Goal: Task Accomplishment & Management: Use online tool/utility

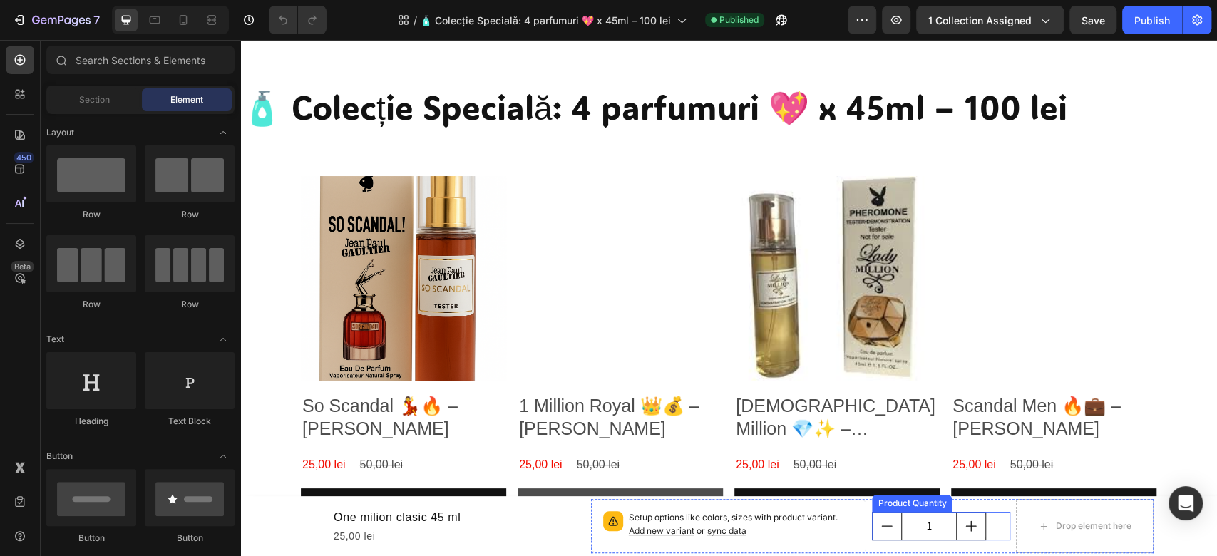
scroll to position [190, 0]
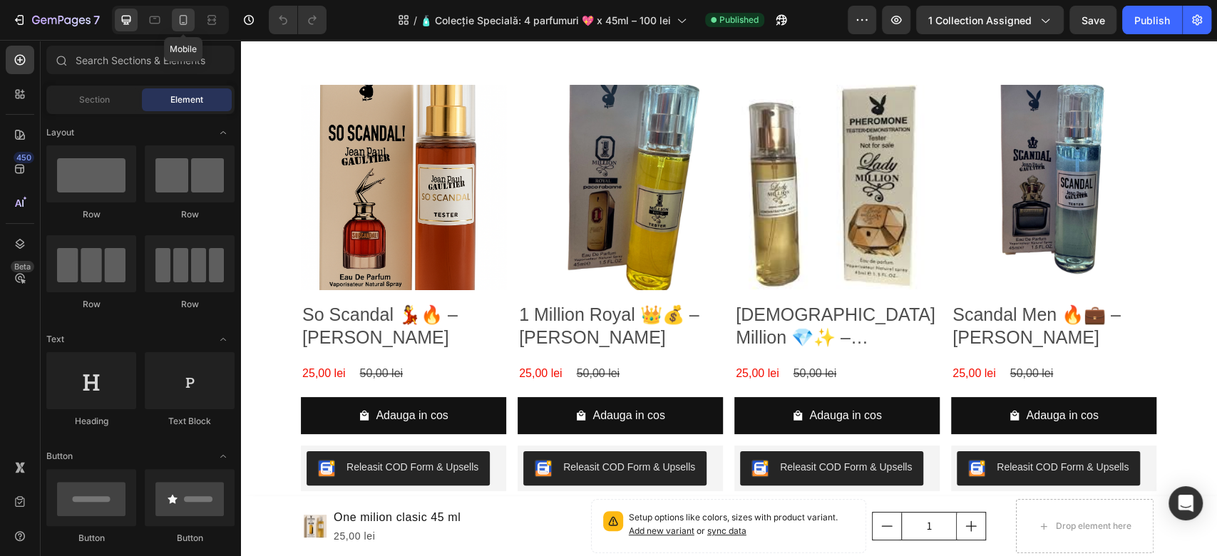
click at [180, 26] on icon at bounding box center [183, 20] width 14 height 14
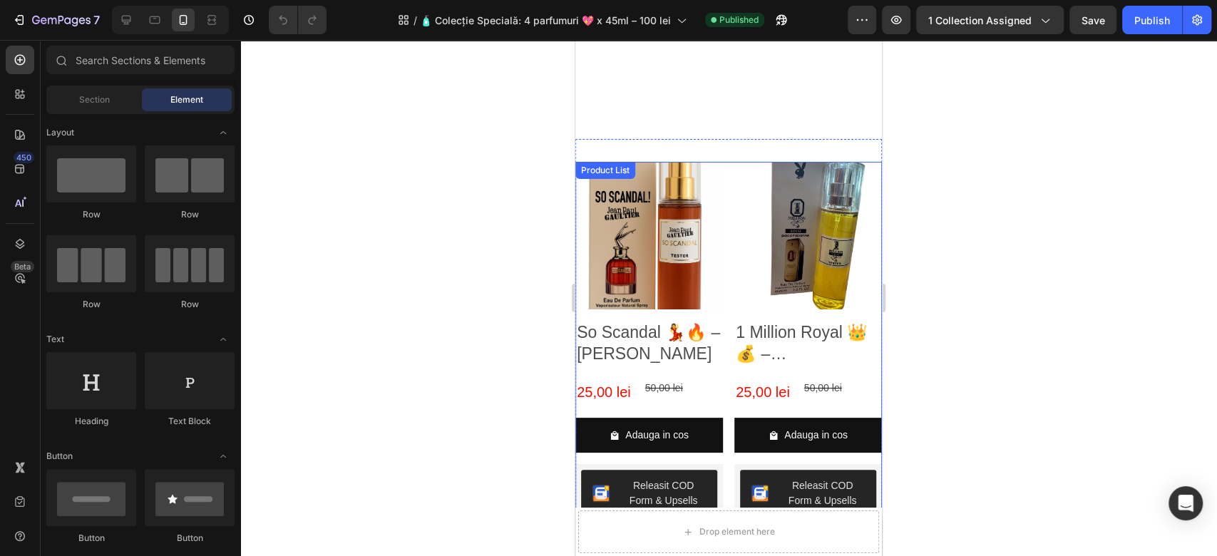
scroll to position [95, 0]
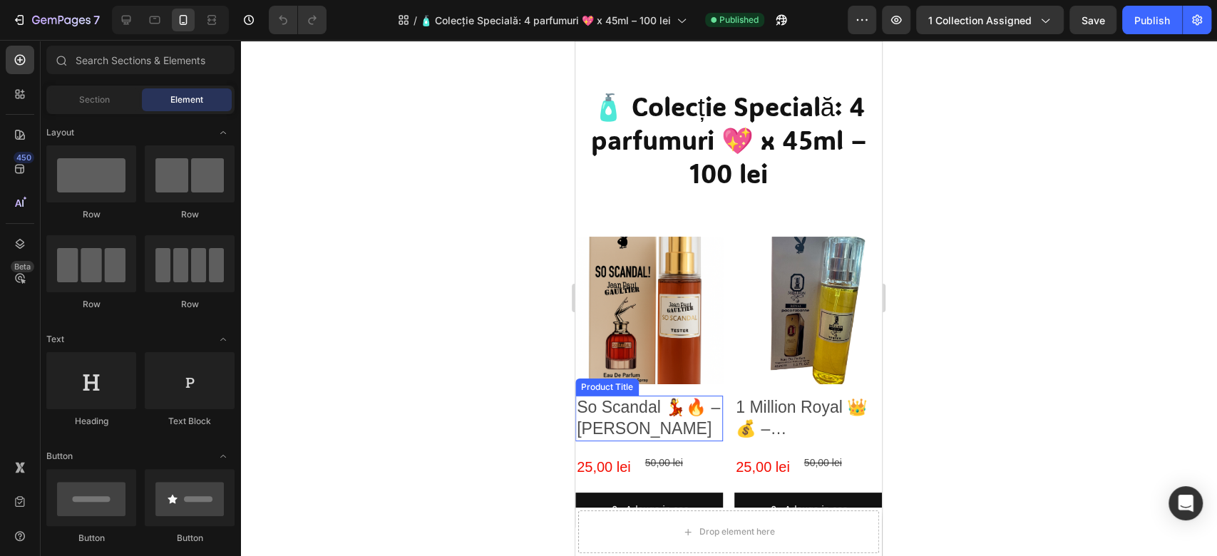
click at [657, 341] on img at bounding box center [649, 311] width 148 height 148
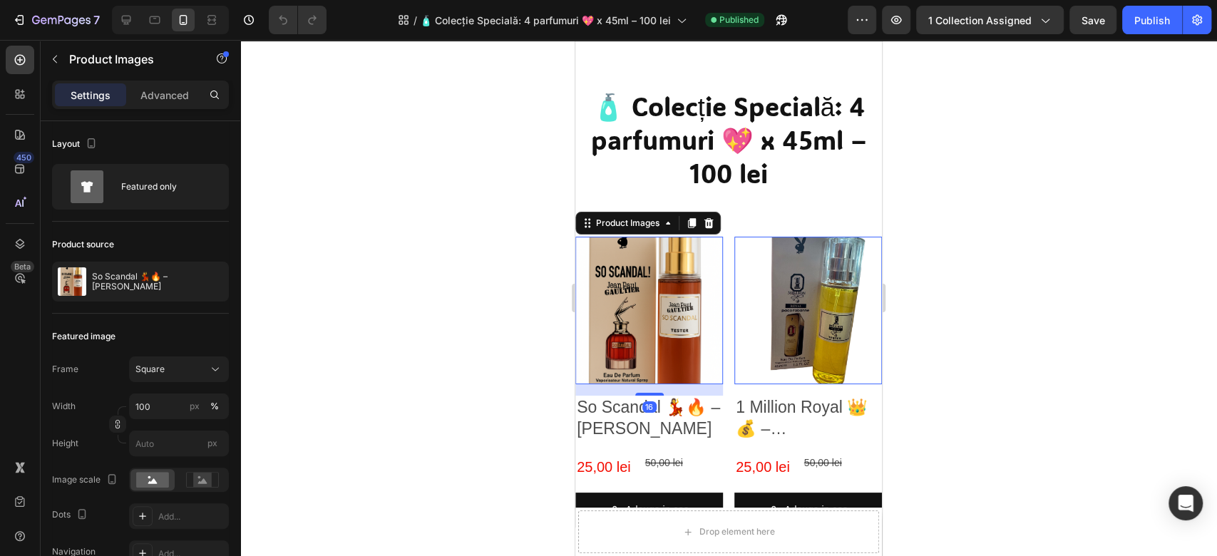
click at [657, 341] on img at bounding box center [649, 311] width 148 height 148
click at [625, 407] on h2 "So Scandal 💃🔥 – [PERSON_NAME]" at bounding box center [649, 419] width 148 height 46
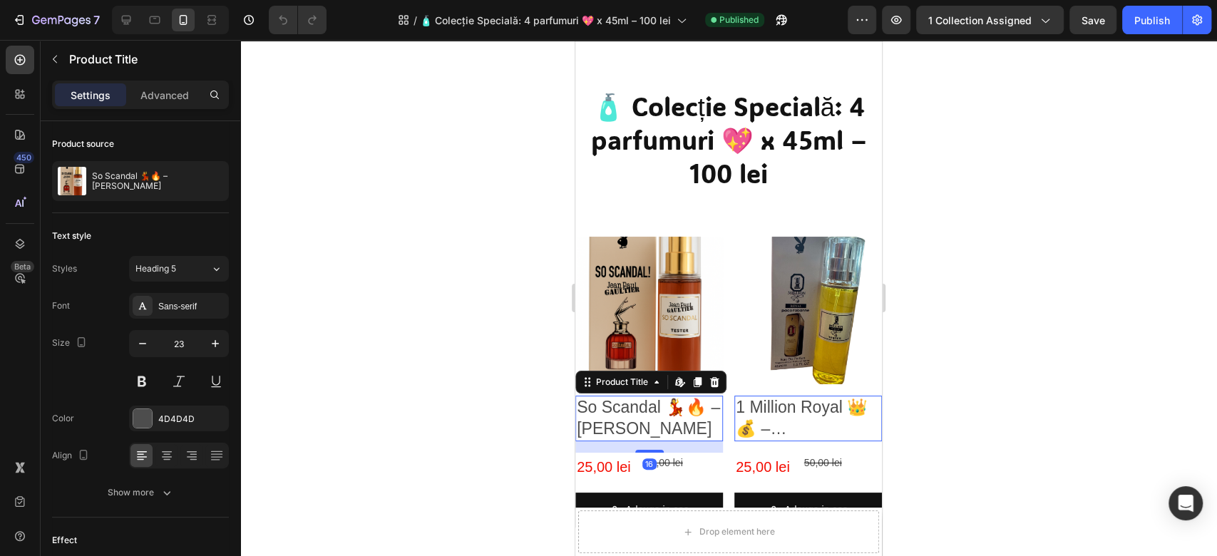
click at [625, 407] on h2 "So Scandal 💃🔥 – [PERSON_NAME]" at bounding box center [649, 419] width 148 height 46
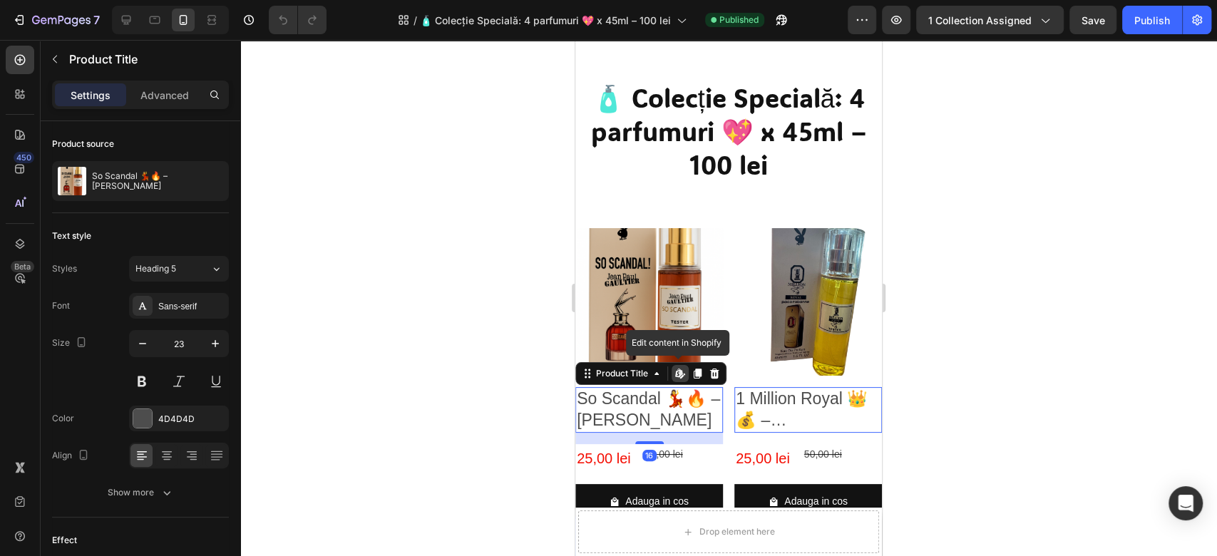
scroll to position [0, 0]
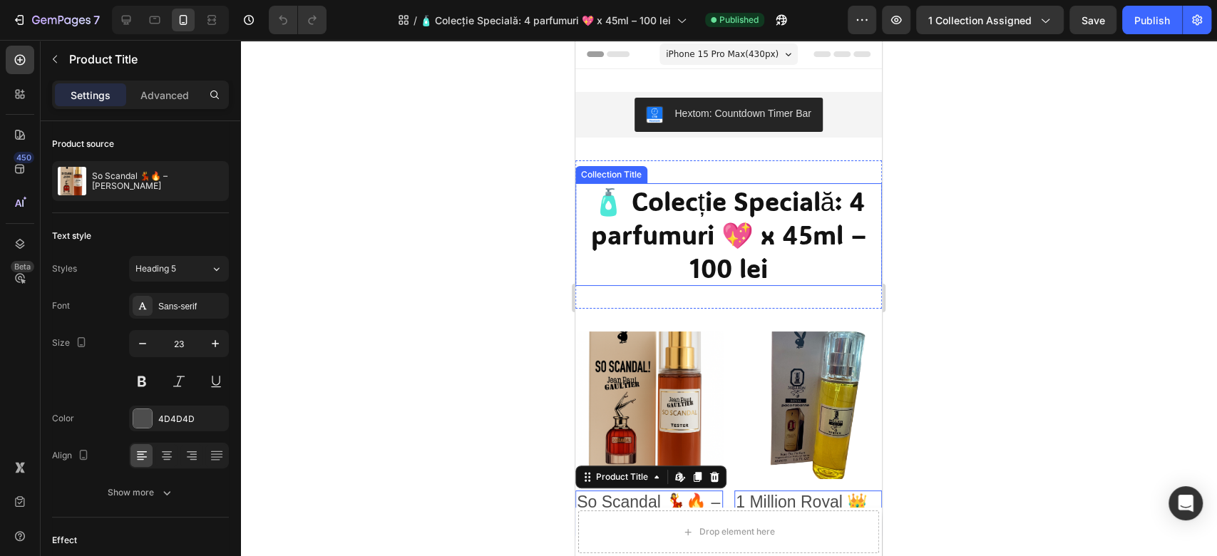
click at [788, 271] on h2 "🧴 Colecție Specială: 4 parfumuri 💖 x 45ml – 100 lei" at bounding box center [728, 234] width 307 height 103
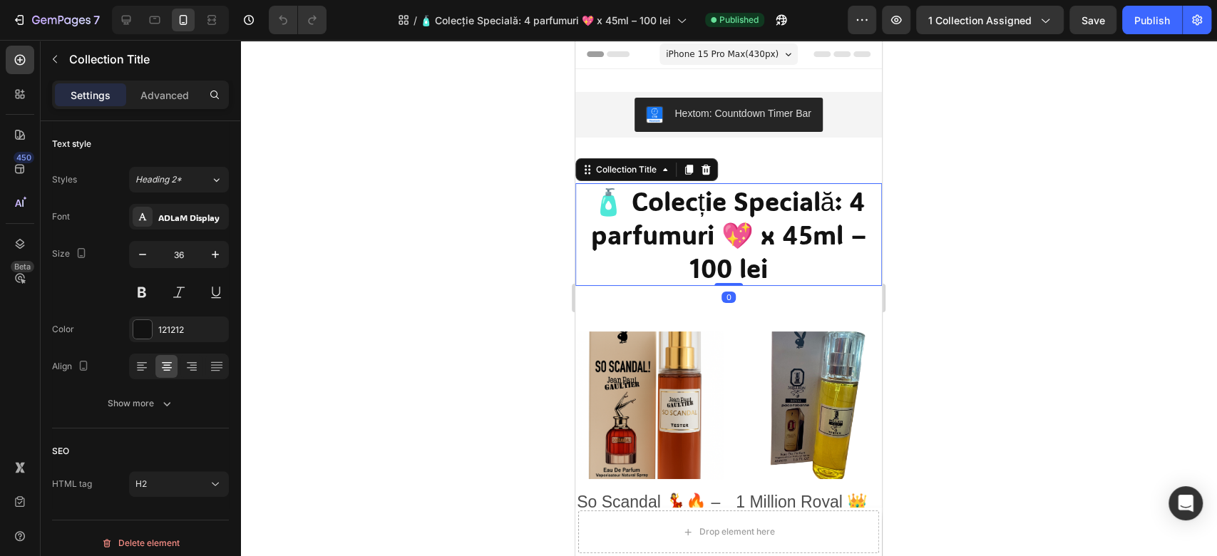
click at [765, 267] on h2 "🧴 Colecție Specială: 4 parfumuri 💖 x 45ml – 100 lei" at bounding box center [728, 234] width 307 height 103
click at [710, 266] on h2 "🧴 Colecție Specială: 4 parfumuri 💖 x 45ml – 100 lei" at bounding box center [728, 234] width 307 height 103
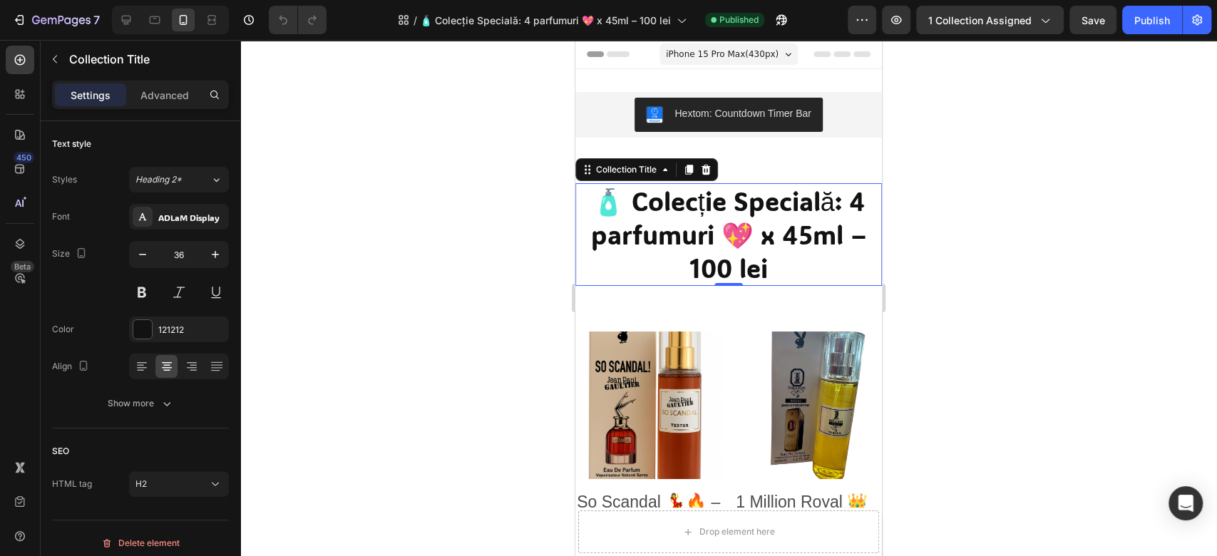
click at [774, 261] on h2 "🧴 Colecție Specială: 4 parfumuri 💖 x 45ml – 100 lei" at bounding box center [728, 234] width 307 height 103
drag, startPoint x: 771, startPoint y: 265, endPoint x: 680, endPoint y: 172, distance: 129.6
click at [769, 269] on h2 "🧴 Colecție Specială: 4 parfumuri 💖 x 45ml – 100 lei" at bounding box center [728, 234] width 307 height 103
click at [772, 227] on h2 "🧴 Colecție Specială: 4 parfumuri 💖 x 45ml – 100 lei" at bounding box center [728, 234] width 307 height 103
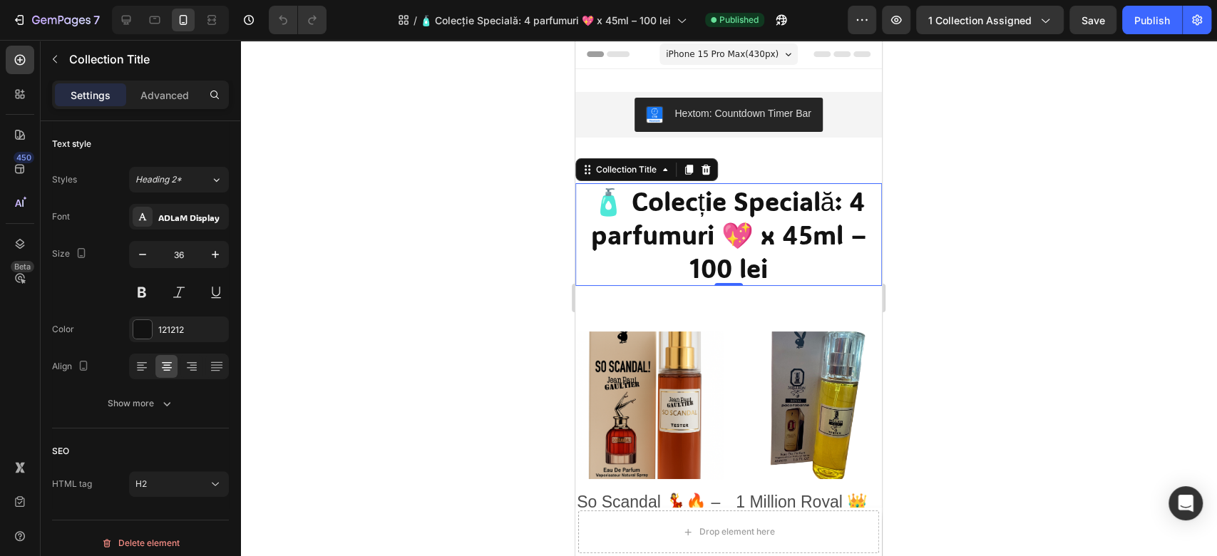
drag, startPoint x: 759, startPoint y: 237, endPoint x: 742, endPoint y: 248, distance: 20.6
click at [757, 240] on h2 "🧴 Colecție Specială: 4 parfumuri 💖 x 45ml – 100 lei" at bounding box center [728, 234] width 307 height 103
drag, startPoint x: 742, startPoint y: 248, endPoint x: 734, endPoint y: 254, distance: 10.3
click at [734, 254] on h2 "🧴 Colecție Specială: 4 parfumuri 💖 x 45ml – 100 lei" at bounding box center [728, 234] width 307 height 103
click at [732, 255] on h2 "🧴 Colecție Specială: 4 parfumuri 💖 x 45ml – 100 lei" at bounding box center [728, 234] width 307 height 103
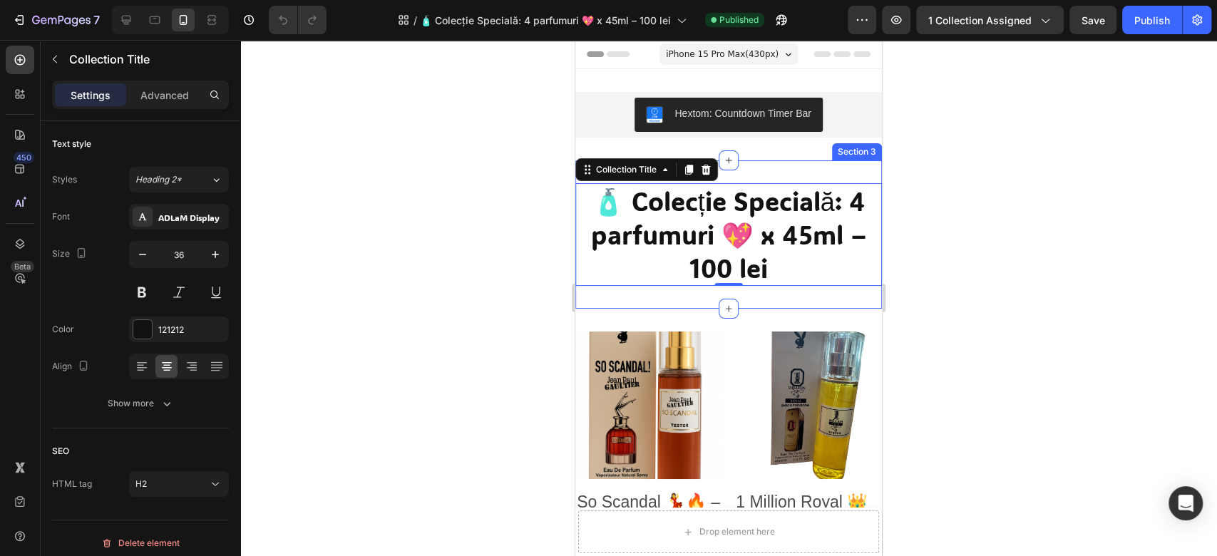
click at [713, 294] on div "🧴 Colecție Specială: 4 parfumuri 💖 x 45ml – 100 lei Collection Title 0 Section 3" at bounding box center [728, 234] width 307 height 148
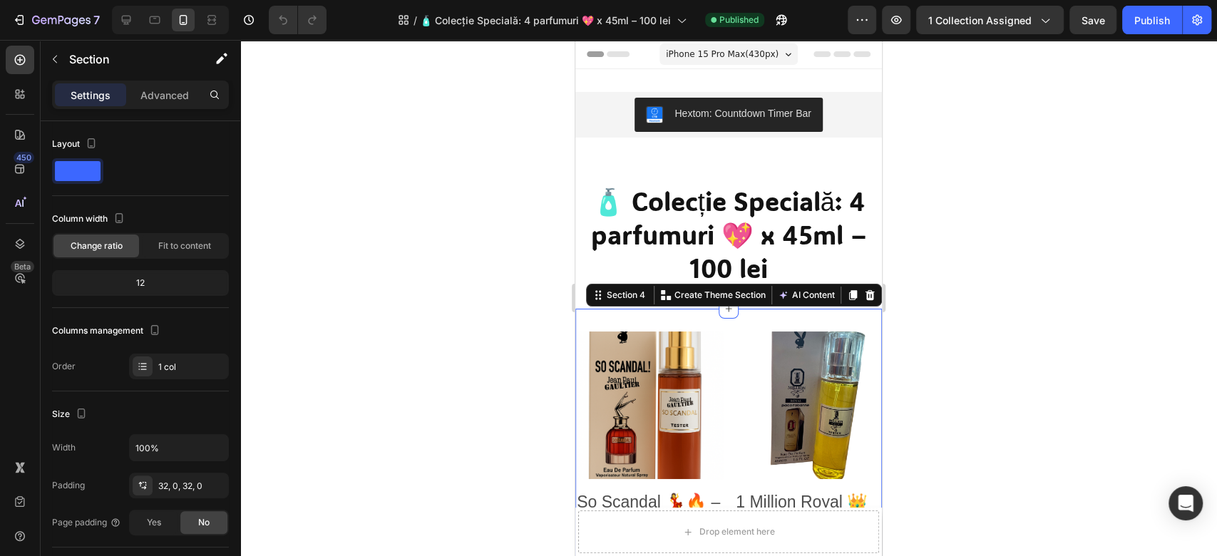
click at [1010, 289] on div at bounding box center [728, 298] width 977 height 516
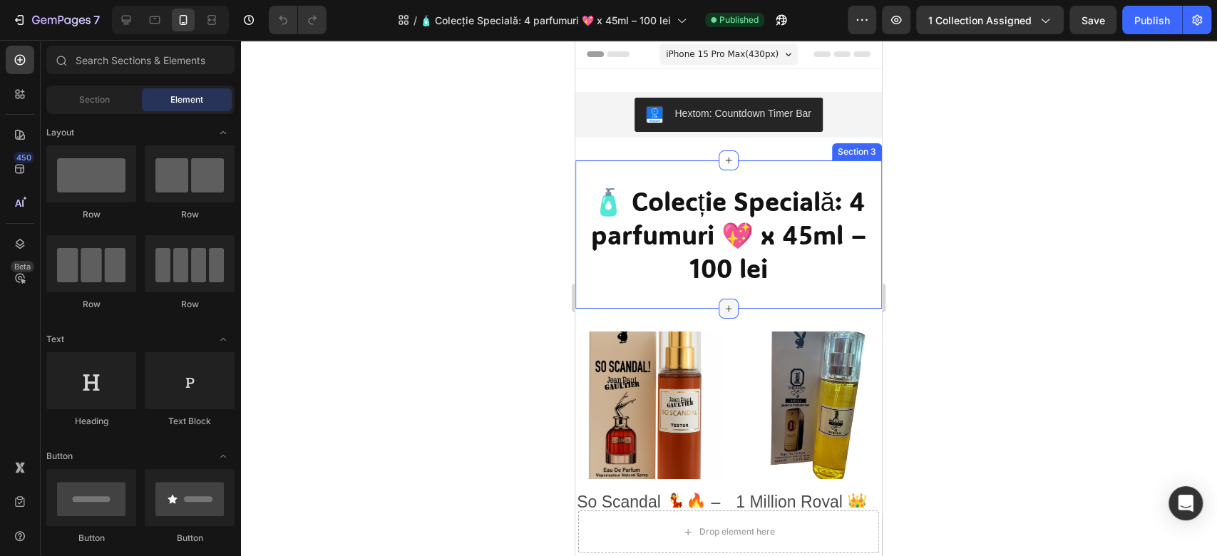
click at [723, 311] on icon at bounding box center [728, 308] width 11 height 11
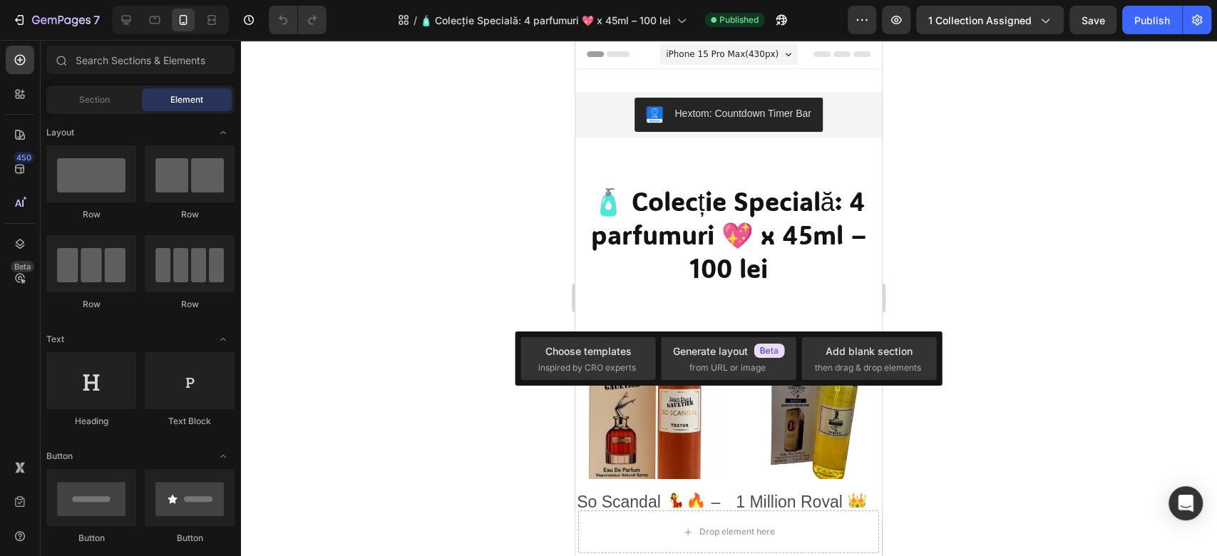
click at [389, 193] on div at bounding box center [728, 298] width 977 height 516
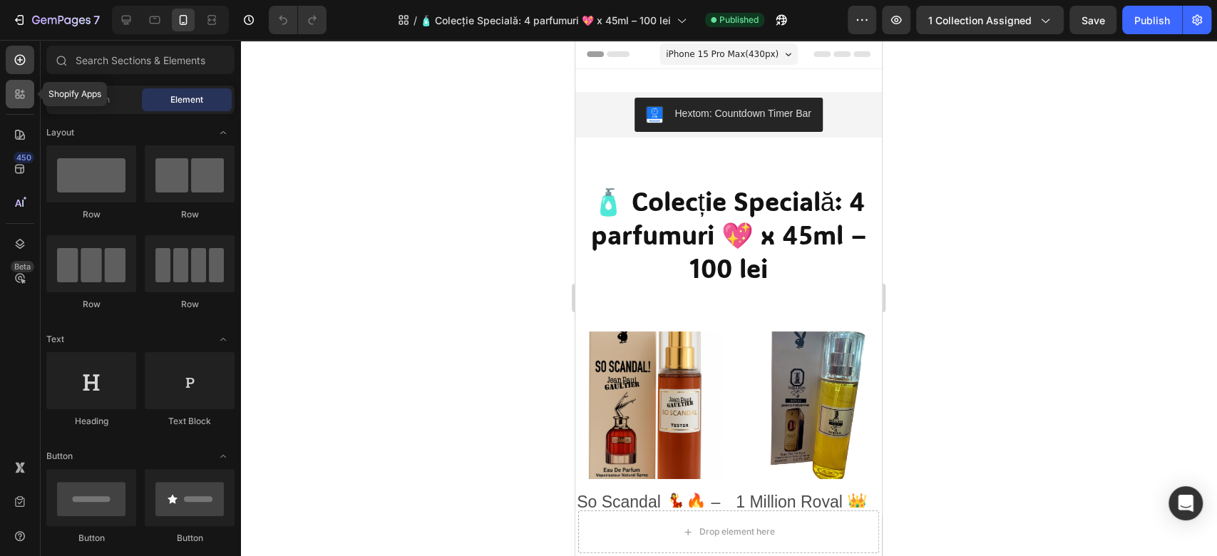
click at [13, 93] on icon at bounding box center [20, 94] width 14 height 14
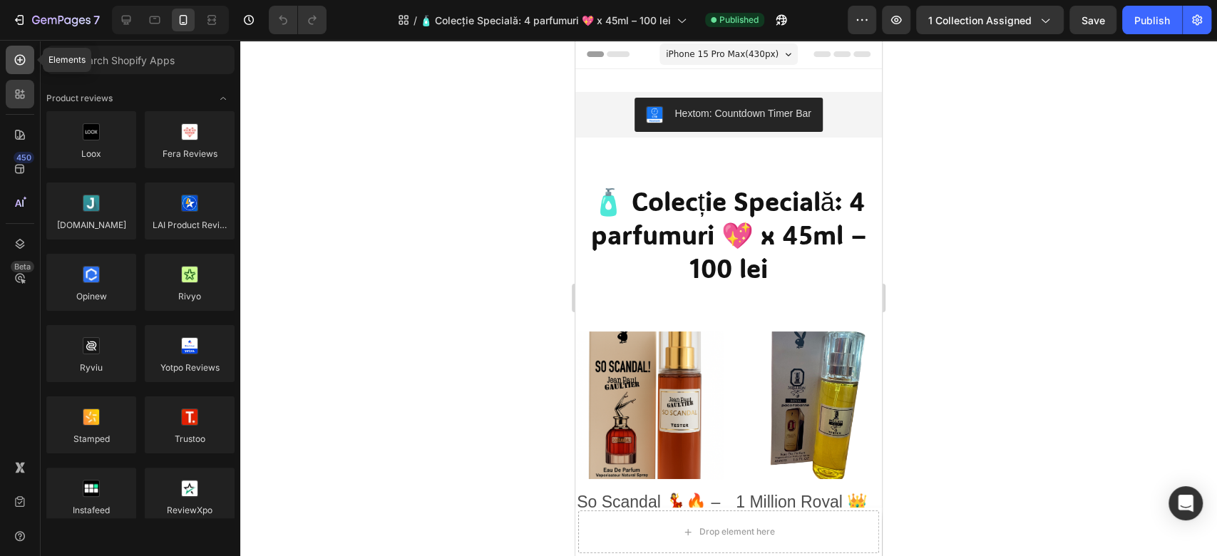
click at [23, 66] on icon at bounding box center [20, 60] width 14 height 14
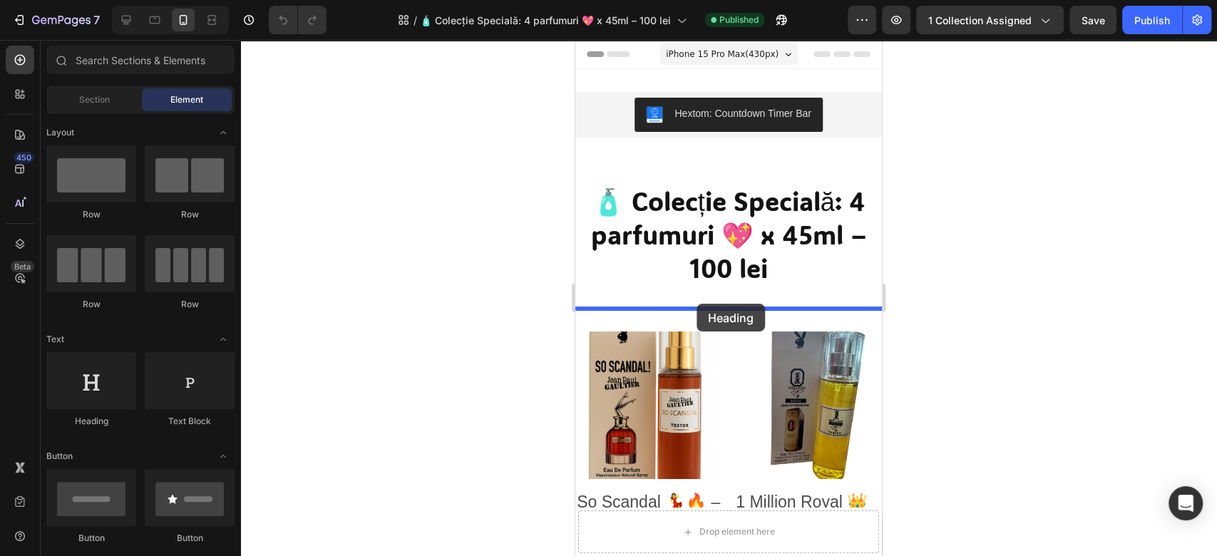
drag, startPoint x: 705, startPoint y: 431, endPoint x: 697, endPoint y: 304, distance: 127.9
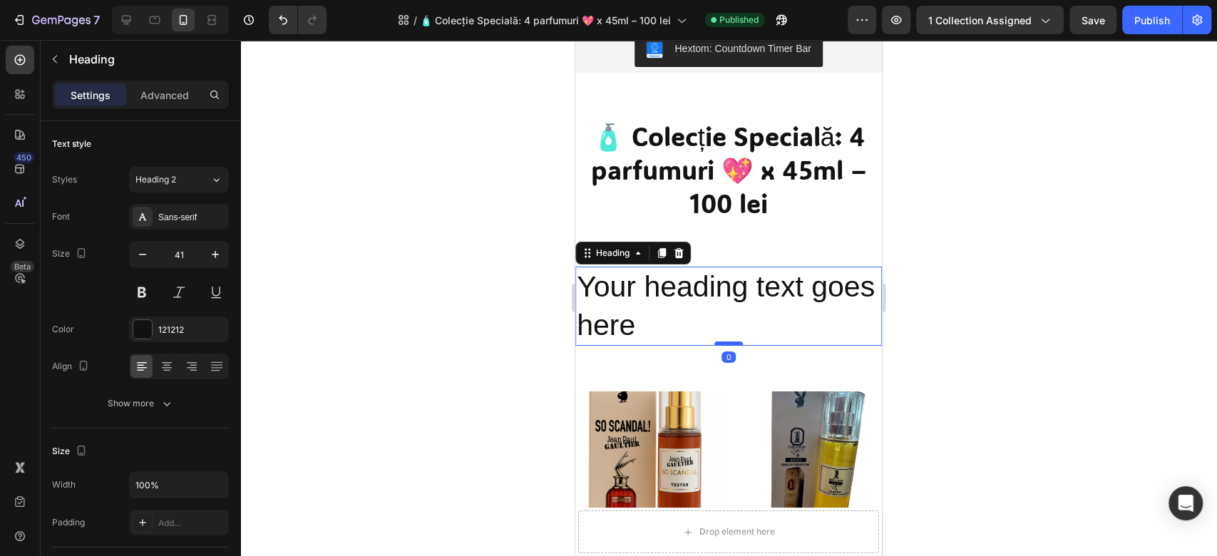
scroll to position [95, 0]
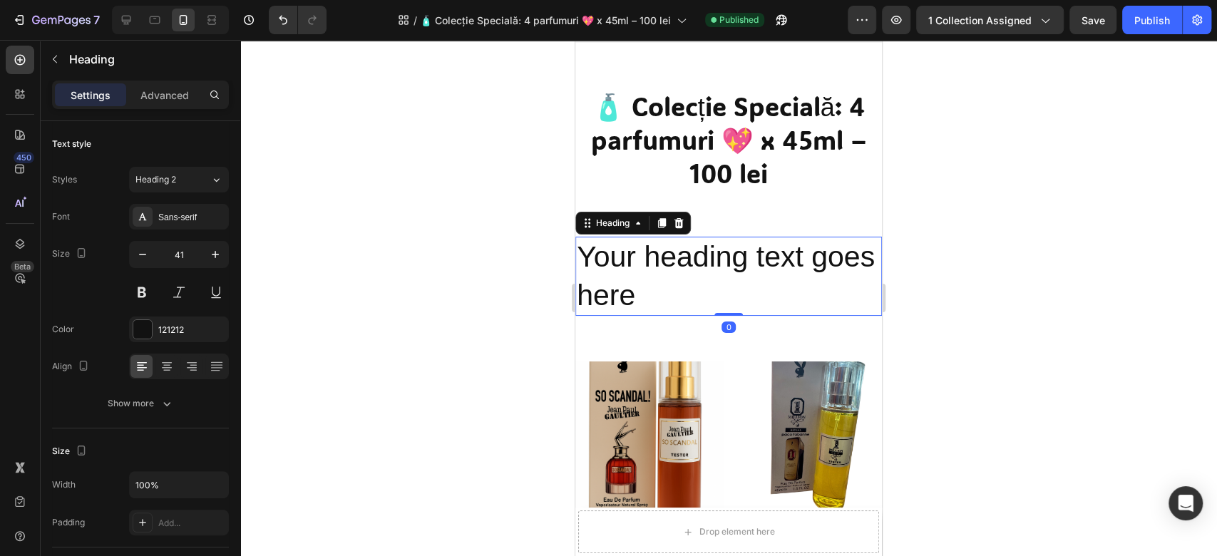
click at [691, 294] on h2 "Your heading text goes here" at bounding box center [728, 276] width 307 height 79
click at [691, 294] on p "Your heading text goes here" at bounding box center [729, 276] width 304 height 76
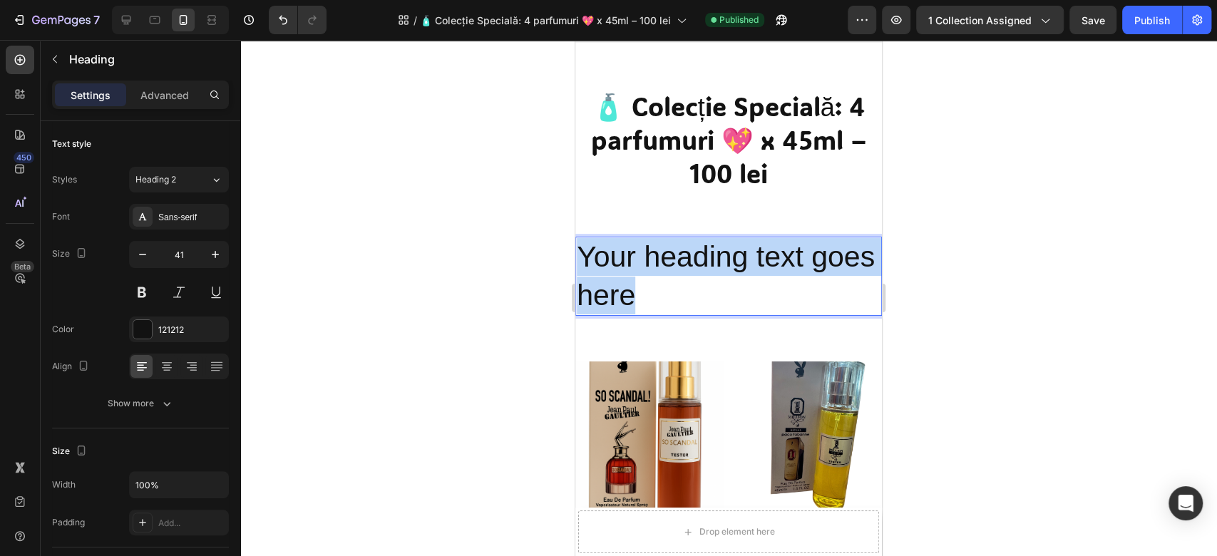
click at [691, 294] on p "Your heading text goes here" at bounding box center [729, 276] width 304 height 76
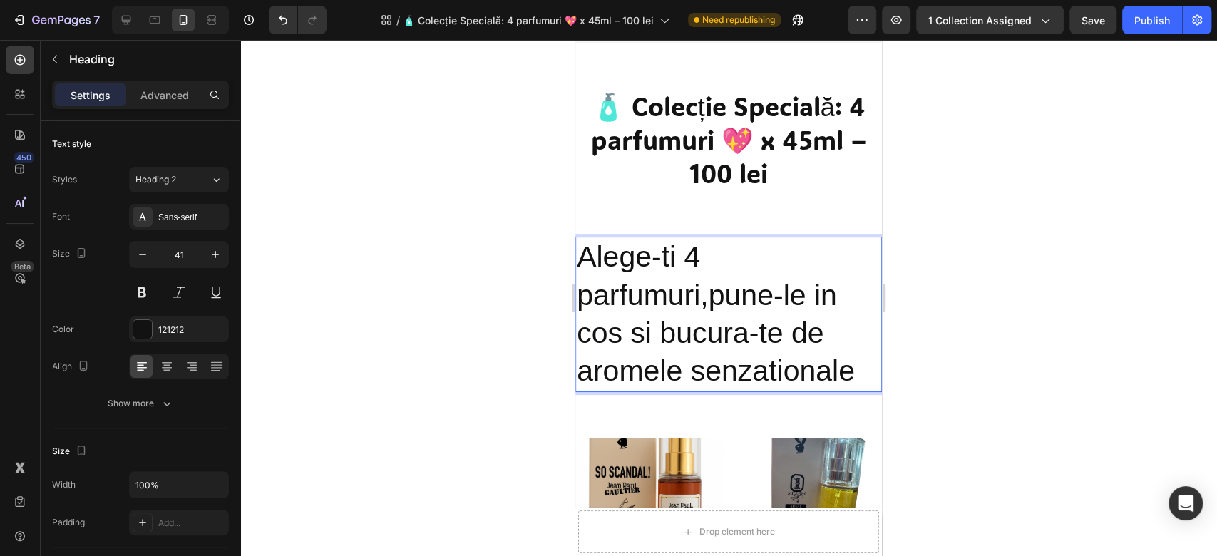
click at [853, 367] on p "Alege-ti 4 parfumuri,pune-le in cos si bucura-te de aromele senzationale" at bounding box center [729, 314] width 304 height 152
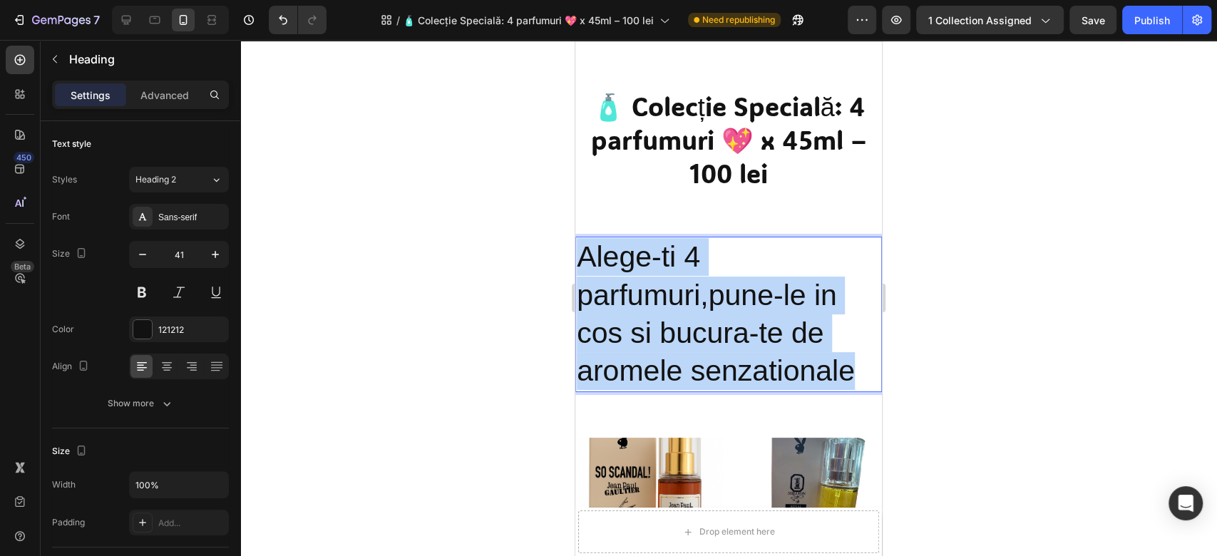
click at [853, 367] on p "Alege-ti 4 parfumuri,pune-le in cos si bucura-te de aromele senzationale" at bounding box center [729, 314] width 304 height 152
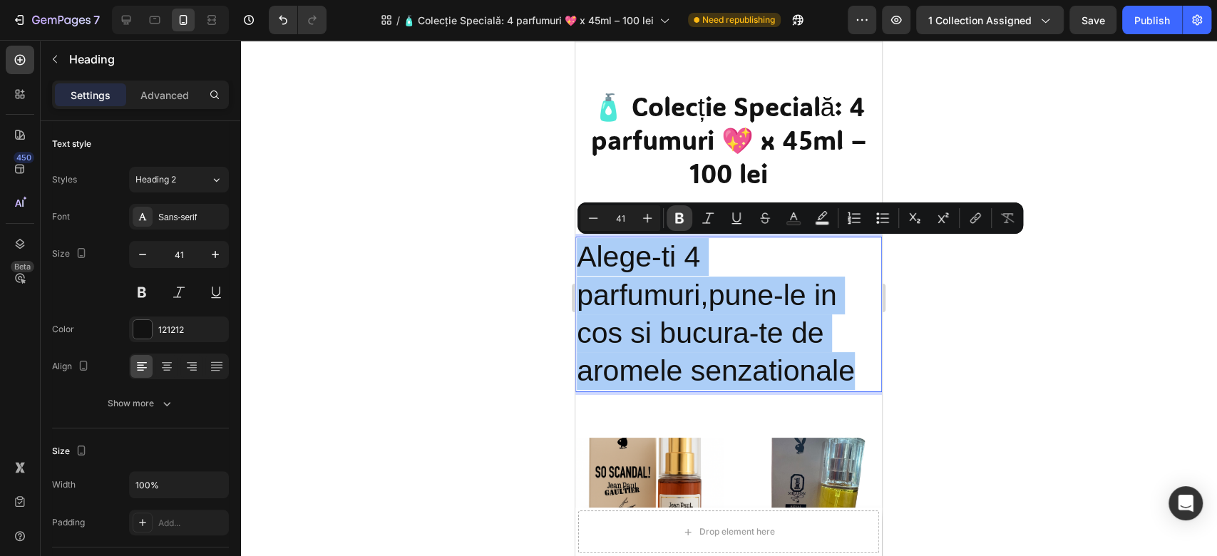
click at [674, 213] on icon "Editor contextual toolbar" at bounding box center [679, 218] width 14 height 14
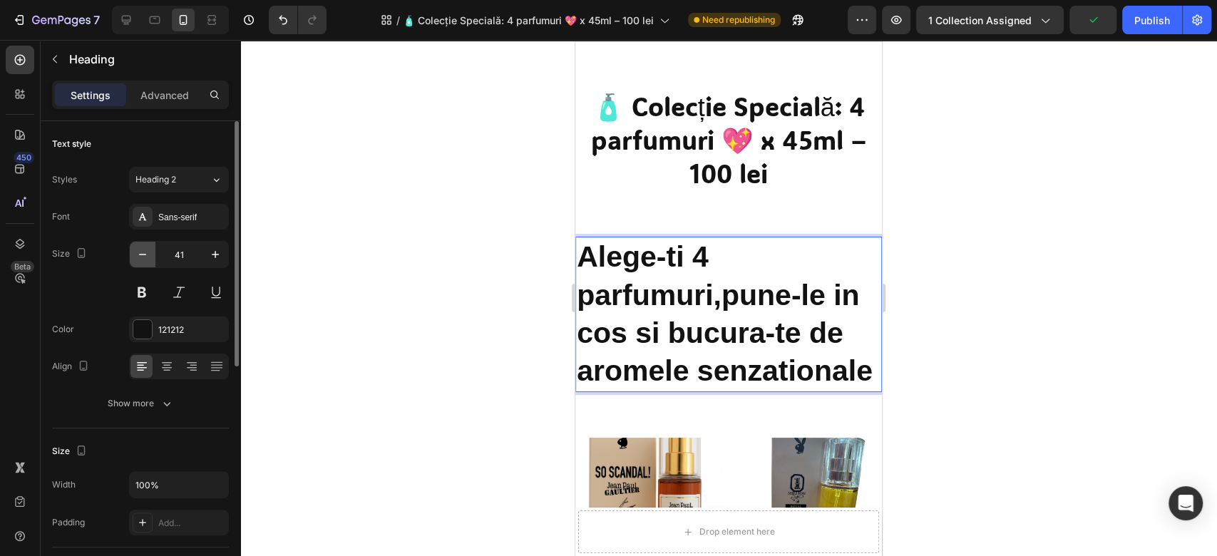
click at [150, 259] on button "button" at bounding box center [143, 255] width 26 height 26
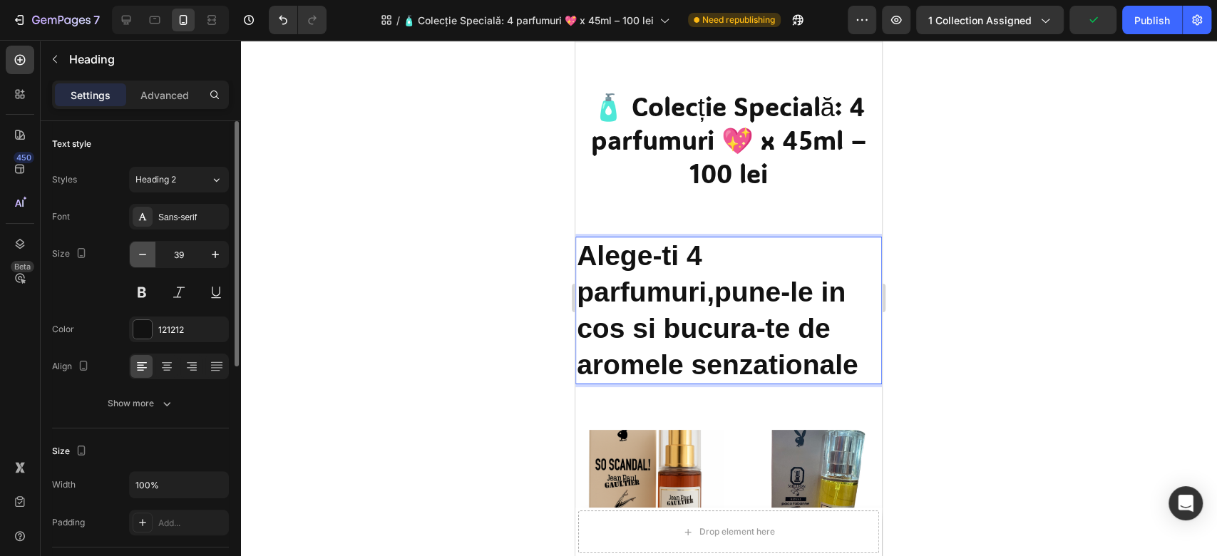
click at [150, 259] on button "button" at bounding box center [143, 255] width 26 height 26
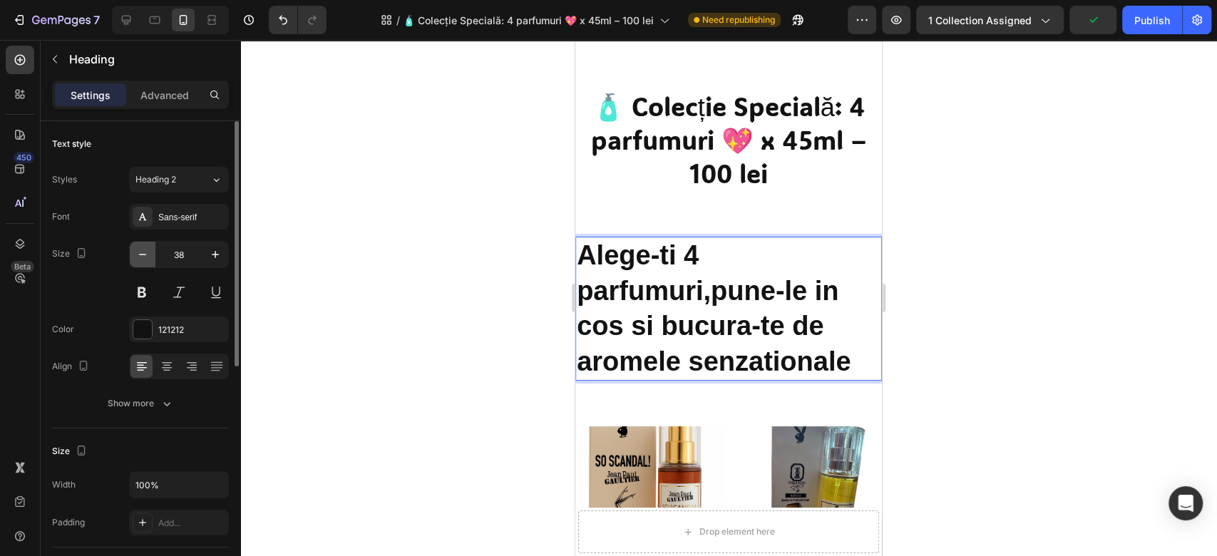
click at [150, 259] on button "button" at bounding box center [143, 255] width 26 height 26
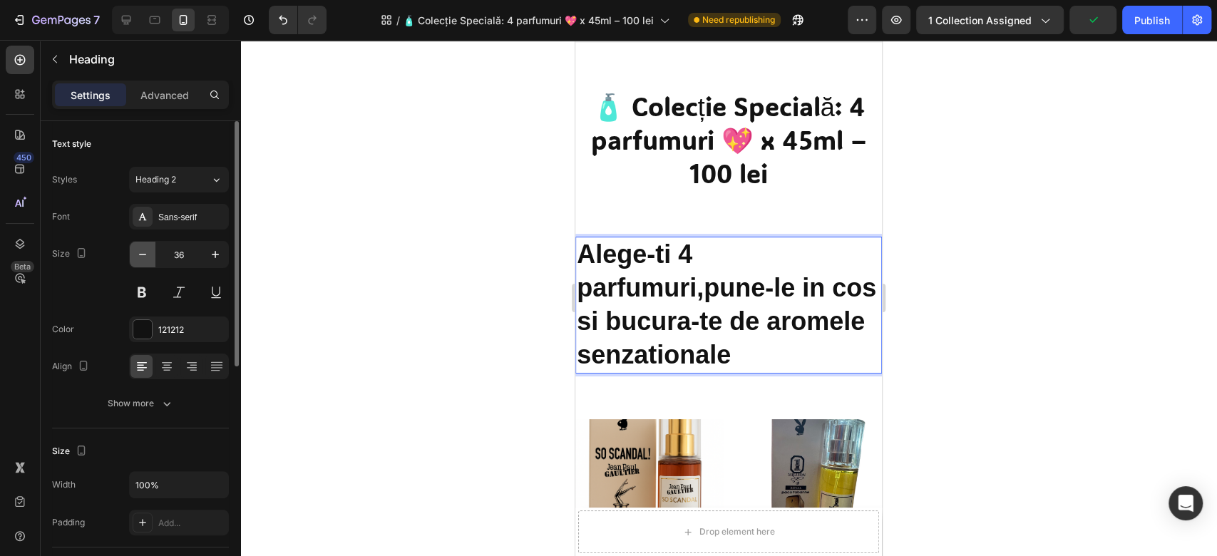
click at [150, 259] on button "button" at bounding box center [143, 255] width 26 height 26
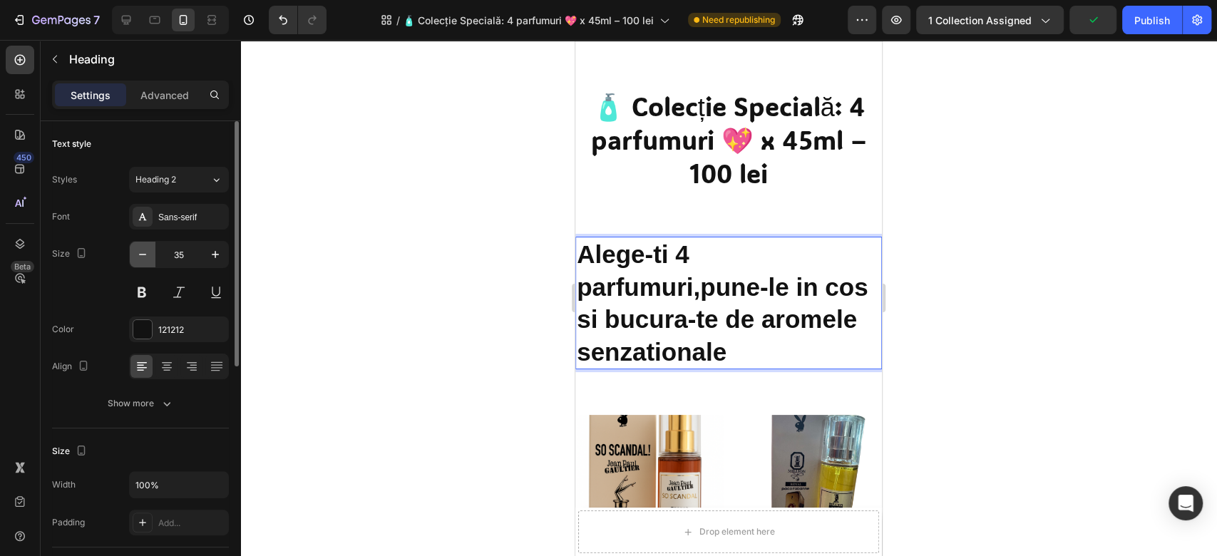
click at [150, 259] on button "button" at bounding box center [143, 255] width 26 height 26
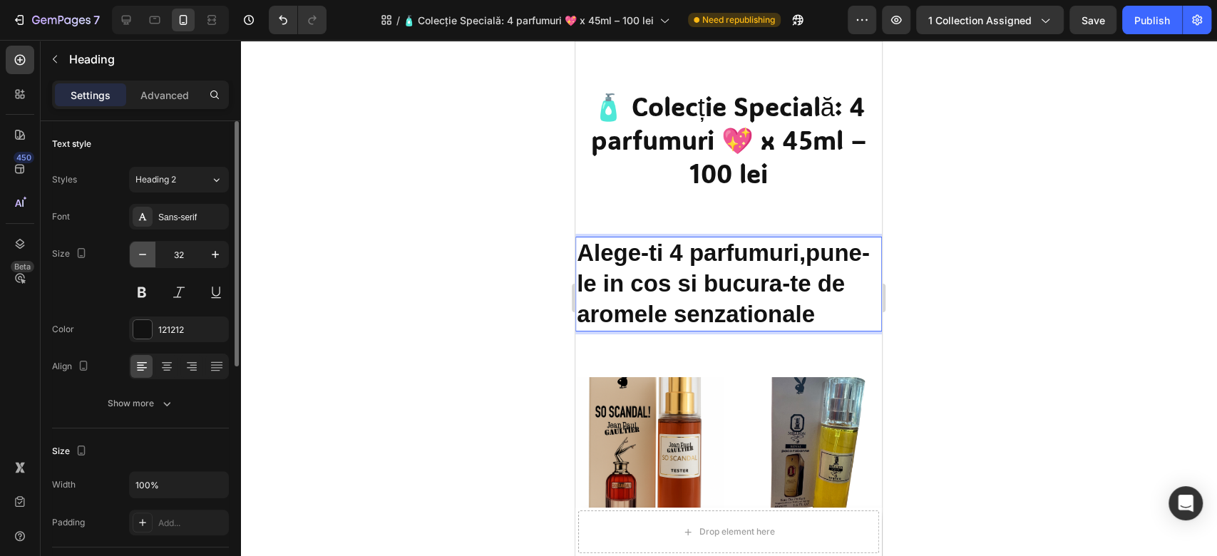
click at [150, 259] on button "button" at bounding box center [143, 255] width 26 height 26
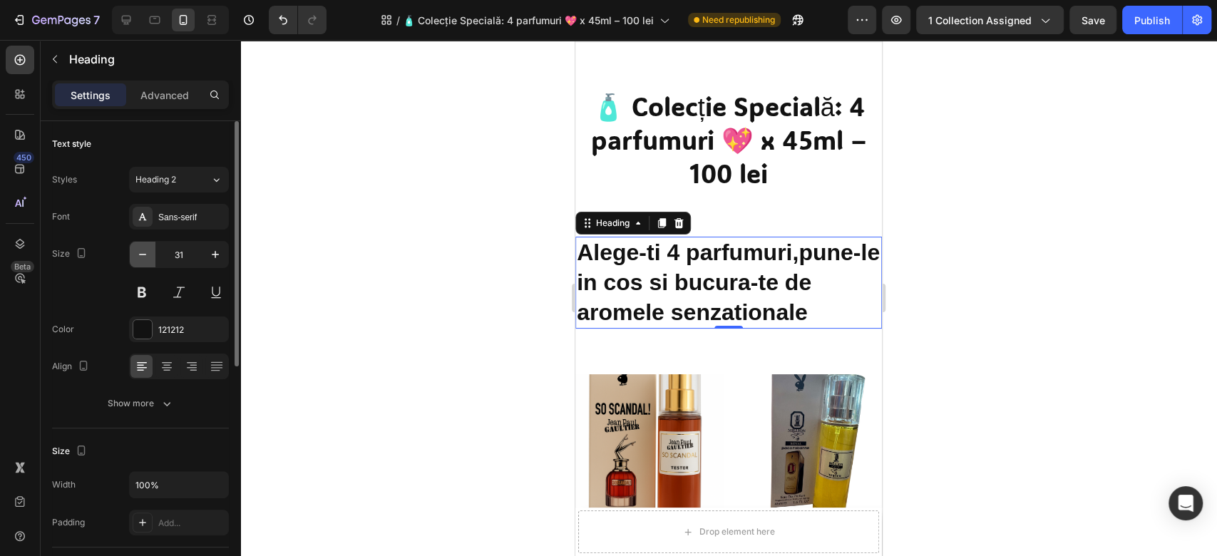
click at [150, 259] on button "button" at bounding box center [143, 255] width 26 height 26
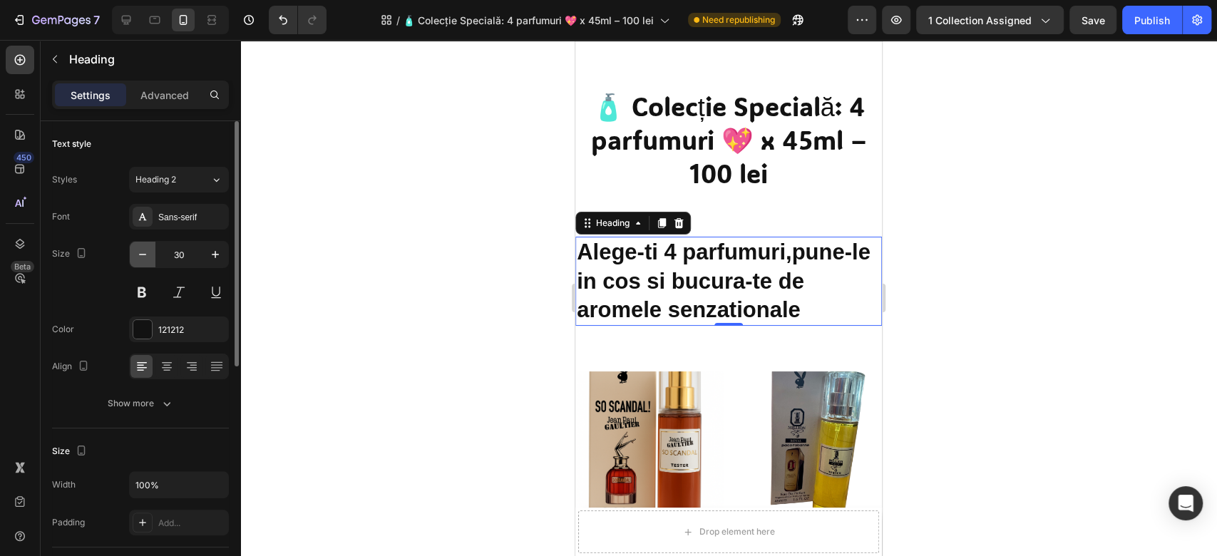
click at [150, 259] on button "button" at bounding box center [143, 255] width 26 height 26
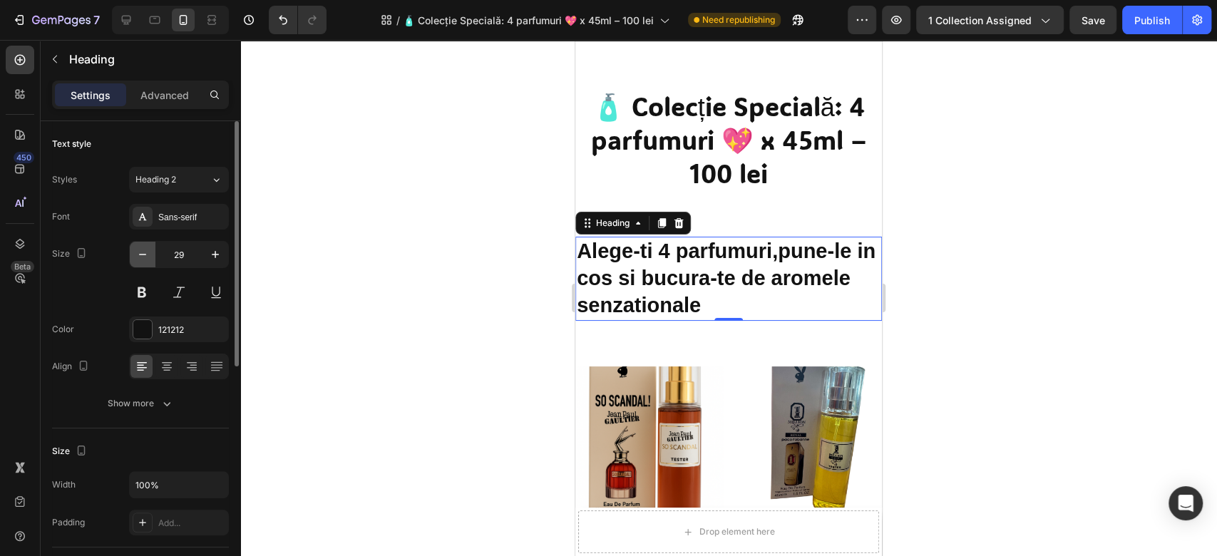
click at [150, 259] on button "button" at bounding box center [143, 255] width 26 height 26
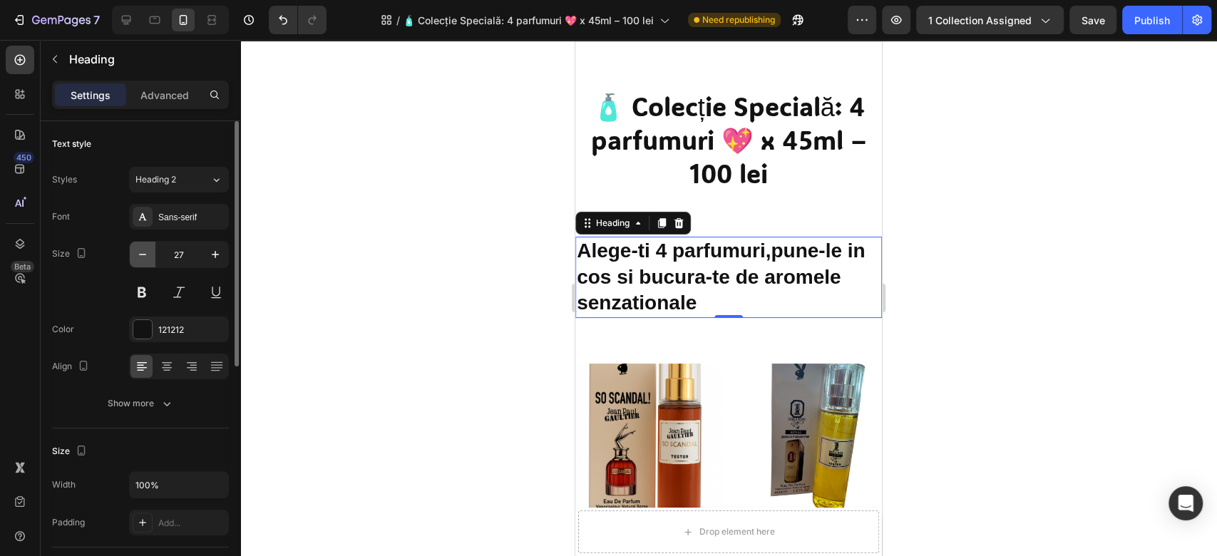
click at [150, 259] on button "button" at bounding box center [143, 255] width 26 height 26
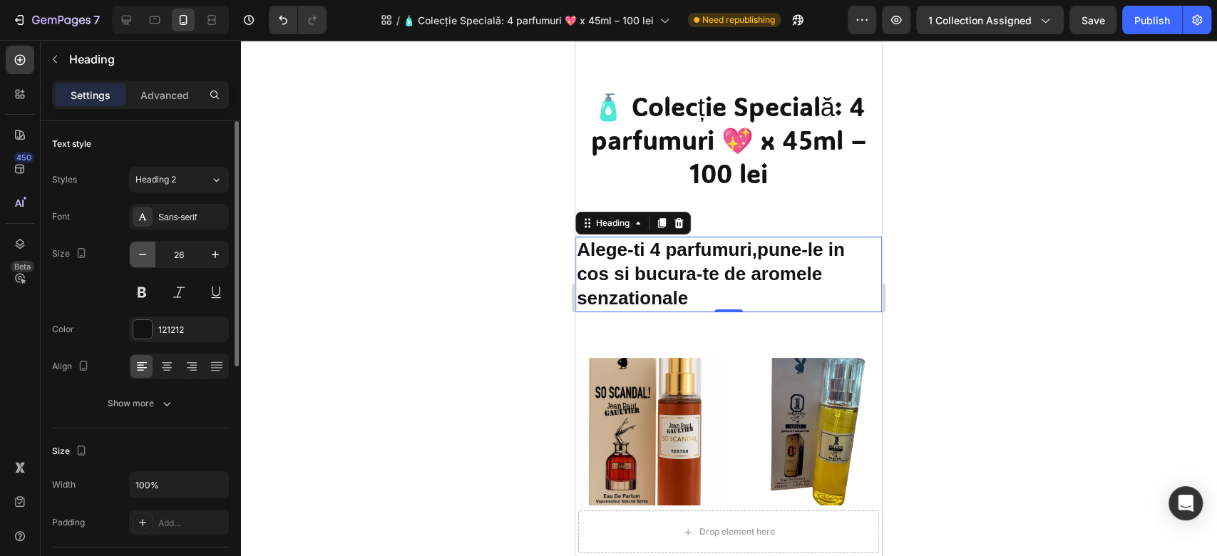
click at [150, 259] on button "button" at bounding box center [143, 255] width 26 height 26
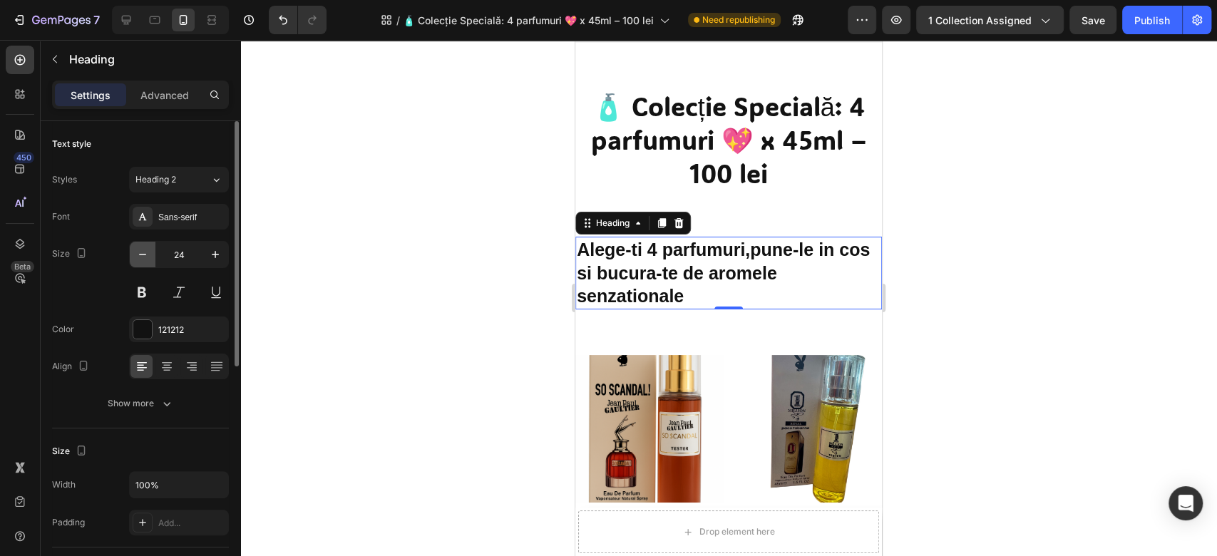
click at [150, 259] on button "button" at bounding box center [143, 255] width 26 height 26
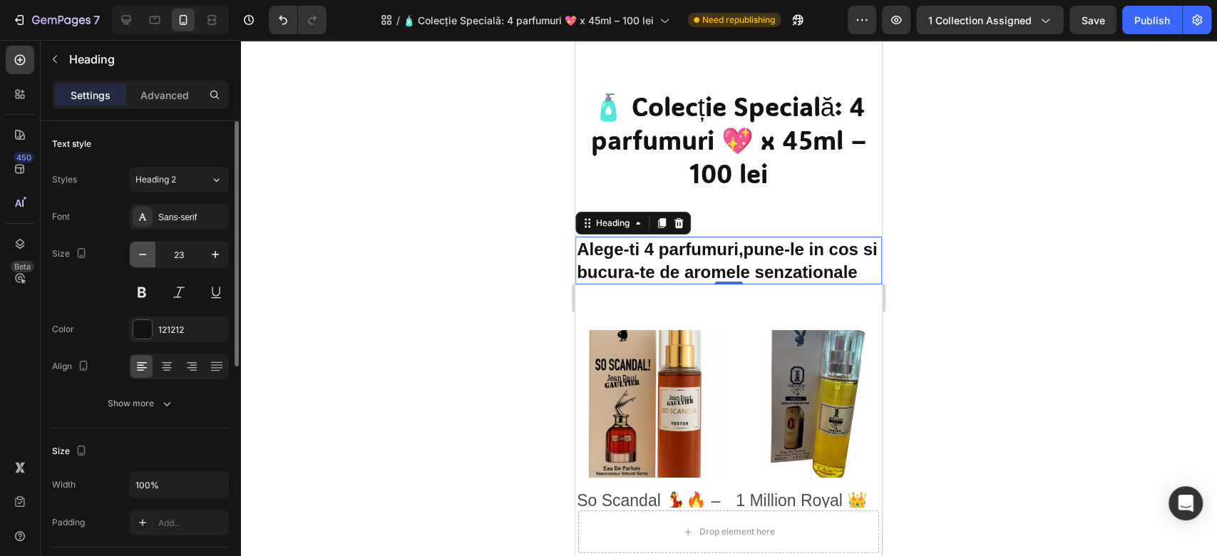
click at [150, 259] on button "button" at bounding box center [143, 255] width 26 height 26
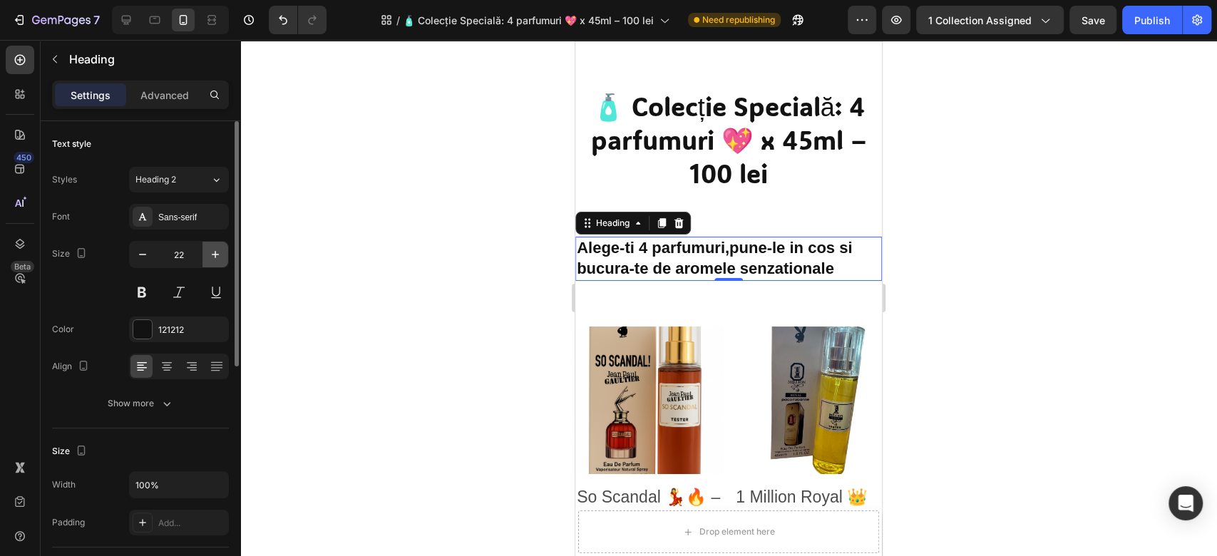
click at [213, 252] on icon "button" at bounding box center [215, 254] width 14 height 14
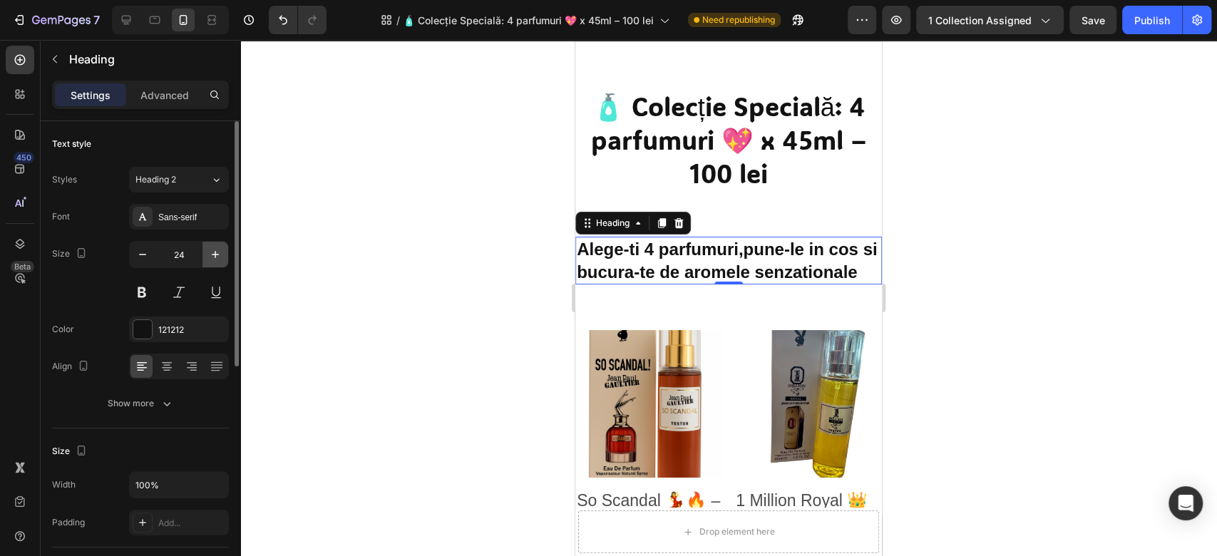
click at [213, 252] on icon "button" at bounding box center [215, 254] width 14 height 14
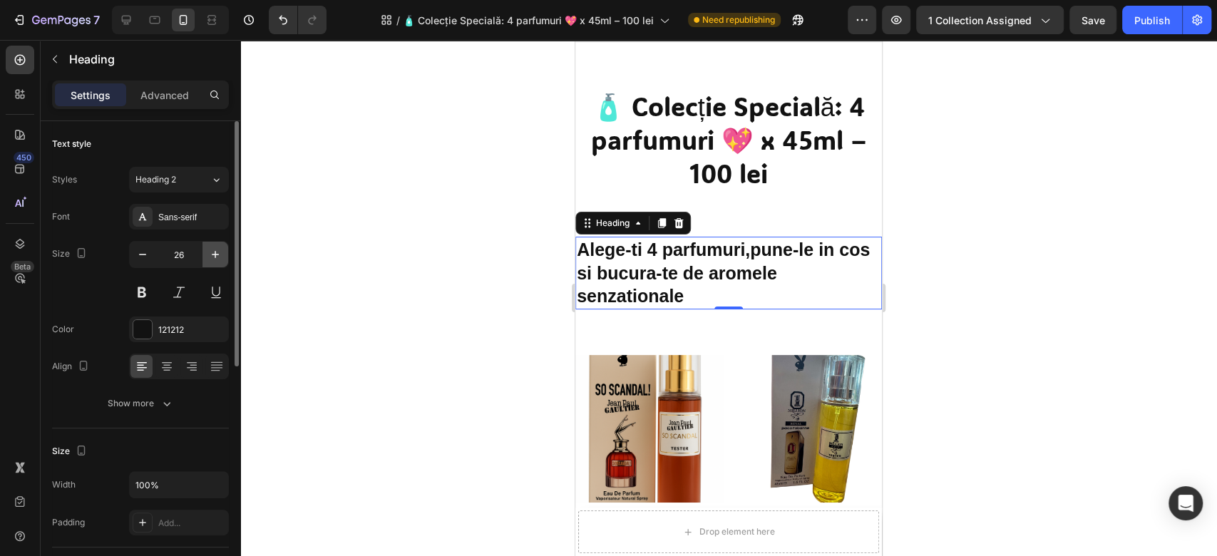
click at [213, 252] on icon "button" at bounding box center [215, 254] width 14 height 14
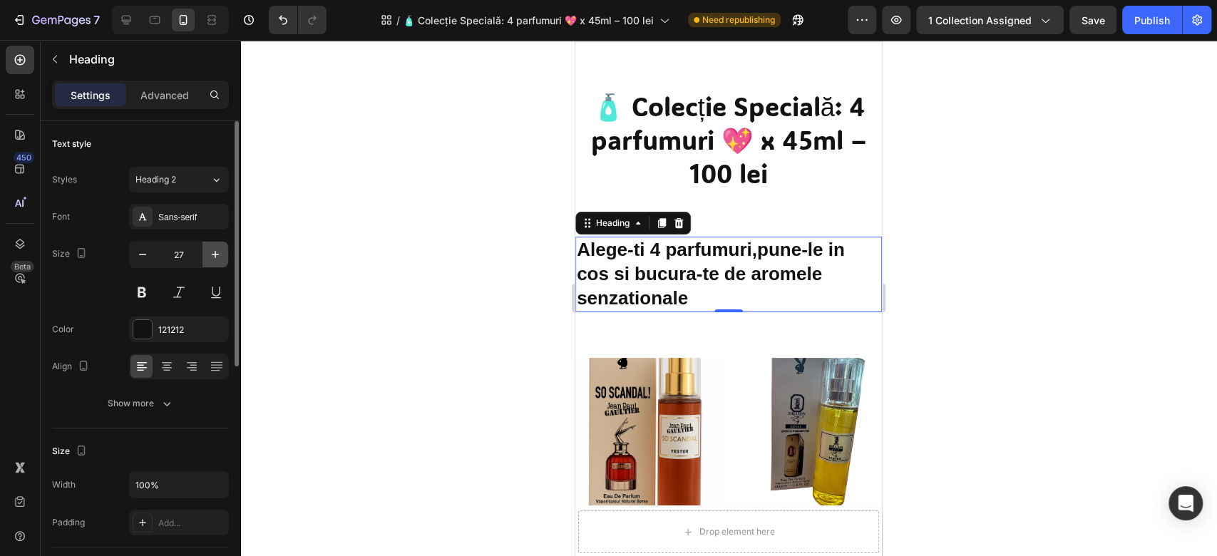
click at [213, 252] on icon "button" at bounding box center [215, 254] width 14 height 14
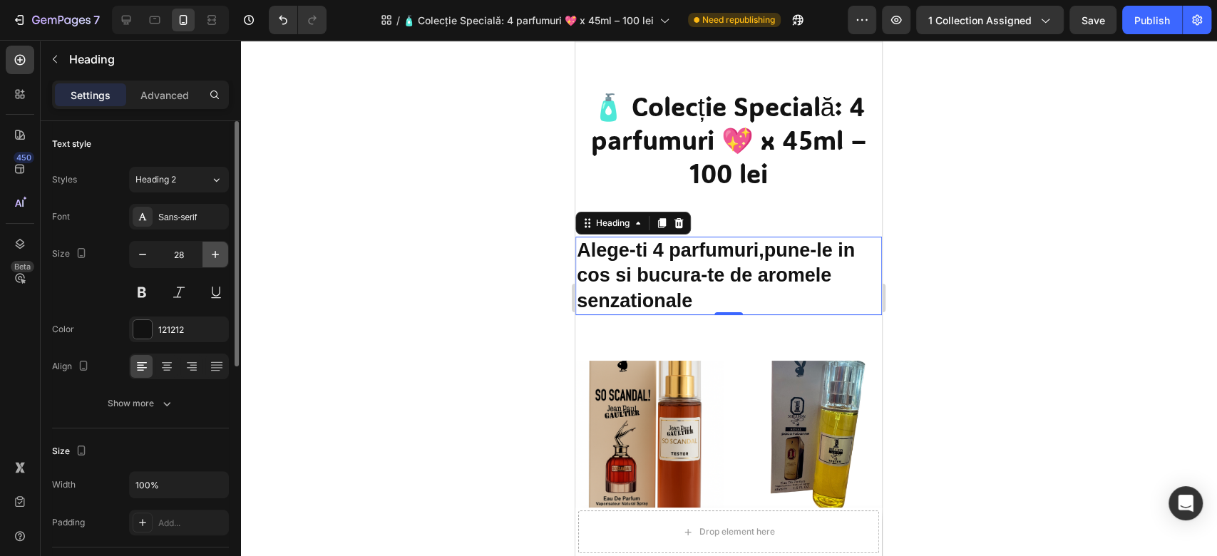
click at [213, 252] on icon "button" at bounding box center [215, 254] width 14 height 14
type input "29"
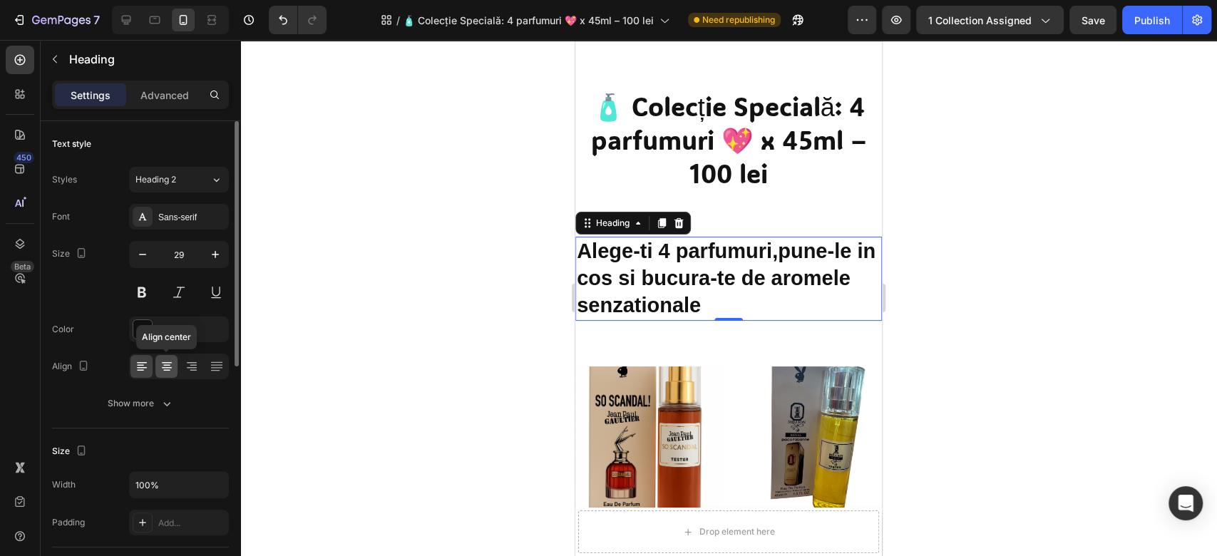
click at [171, 367] on icon at bounding box center [167, 366] width 14 height 14
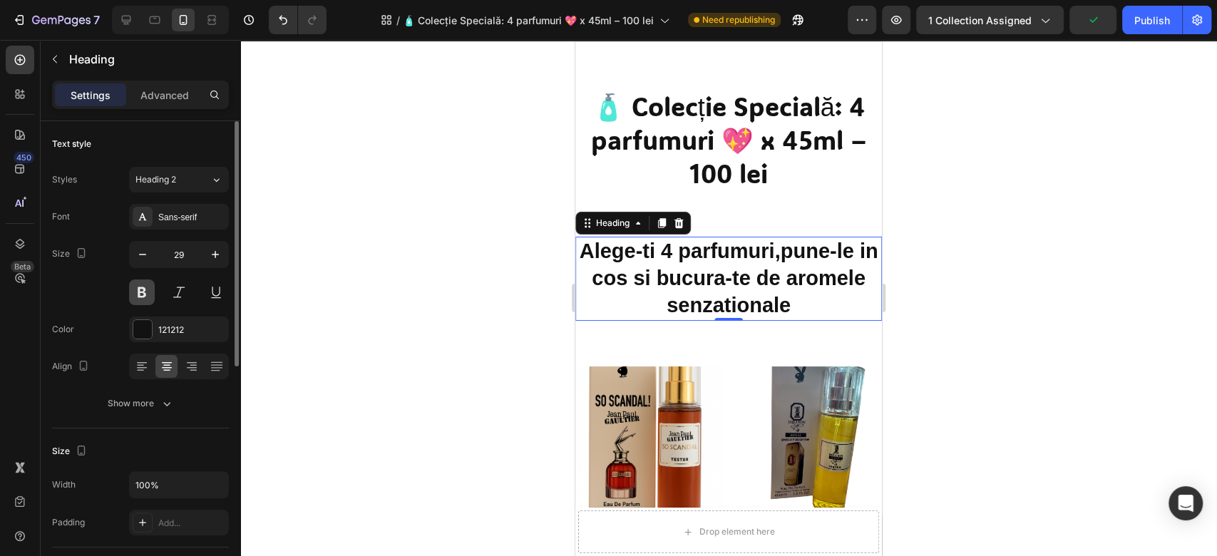
click at [153, 292] on button at bounding box center [142, 293] width 26 height 26
click at [426, 334] on div at bounding box center [728, 298] width 977 height 516
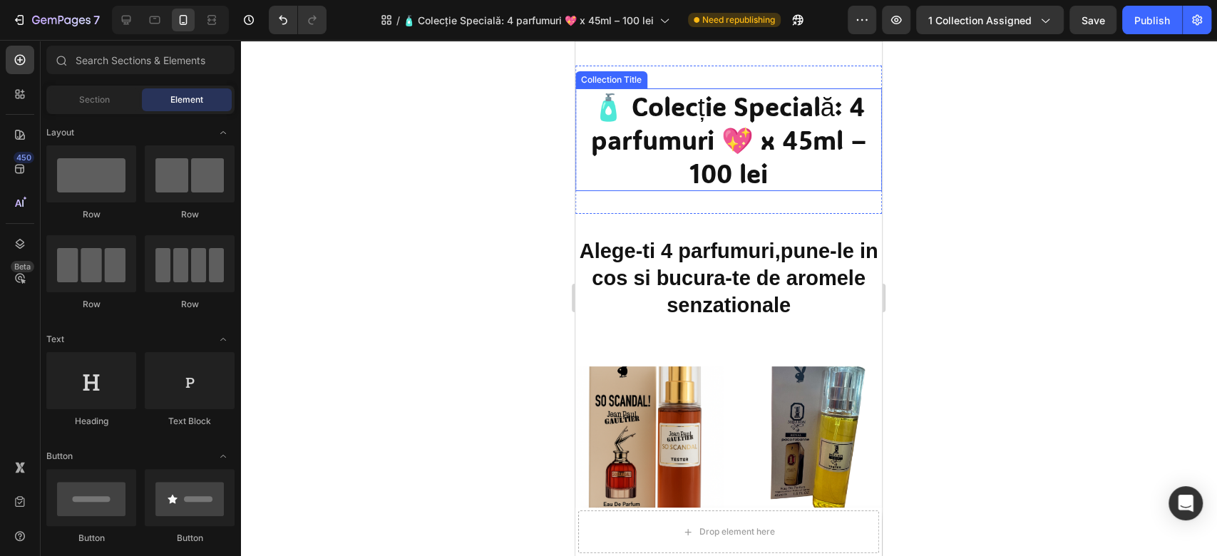
click at [731, 144] on h2 "🧴 Colecție Specială: 4 parfumuri 💖 x 45ml – 100 lei" at bounding box center [728, 139] width 307 height 103
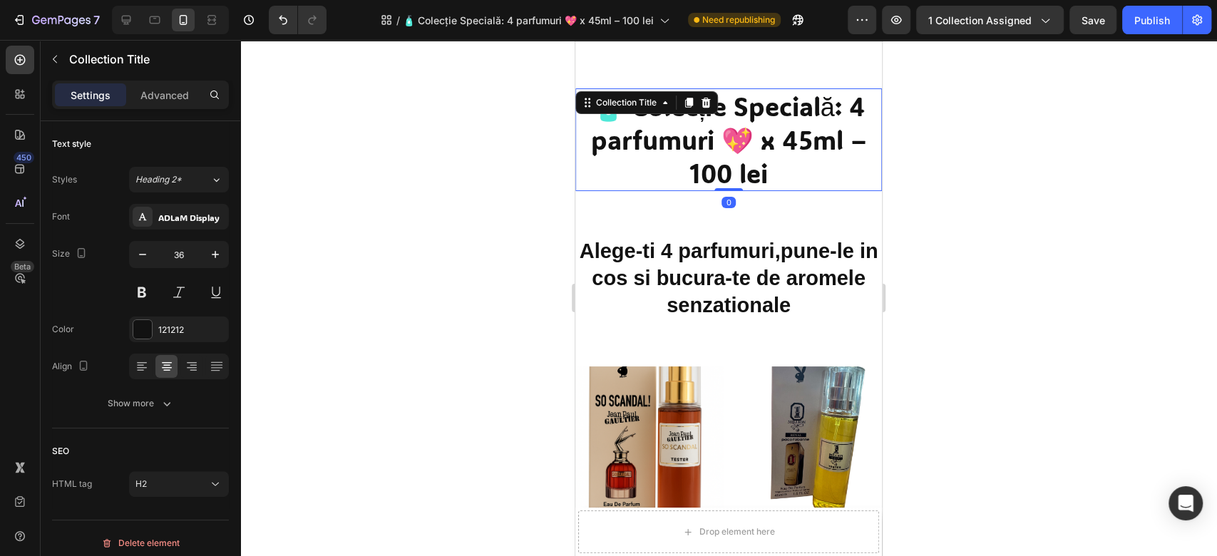
click at [731, 144] on h2 "🧴 Colecție Specială: 4 parfumuri 💖 x 45ml – 100 lei" at bounding box center [728, 139] width 307 height 103
click at [730, 133] on h2 "🧴 Colecție Specială: 4 parfumuri 💖 x 45ml – 100 lei" at bounding box center [728, 139] width 307 height 103
drag, startPoint x: 730, startPoint y: 133, endPoint x: 765, endPoint y: 66, distance: 75.6
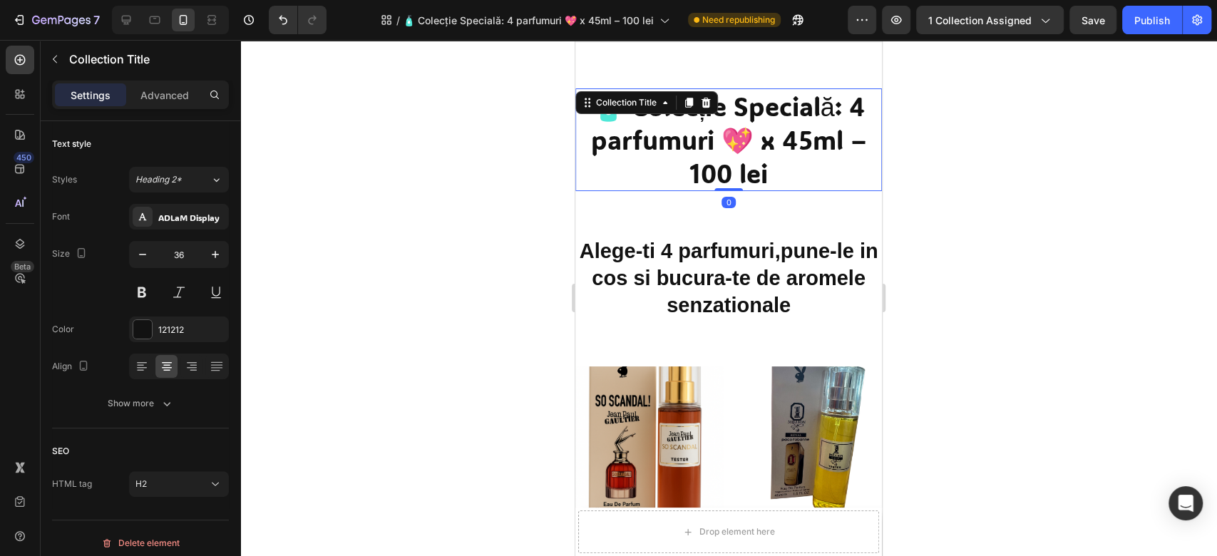
click at [730, 133] on h2 "🧴 Colecție Specială: 4 parfumuri 💖 x 45ml – 100 lei" at bounding box center [728, 139] width 307 height 103
click at [415, 185] on div at bounding box center [728, 298] width 977 height 516
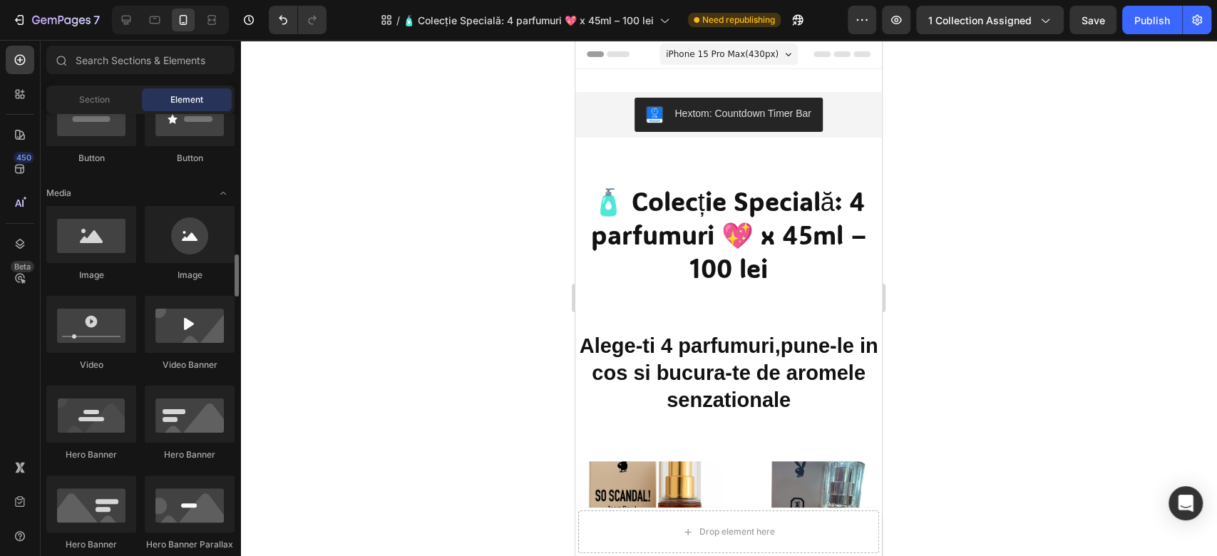
scroll to position [570, 0]
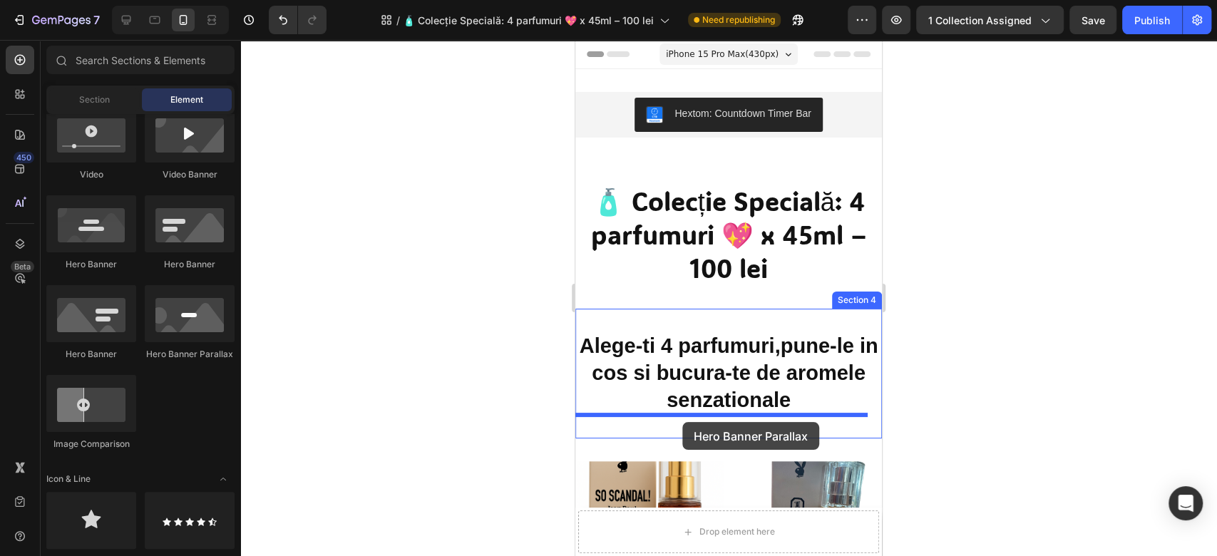
drag, startPoint x: 776, startPoint y: 374, endPoint x: 682, endPoint y: 422, distance: 105.3
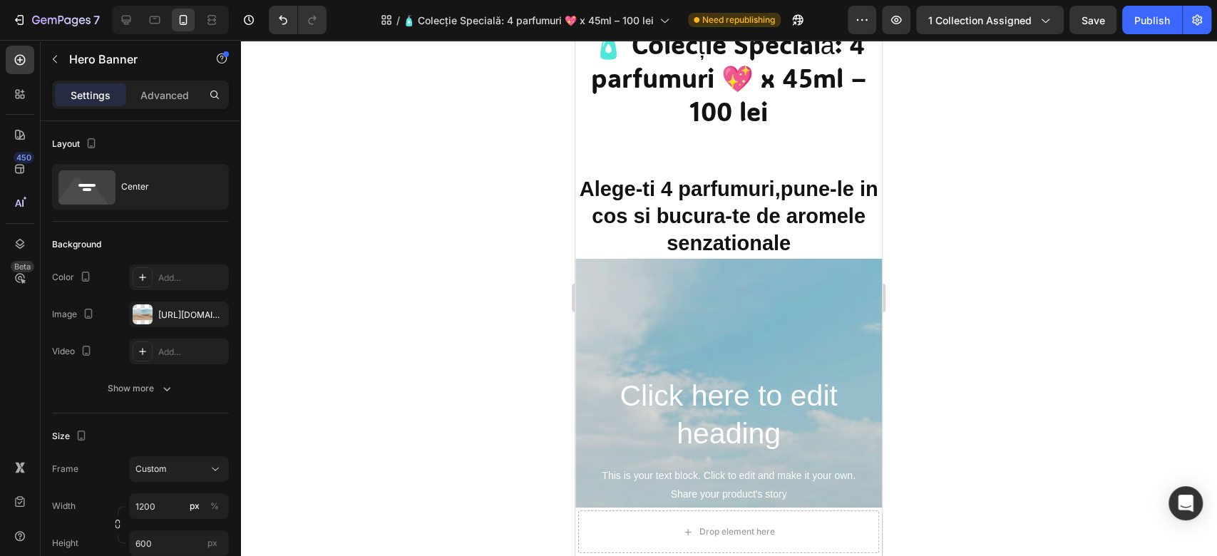
scroll to position [272, 0]
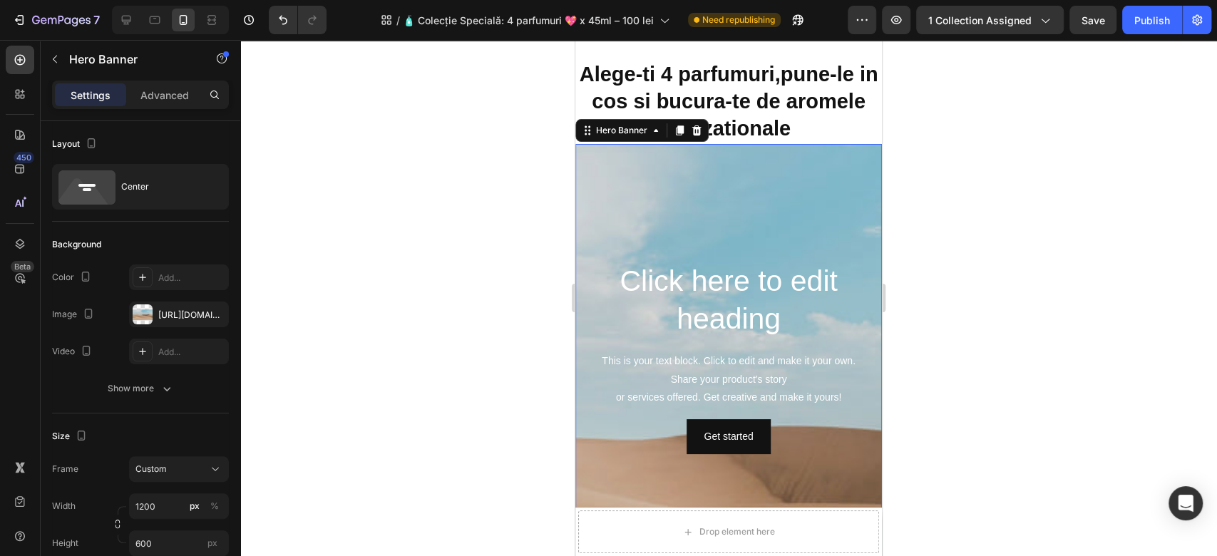
click at [725, 200] on div "Background Image" at bounding box center [728, 449] width 307 height 642
click at [702, 132] on div at bounding box center [696, 130] width 17 height 17
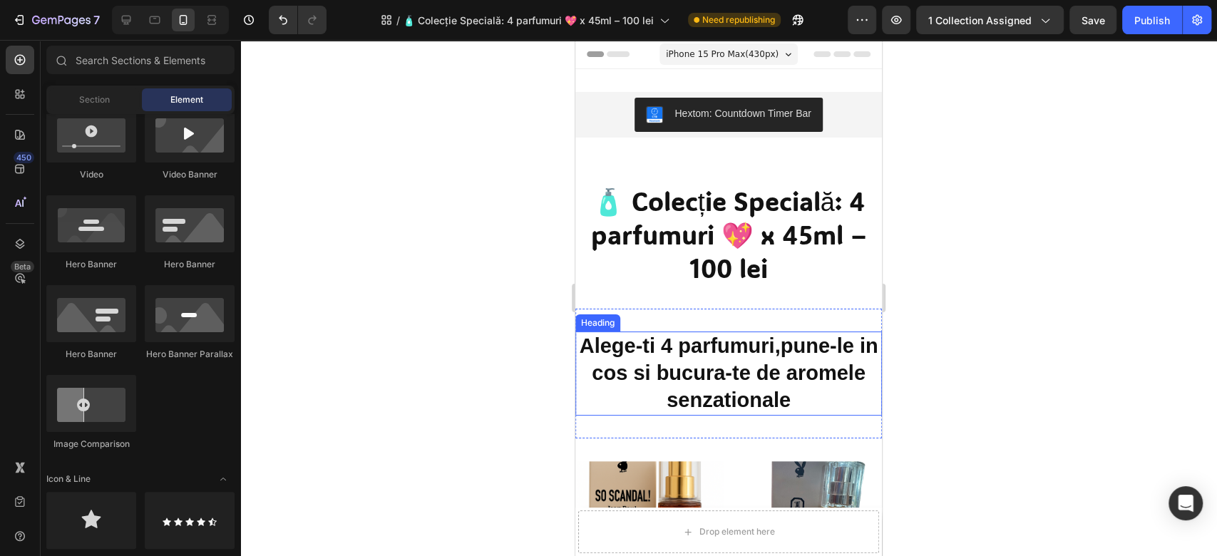
scroll to position [190, 0]
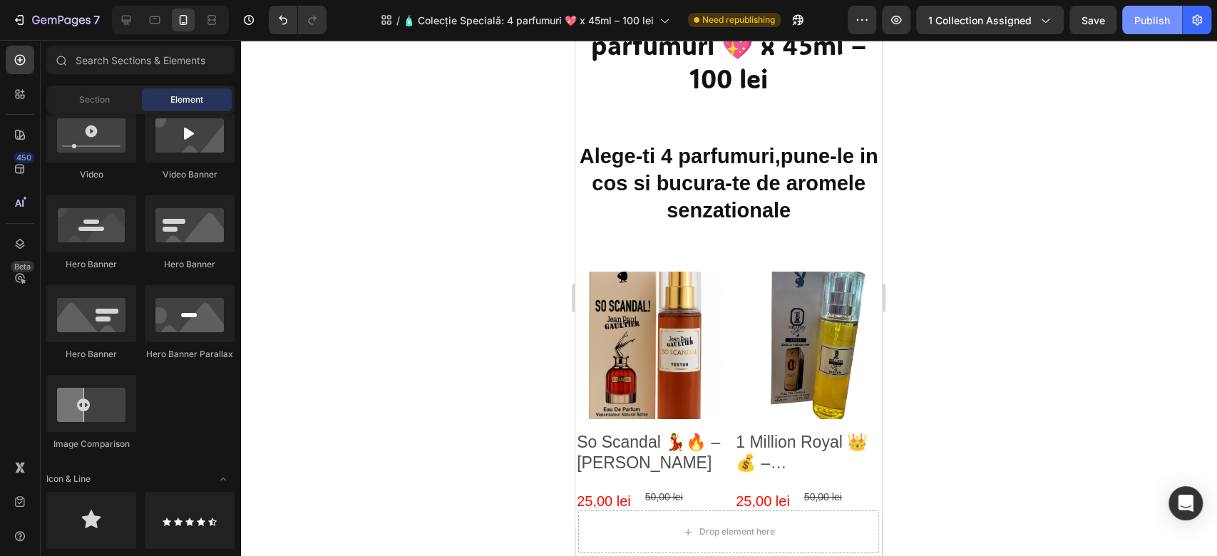
click at [1163, 21] on div "Publish" at bounding box center [1153, 20] width 36 height 15
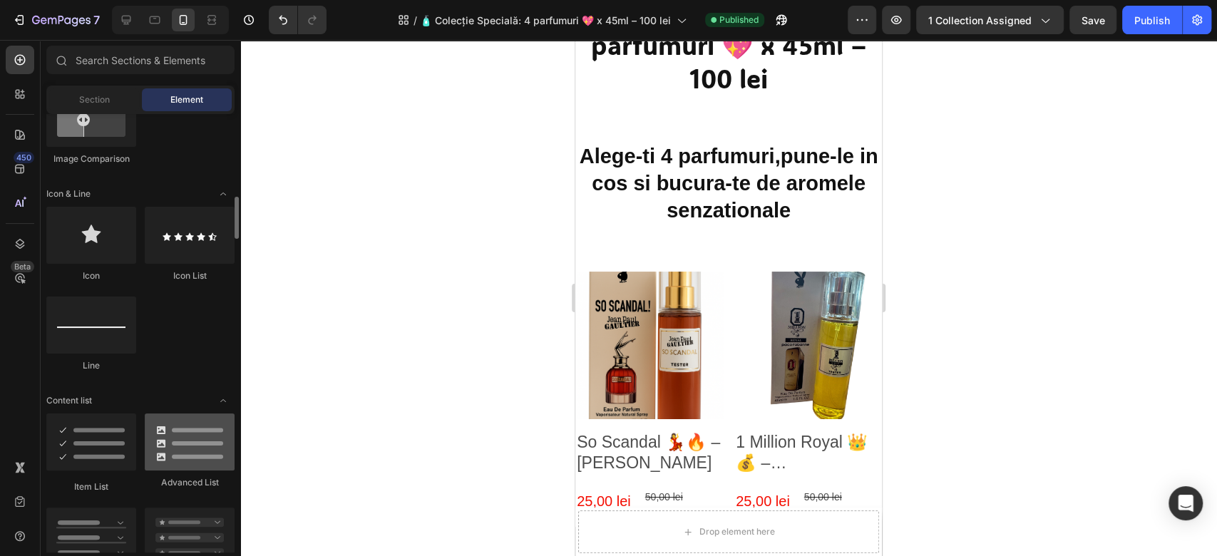
scroll to position [1045, 0]
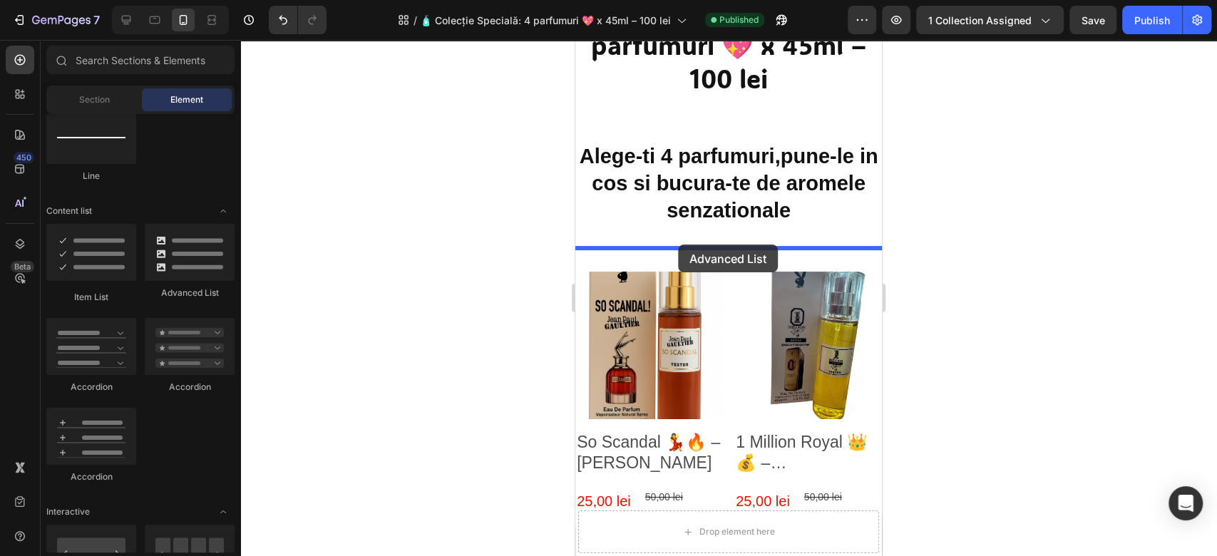
drag, startPoint x: 779, startPoint y: 292, endPoint x: 678, endPoint y: 245, distance: 111.3
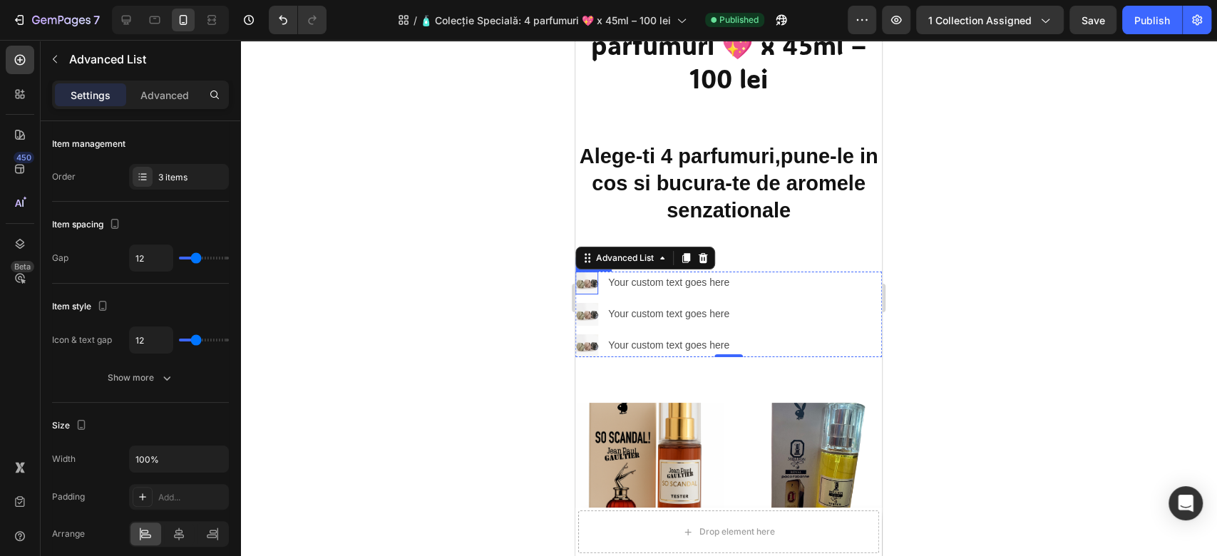
click at [585, 283] on img at bounding box center [586, 283] width 23 height 23
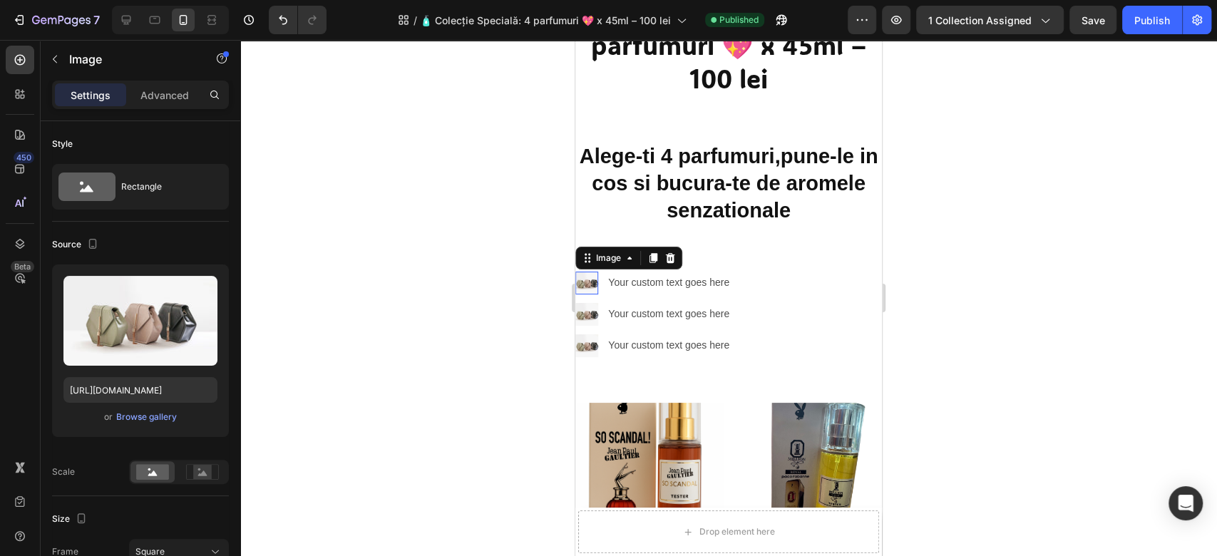
click at [585, 283] on img at bounding box center [586, 283] width 23 height 23
click at [711, 285] on div "Your custom text goes here" at bounding box center [672, 282] width 130 height 21
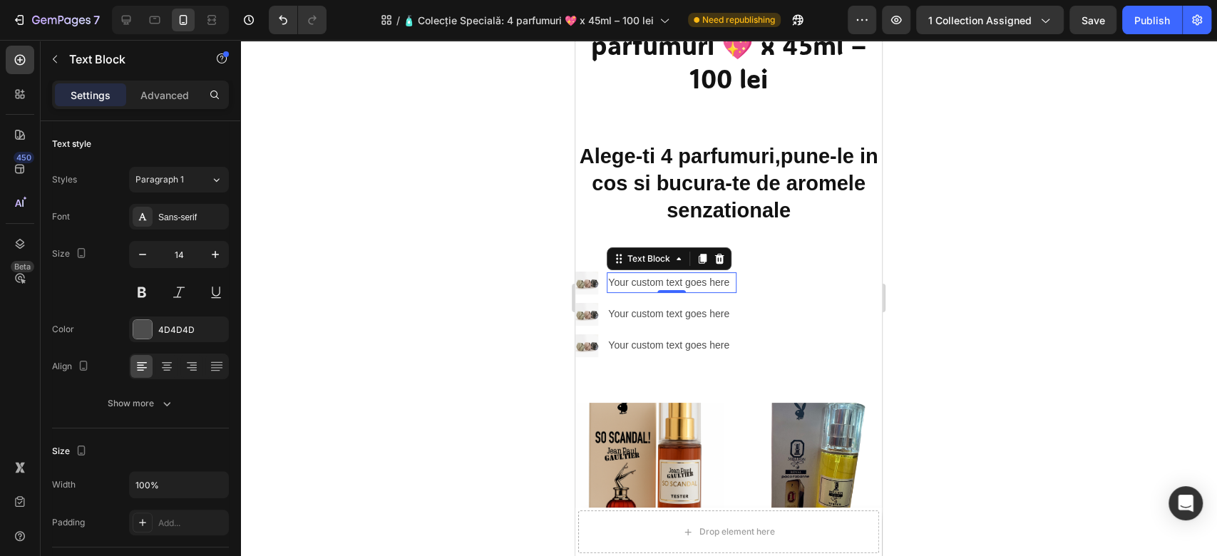
click at [712, 285] on div "Your custom text goes here" at bounding box center [672, 282] width 130 height 21
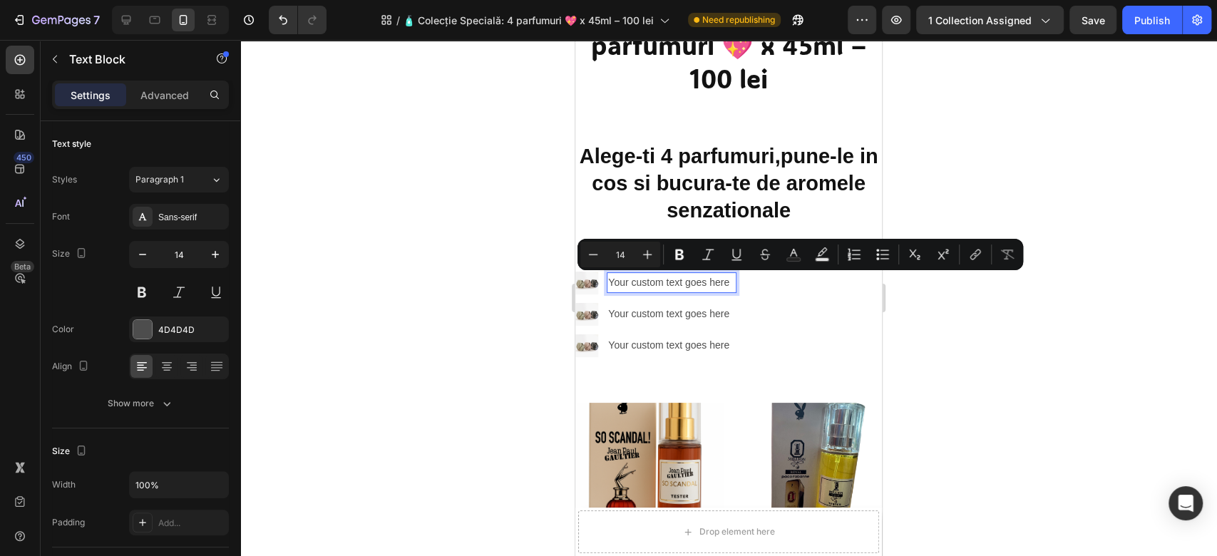
click at [466, 272] on div at bounding box center [728, 298] width 977 height 516
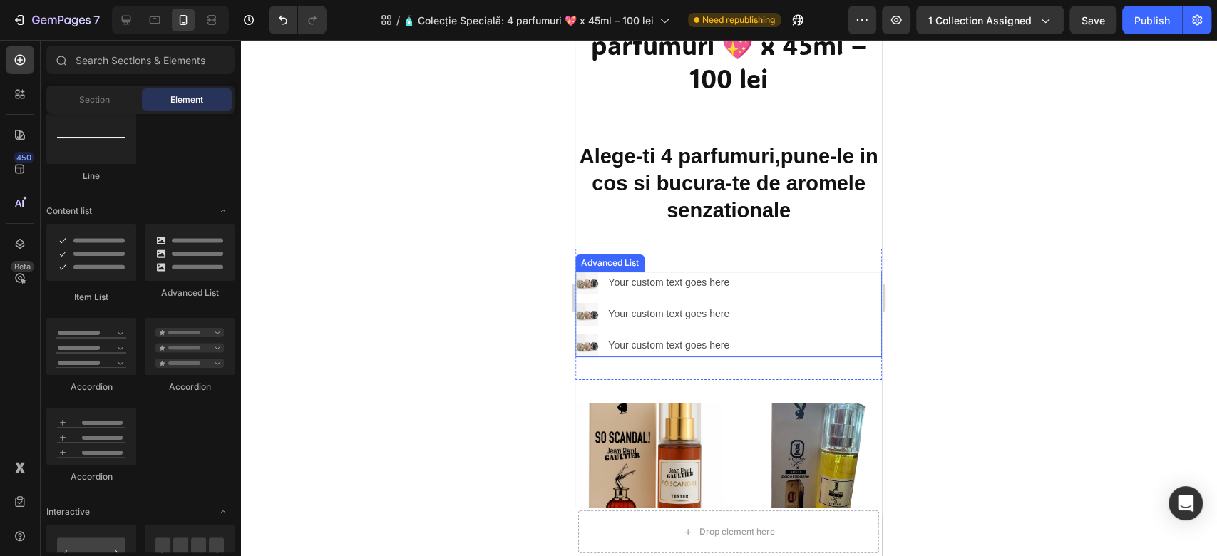
click at [832, 312] on div "Image Your custom text goes here Text Block Image Your custom text goes here Te…" at bounding box center [728, 315] width 307 height 86
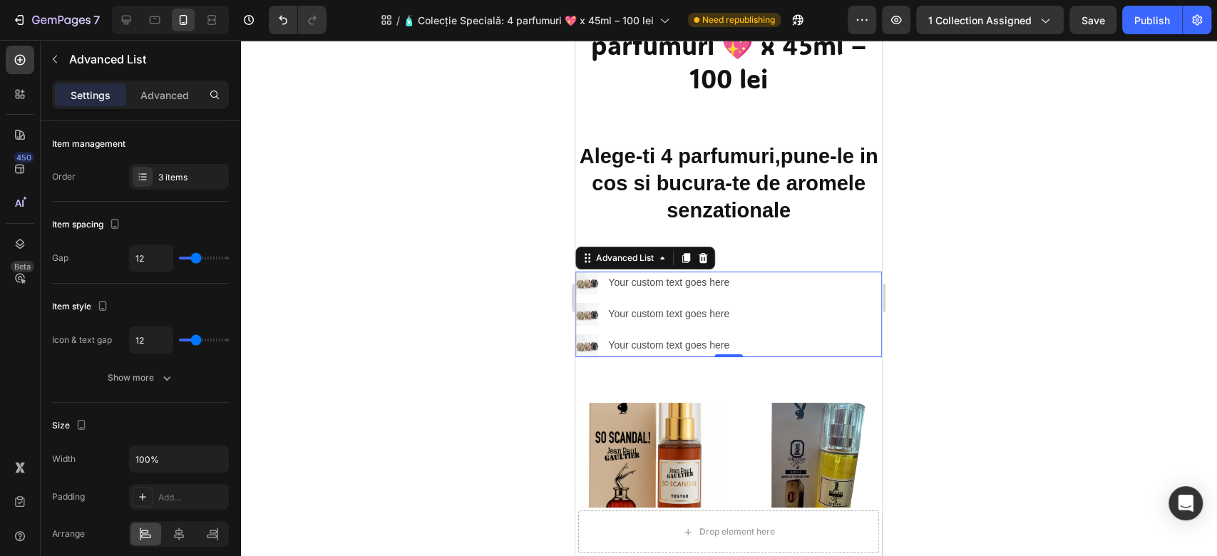
click at [705, 260] on icon at bounding box center [702, 257] width 11 height 11
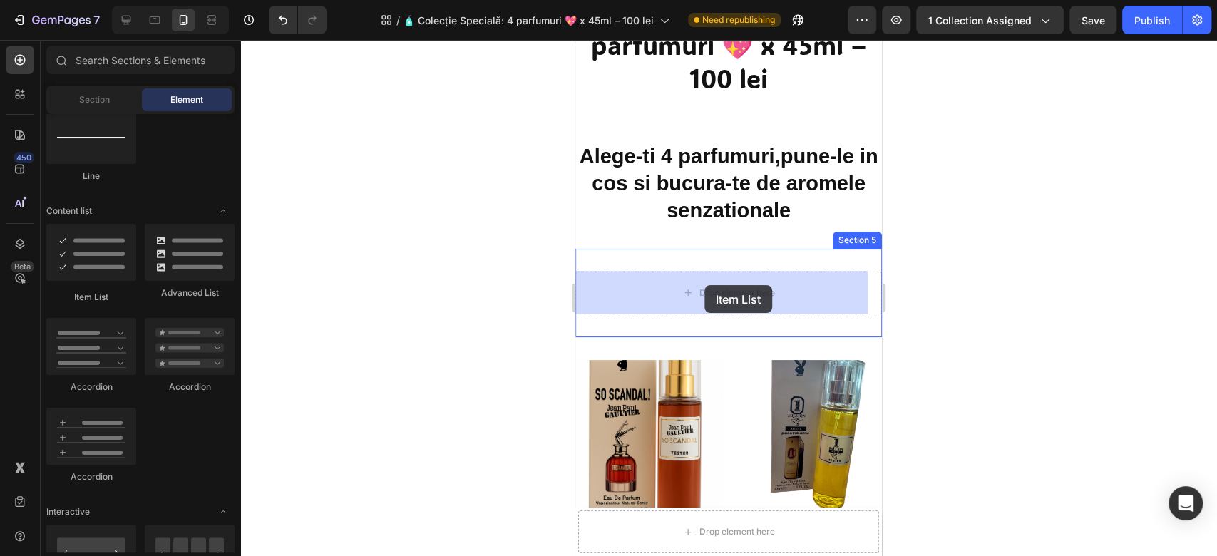
drag, startPoint x: 664, startPoint y: 307, endPoint x: 705, endPoint y: 285, distance: 46.3
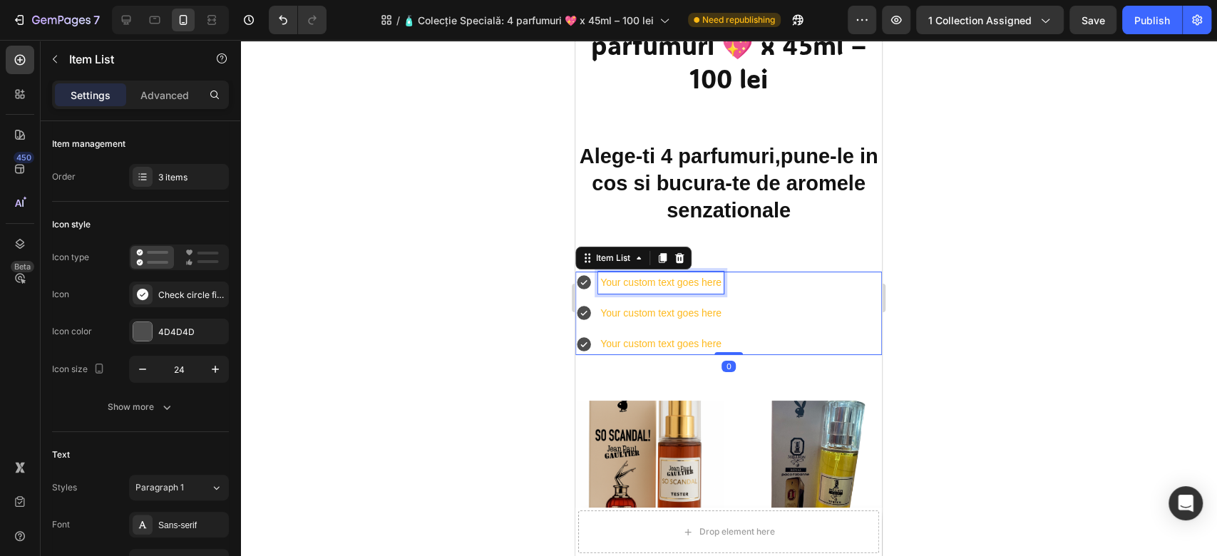
click at [715, 281] on div "Your custom text goes here" at bounding box center [661, 283] width 126 height 22
click at [584, 282] on icon at bounding box center [583, 282] width 17 height 17
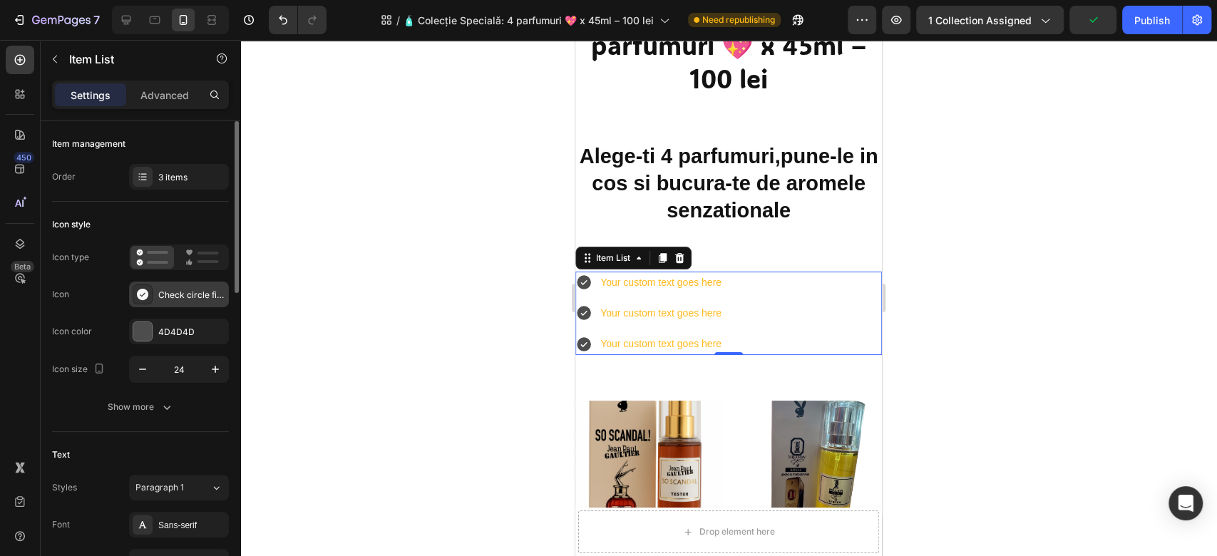
click at [160, 292] on div "Check circle filled" at bounding box center [191, 295] width 67 height 13
click at [143, 329] on div at bounding box center [142, 331] width 19 height 19
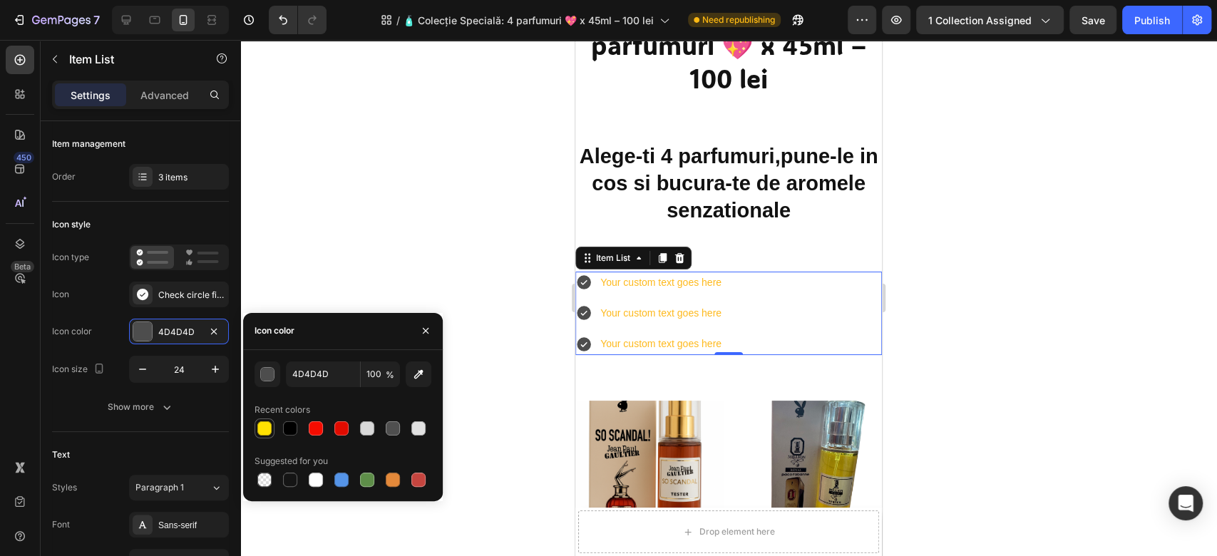
click at [263, 427] on div at bounding box center [264, 428] width 14 height 14
click at [374, 477] on div at bounding box center [367, 479] width 17 height 17
type input "5E8E49"
click at [507, 113] on div at bounding box center [728, 298] width 977 height 516
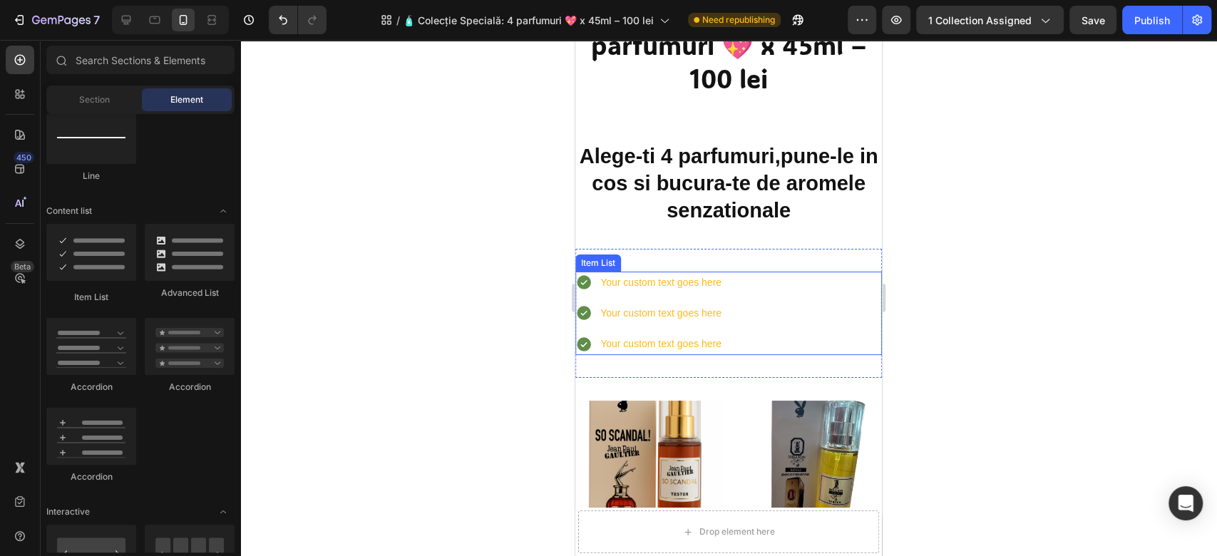
click at [692, 282] on p "Your custom text goes here" at bounding box center [660, 283] width 121 height 18
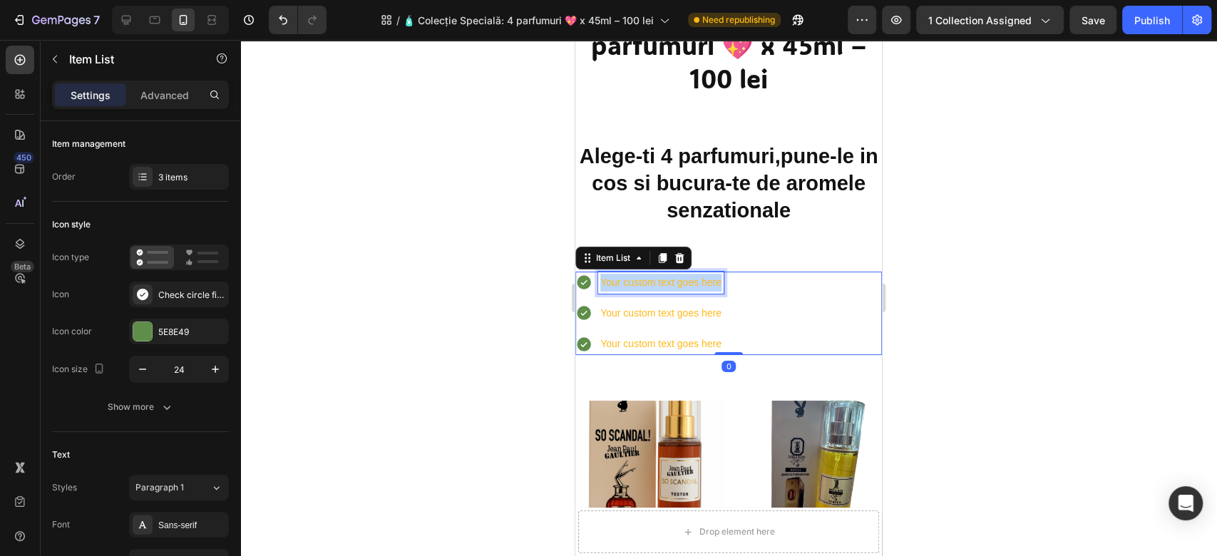
click at [692, 282] on p "Your custom text goes here" at bounding box center [660, 283] width 121 height 18
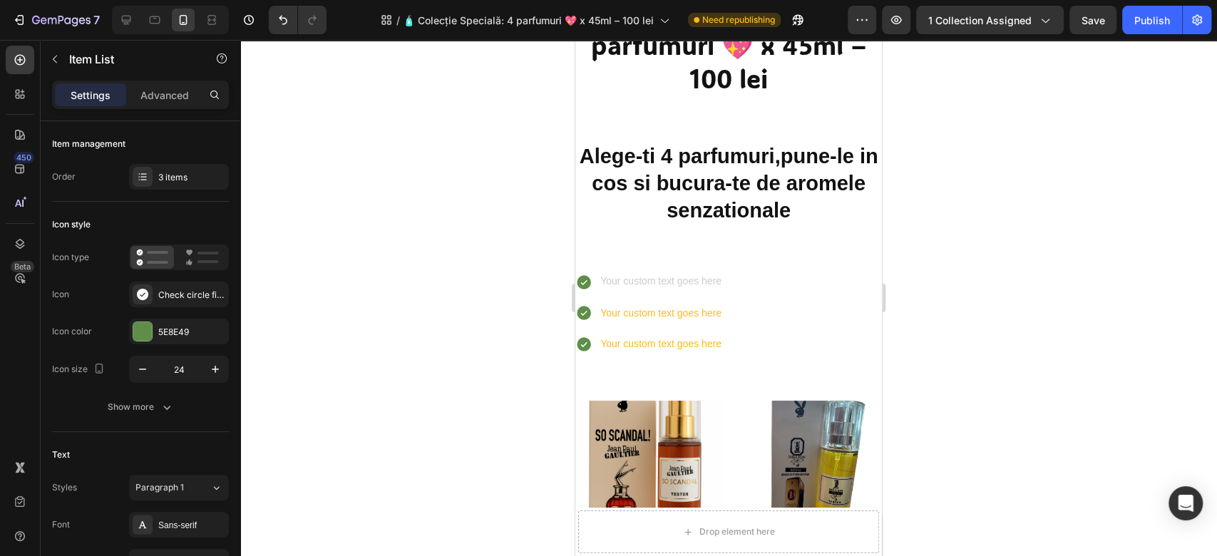
scroll to position [183, 0]
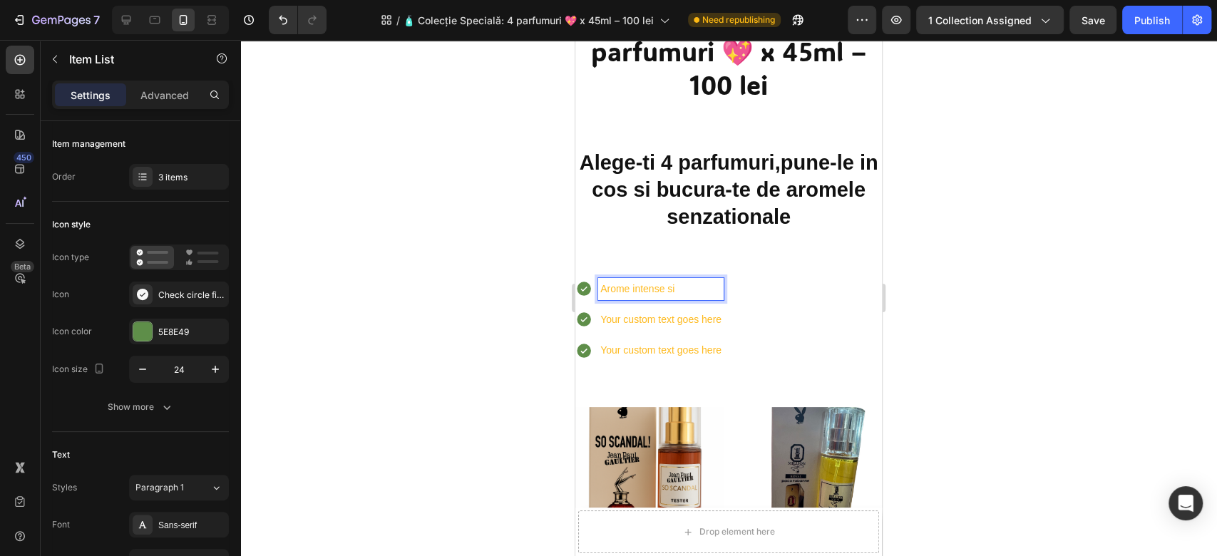
click at [663, 289] on p "Arome intense si" at bounding box center [660, 289] width 121 height 18
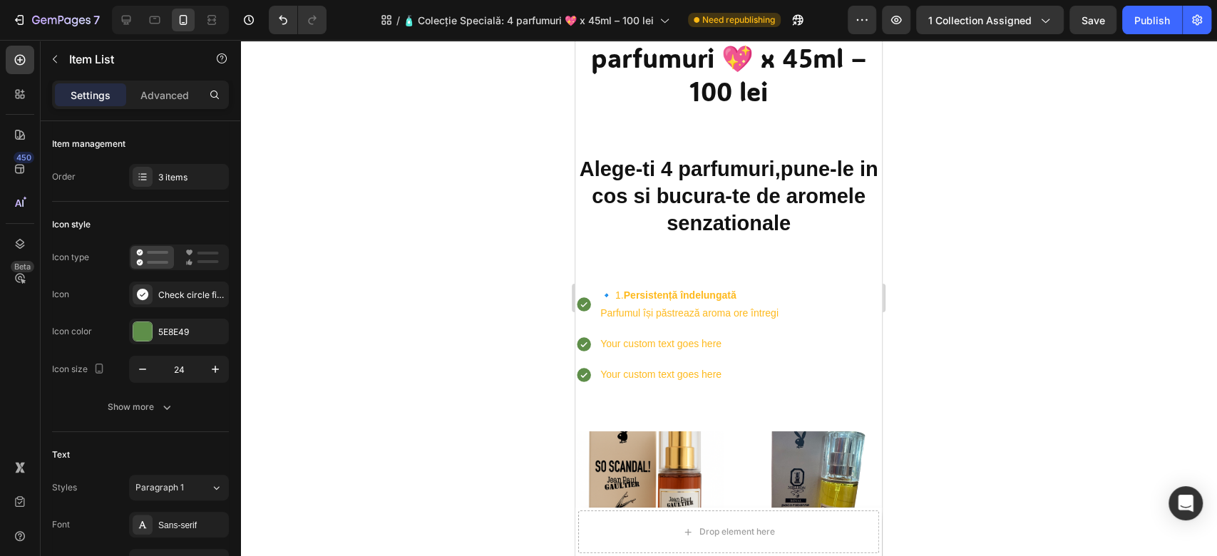
click at [677, 305] on p "Parfumul își păstrează aroma ore întregi" at bounding box center [689, 313] width 178 height 18
click at [662, 294] on strong "Persistență îndelungată" at bounding box center [680, 295] width 113 height 11
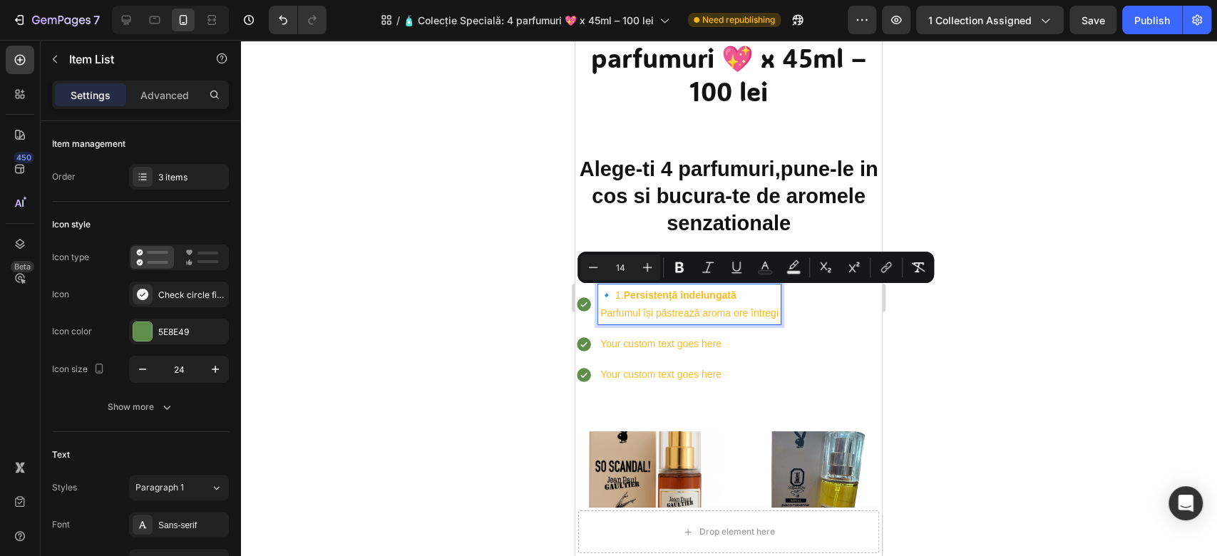
click at [659, 310] on p "Parfumul își păstrează aroma ore întregi" at bounding box center [689, 313] width 178 height 18
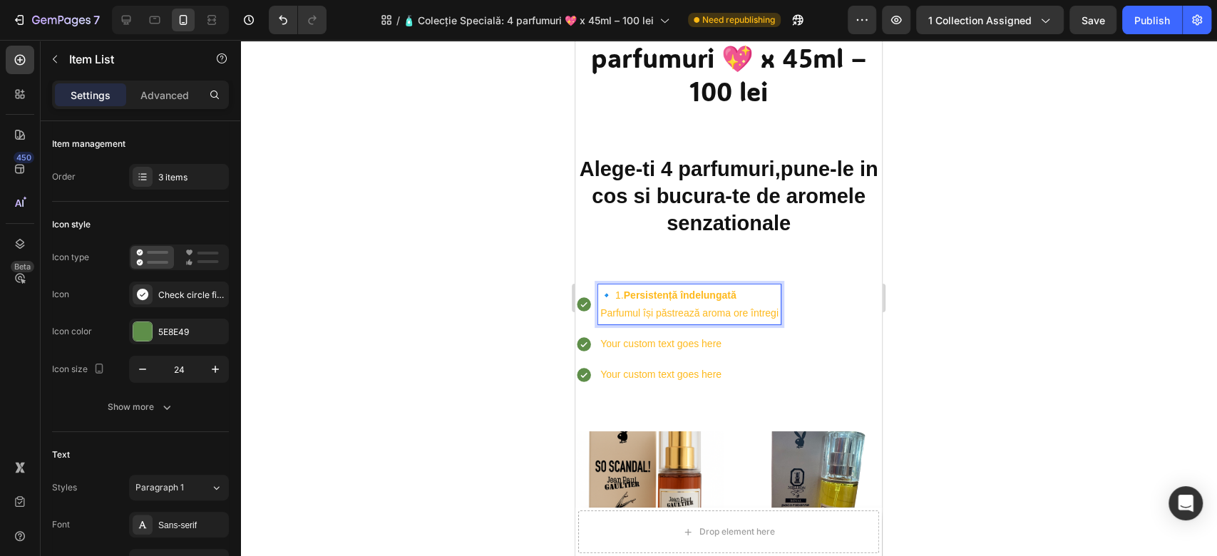
click at [675, 314] on p "Parfumul își păstrează aroma ore întregi" at bounding box center [689, 313] width 178 height 18
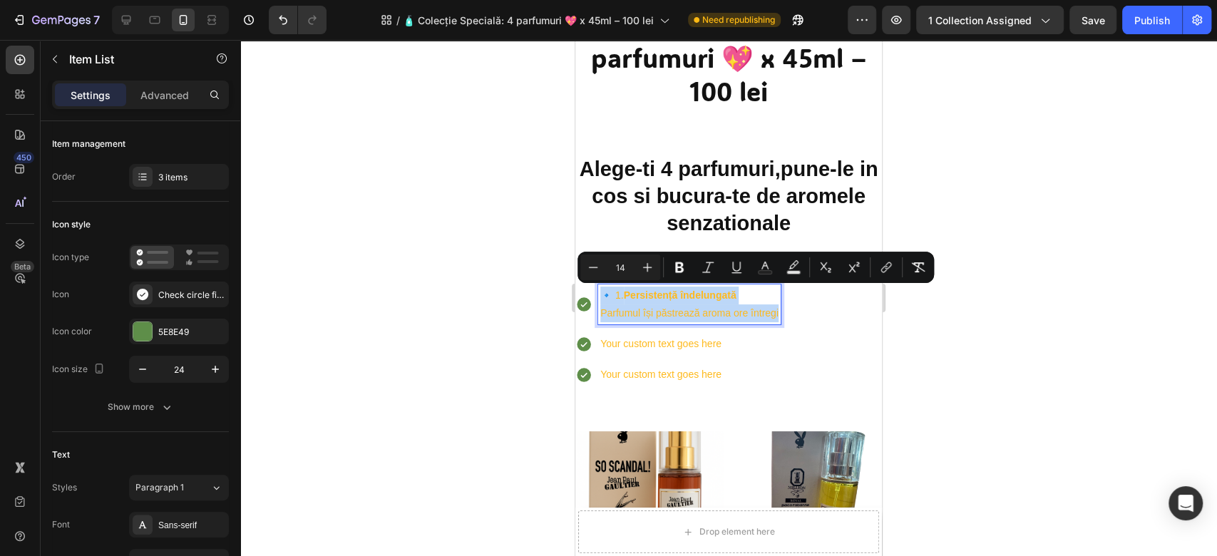
drag, startPoint x: 779, startPoint y: 314, endPoint x: 603, endPoint y: 295, distance: 177.9
click at [603, 295] on div "🔹 1. Persistență îndelungată Parfumul își păstrează aroma ore întregi" at bounding box center [689, 305] width 183 height 40
click at [647, 270] on icon "Editor contextual toolbar" at bounding box center [647, 267] width 14 height 14
click at [647, 270] on icon "Editor contextual toolbar" at bounding box center [647, 267] width 9 height 9
type input "16"
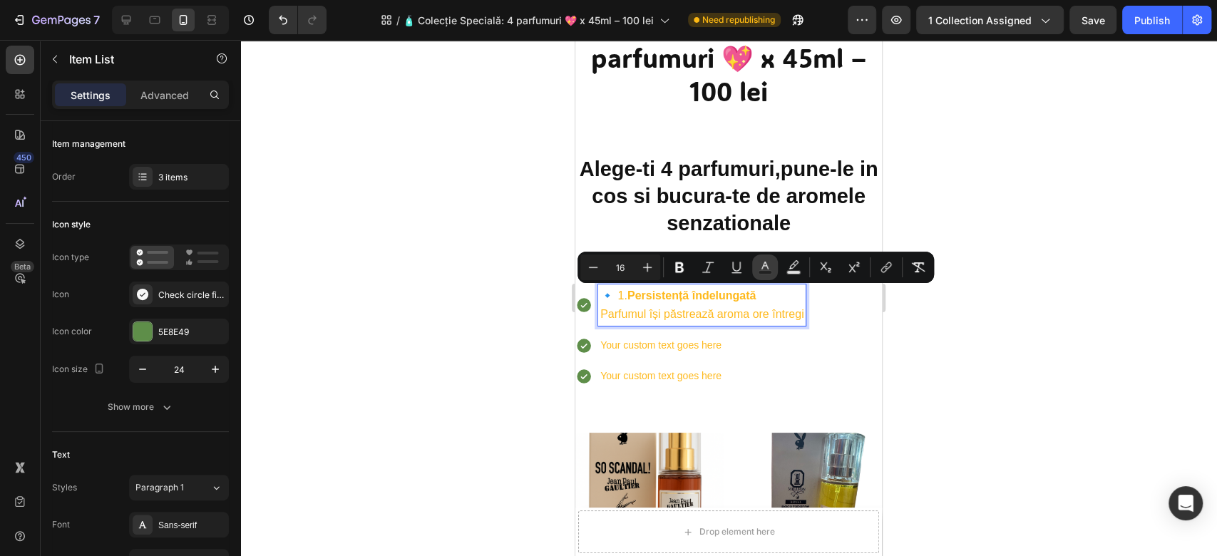
click at [754, 267] on button "Text Color" at bounding box center [765, 268] width 26 height 26
type input "FEB91C"
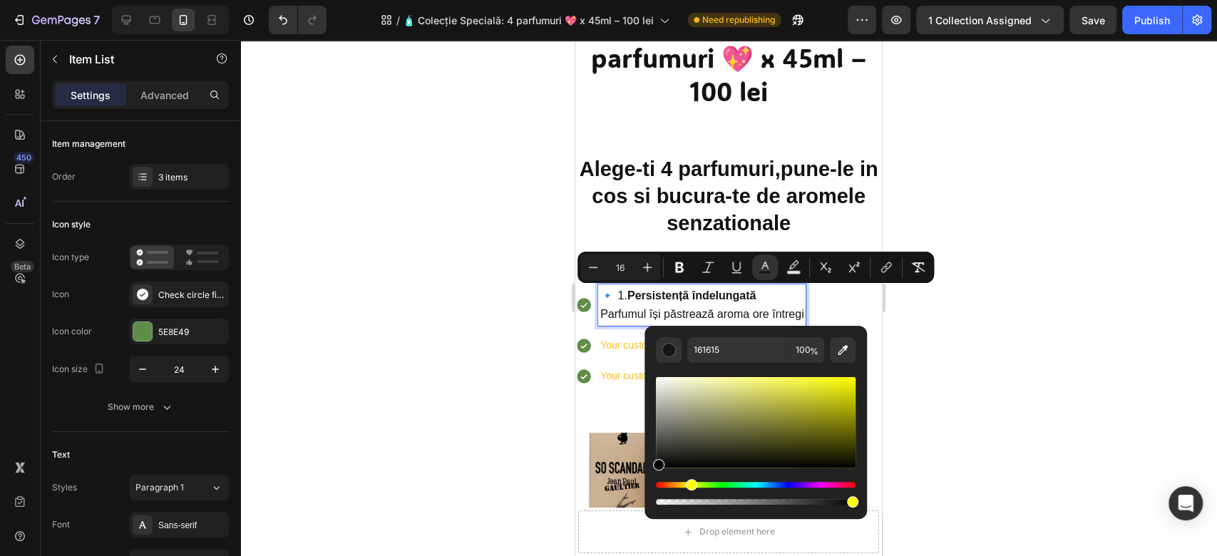
drag, startPoint x: 726, startPoint y: 448, endPoint x: 645, endPoint y: 471, distance: 84.4
click at [645, 471] on div "161615 100 %" at bounding box center [756, 417] width 222 height 182
type input "000000"
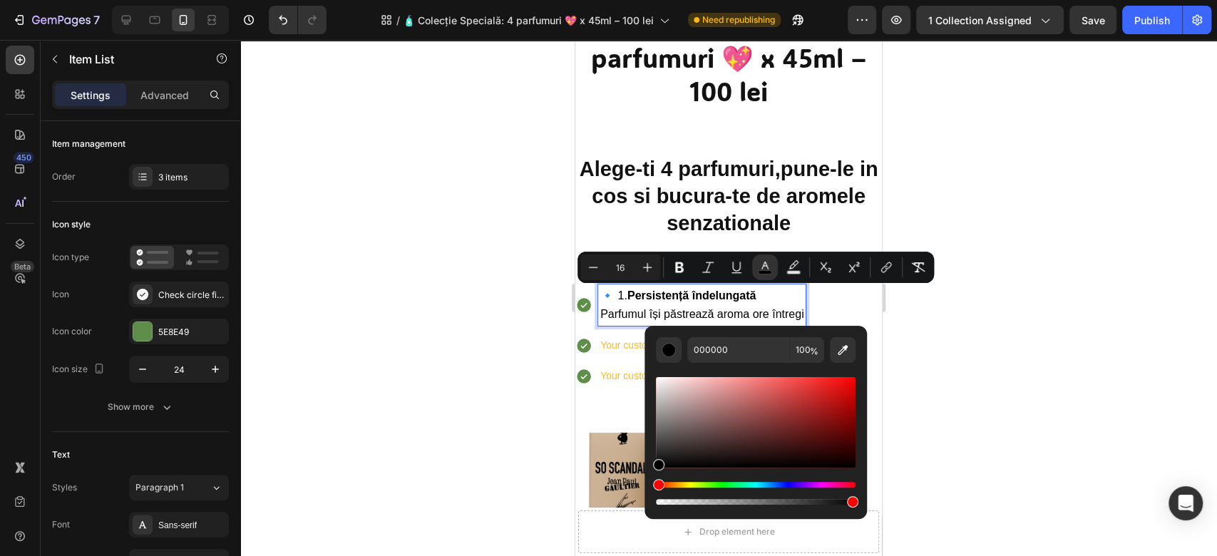
drag, startPoint x: 1, startPoint y: 420, endPoint x: 479, endPoint y: 371, distance: 480.3
click at [478, 371] on div at bounding box center [728, 298] width 977 height 516
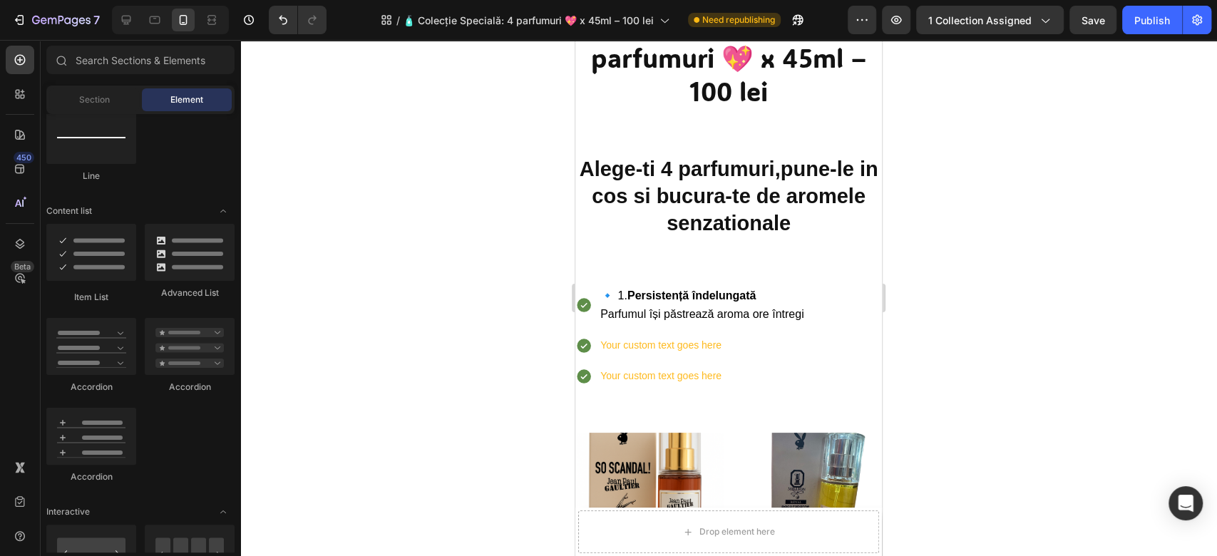
click at [1216, 324] on div at bounding box center [728, 298] width 977 height 516
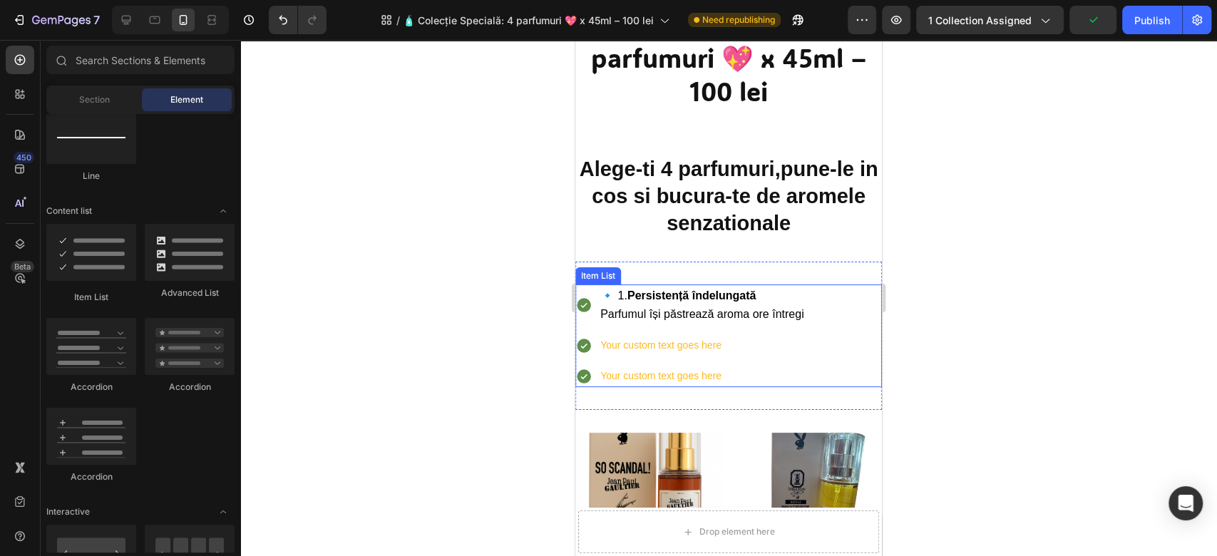
click at [773, 314] on span "Parfumul își păstrează aroma ore întregi" at bounding box center [701, 314] width 203 height 12
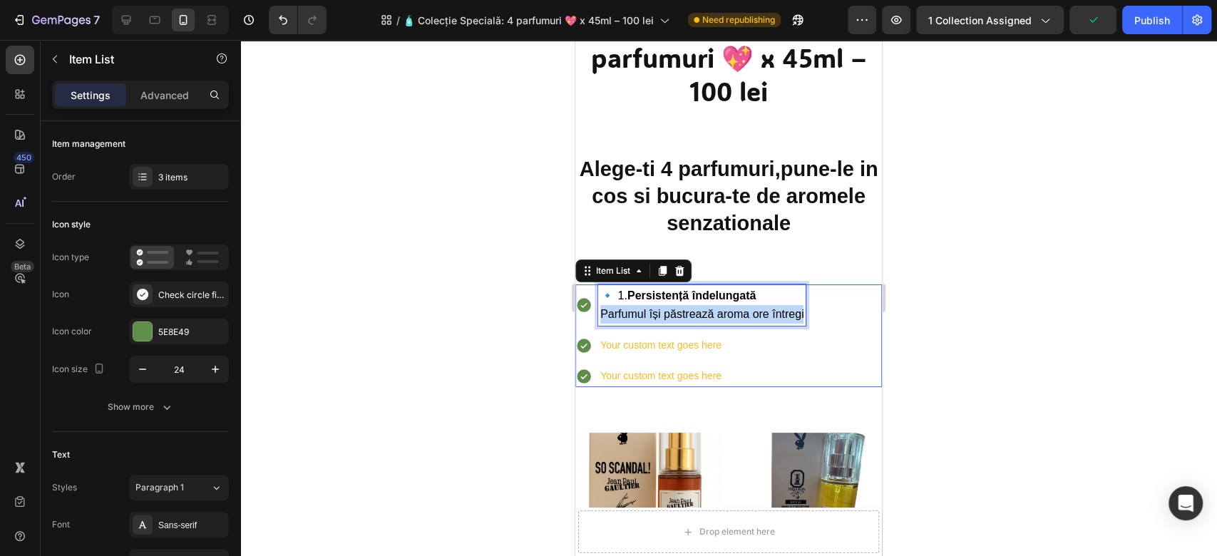
click at [773, 314] on span "Parfumul își păstrează aroma ore întregi" at bounding box center [701, 314] width 203 height 12
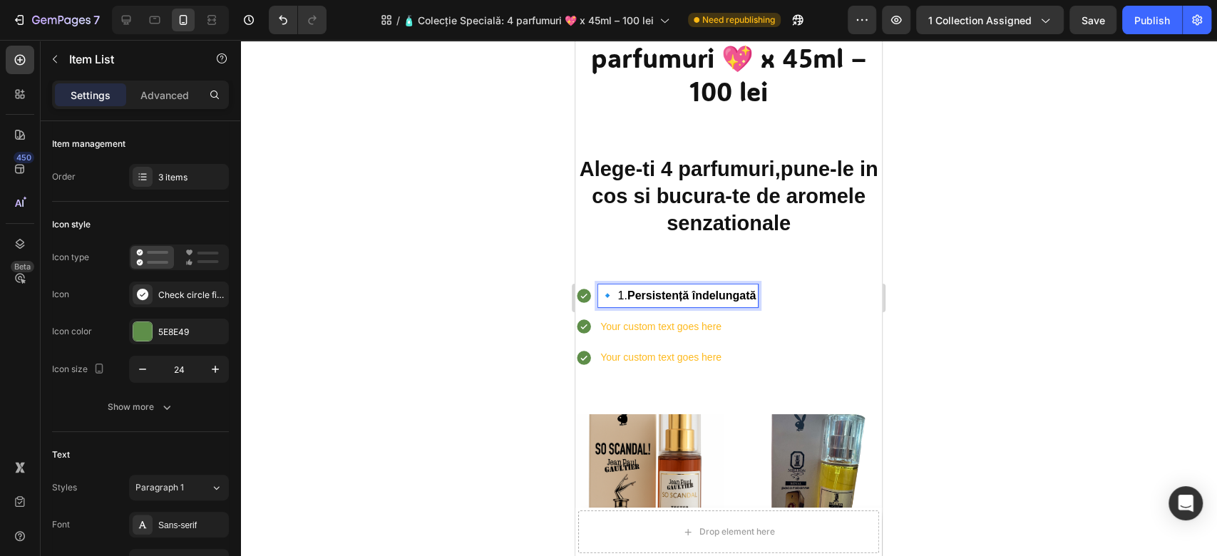
click at [619, 295] on span "🔹 1. Persistență îndelungată" at bounding box center [677, 296] width 155 height 12
click at [827, 301] on div "1. Persistență îndelungată Your custom text goes here Your custom text goes here" at bounding box center [728, 327] width 307 height 85
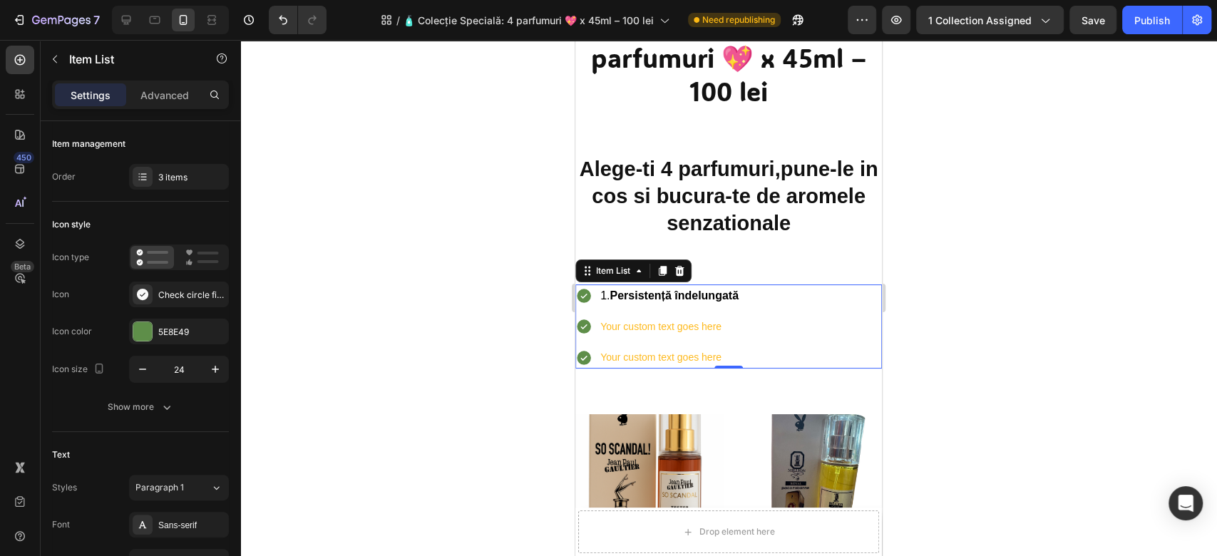
click at [1160, 309] on div at bounding box center [728, 298] width 977 height 516
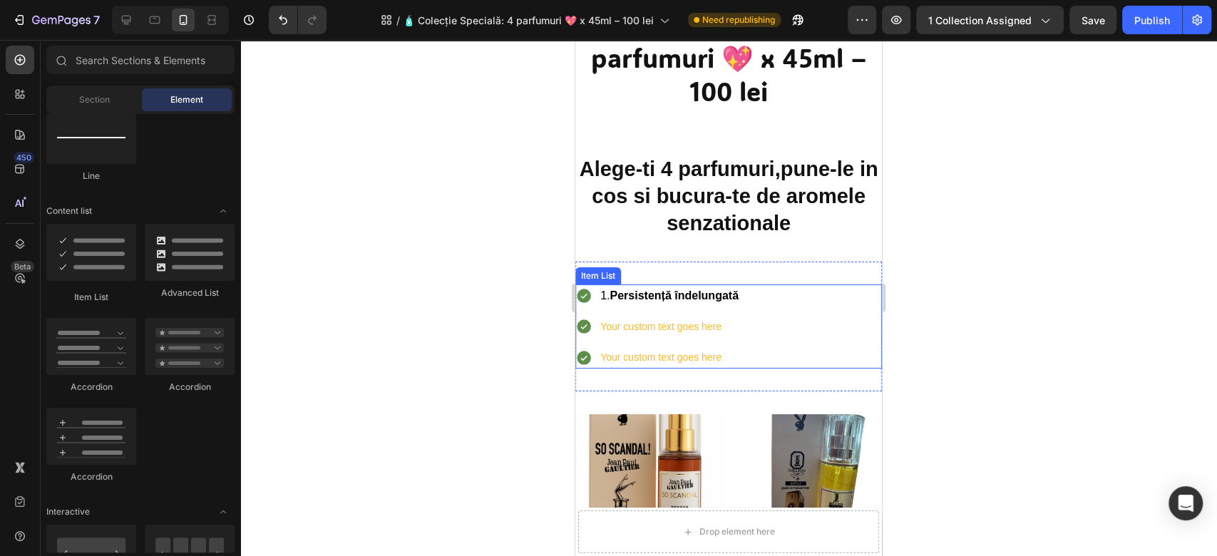
click at [638, 327] on p "Your custom text goes here" at bounding box center [669, 327] width 138 height 18
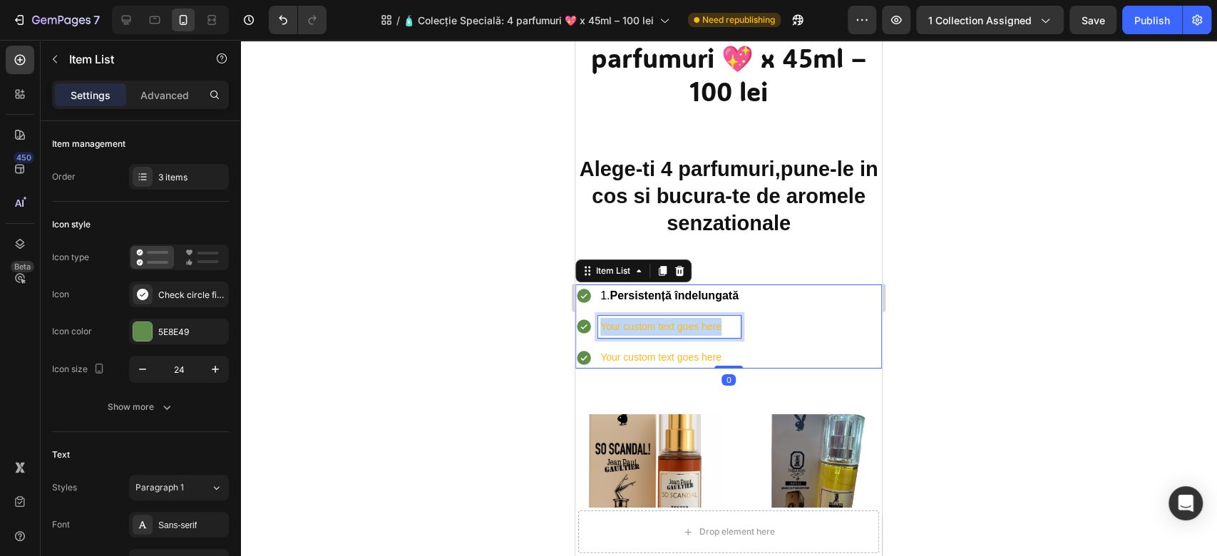
click at [638, 327] on p "Your custom text goes here" at bounding box center [669, 327] width 138 height 18
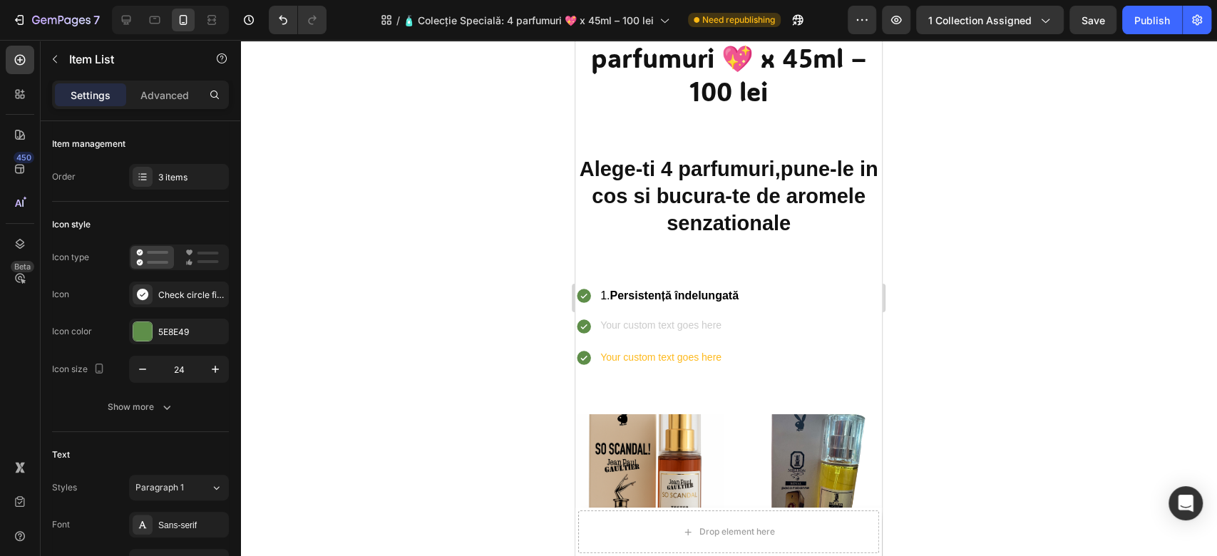
scroll to position [171, 0]
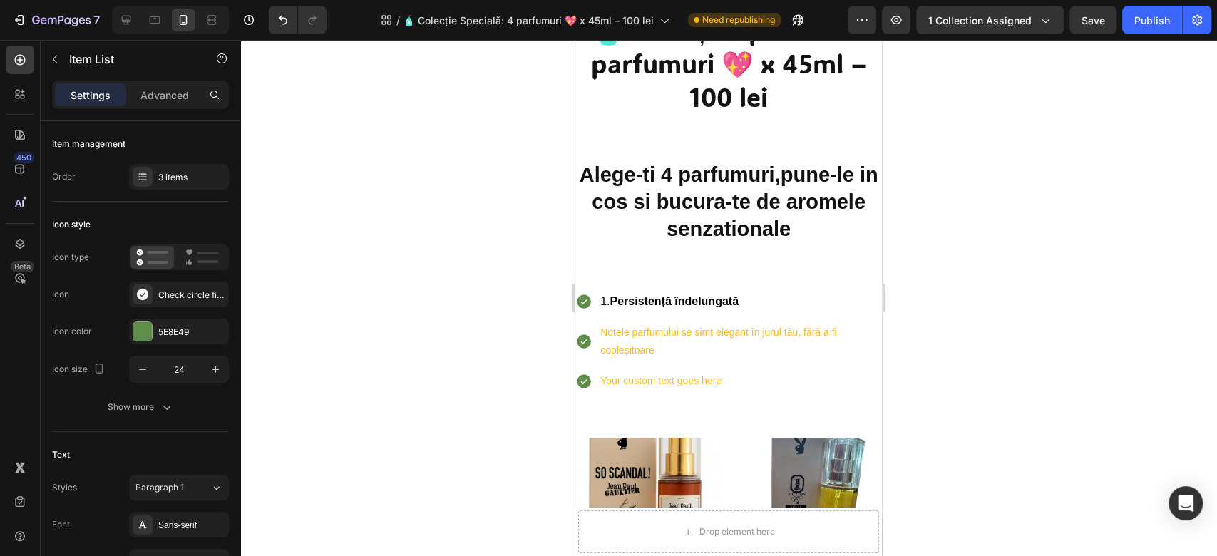
click at [644, 336] on p "Notele parfumului se simt elegant în jurul tău, fără a fi copleșitoare" at bounding box center [740, 342] width 280 height 36
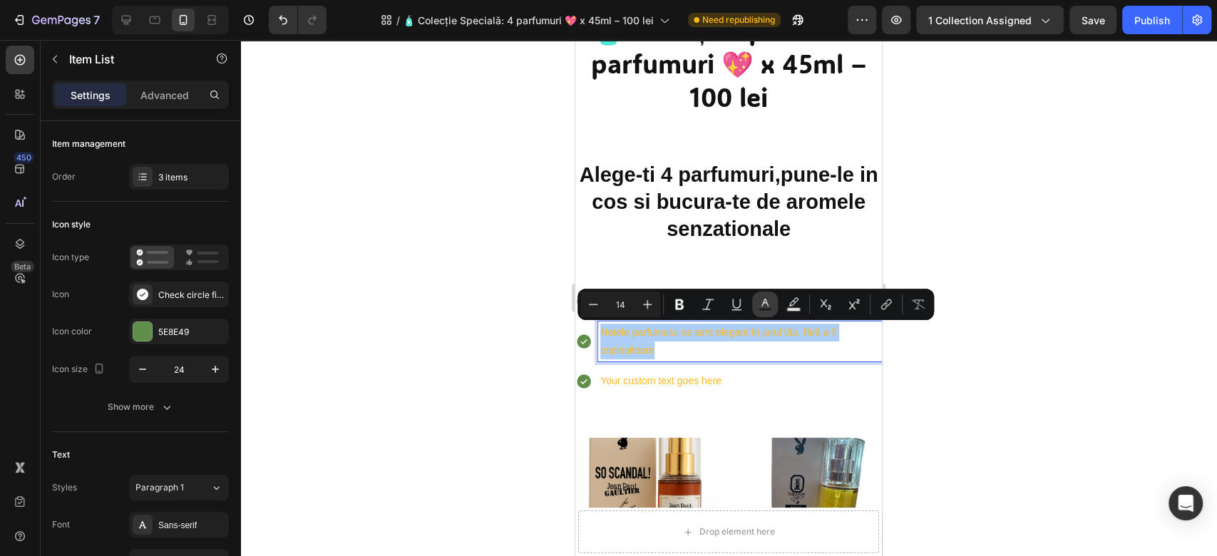
click at [754, 305] on button "Text Color" at bounding box center [765, 305] width 26 height 26
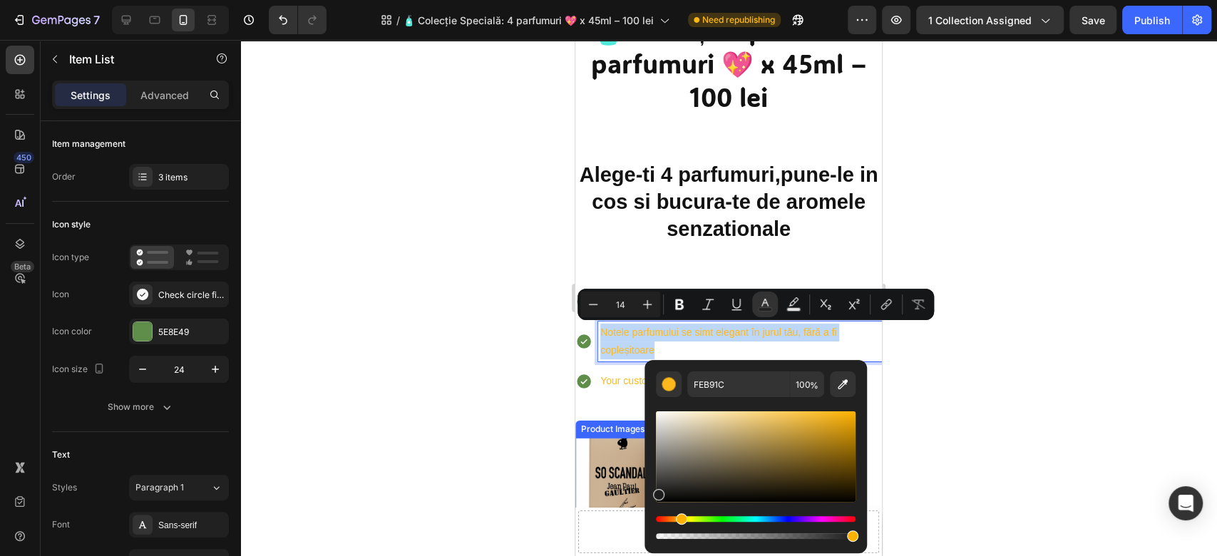
type input "1C1C1C"
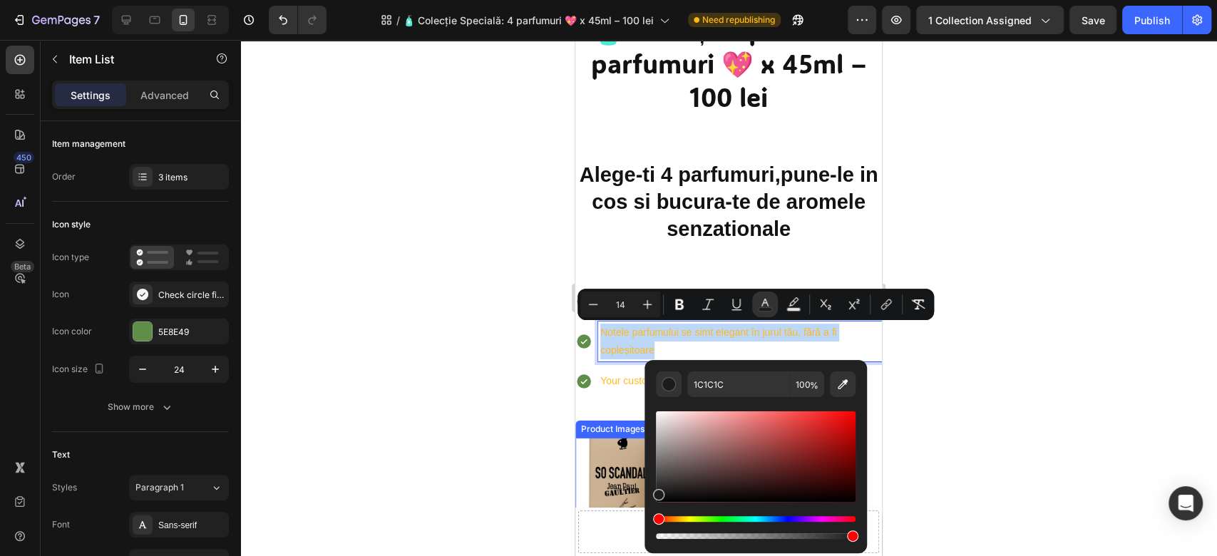
drag, startPoint x: 1291, startPoint y: 506, endPoint x: 617, endPoint y: 503, distance: 673.9
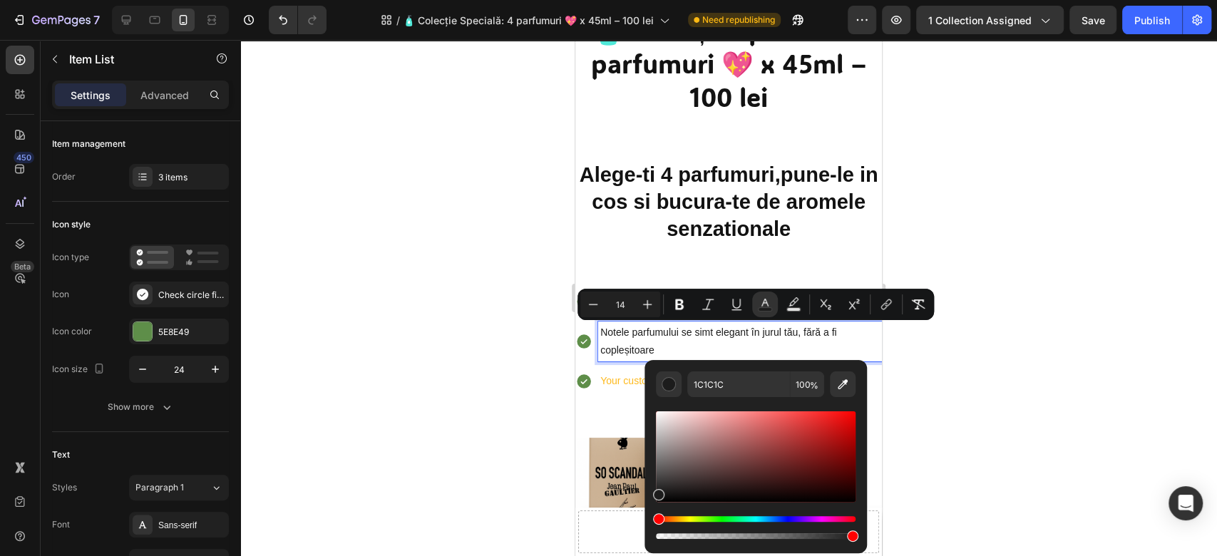
click at [1124, 391] on div at bounding box center [728, 298] width 977 height 516
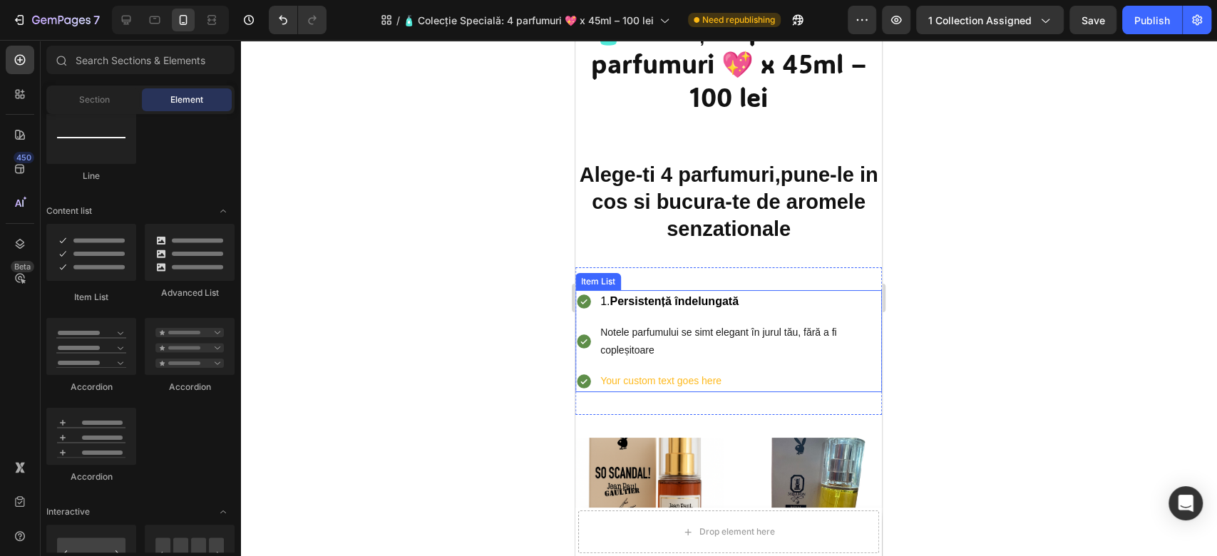
click at [630, 342] on p "Notele parfumului se simt elegant în jurul tău, fără a fi copleșitoare" at bounding box center [740, 342] width 280 height 36
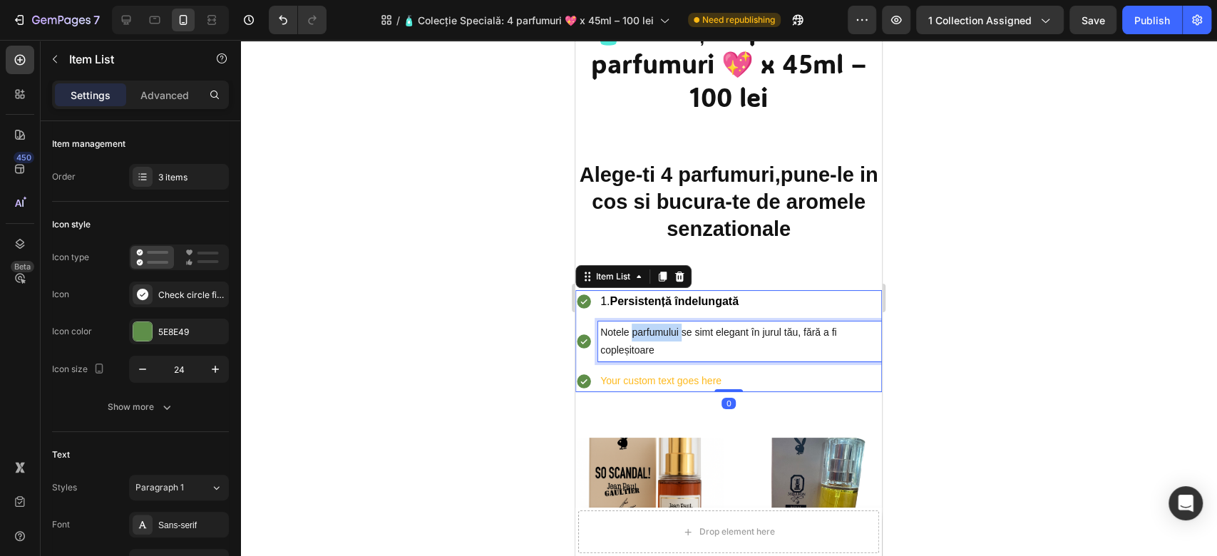
click at [650, 332] on span "Notele parfumului se simt elegant în jurul tău, fără a fi copleșitoare" at bounding box center [718, 341] width 237 height 29
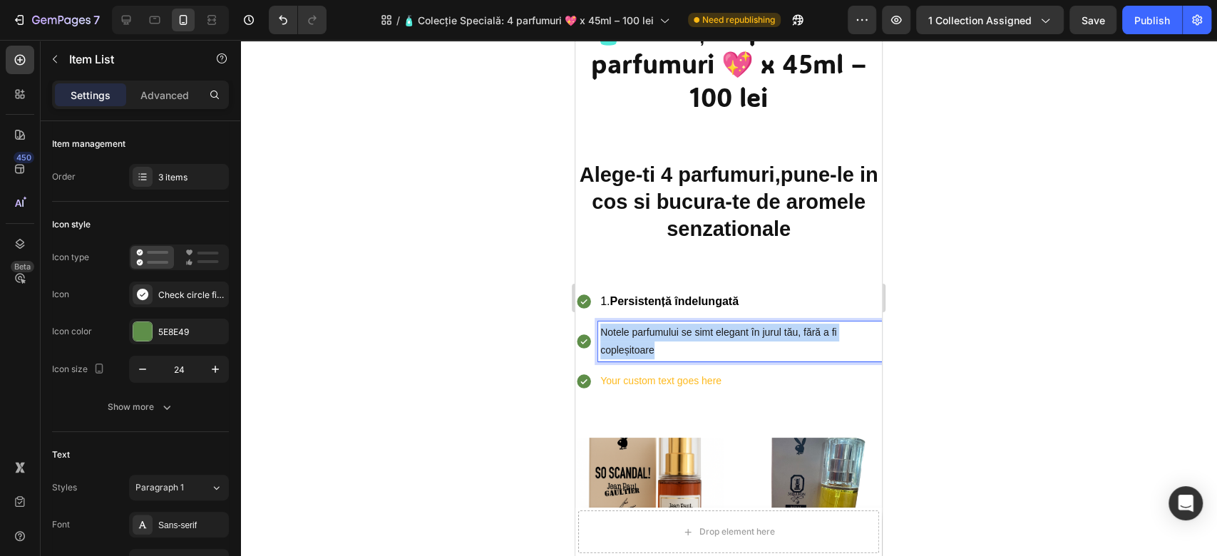
click at [650, 332] on span "Notele parfumului se simt elegant în jurul tău, fără a fi copleșitoare" at bounding box center [718, 341] width 237 height 29
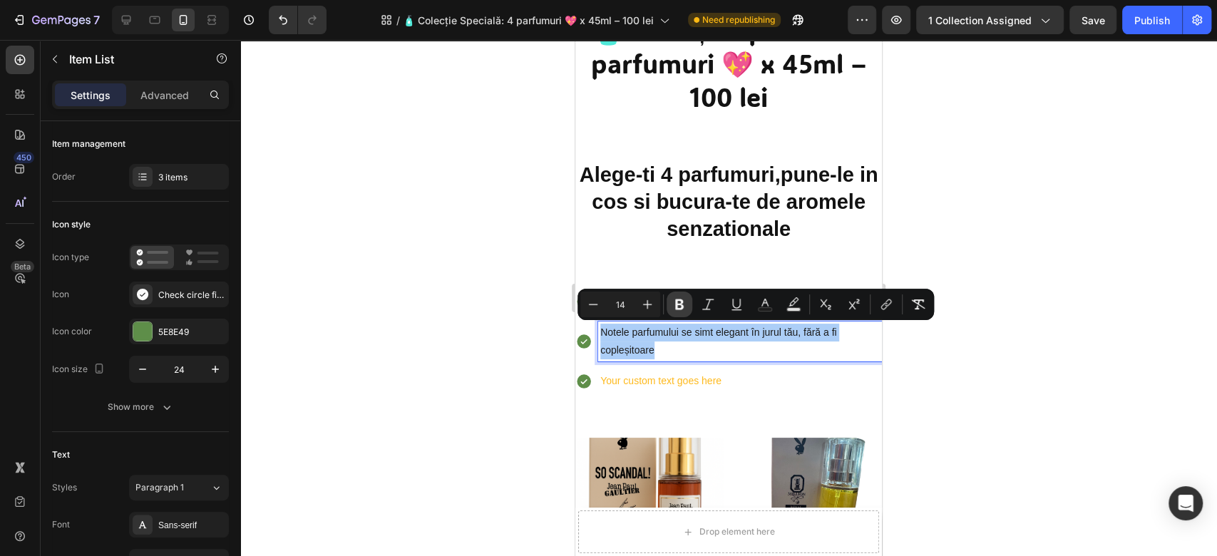
click at [684, 302] on icon "Editor contextual toolbar" at bounding box center [679, 304] width 14 height 14
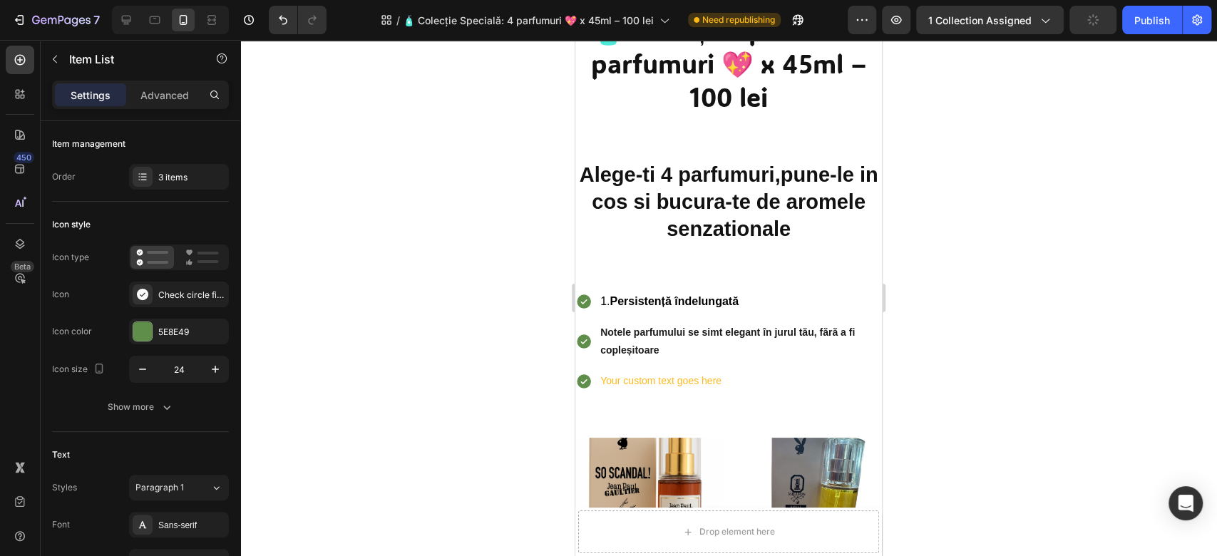
click at [1078, 446] on div at bounding box center [728, 298] width 977 height 516
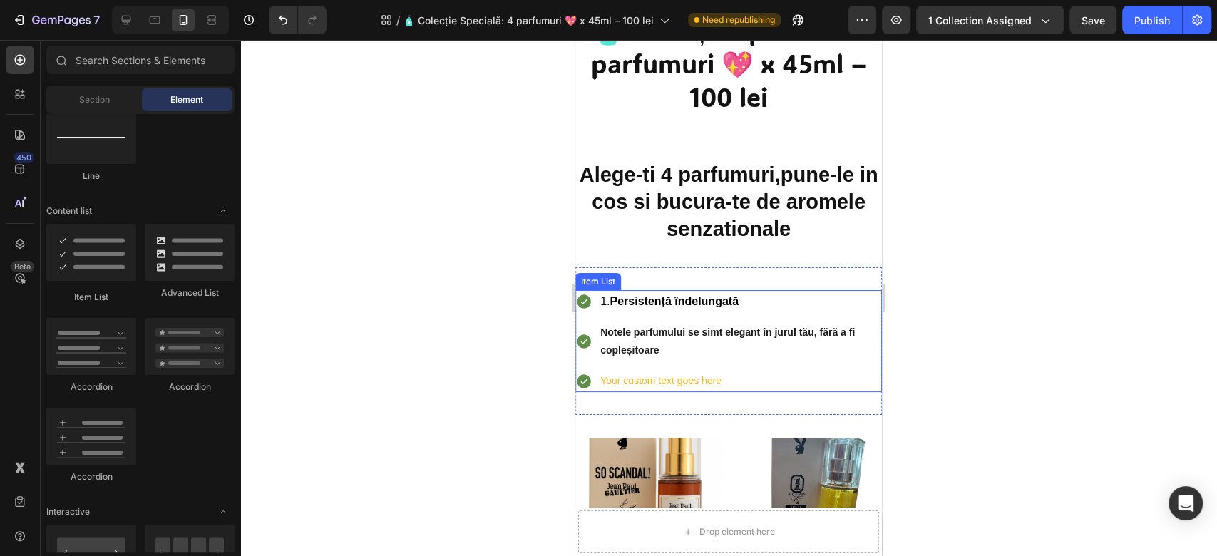
click at [600, 333] on strong "Notele parfumului se simt elegant în jurul tău, fără a fi copleșitoare" at bounding box center [727, 341] width 255 height 29
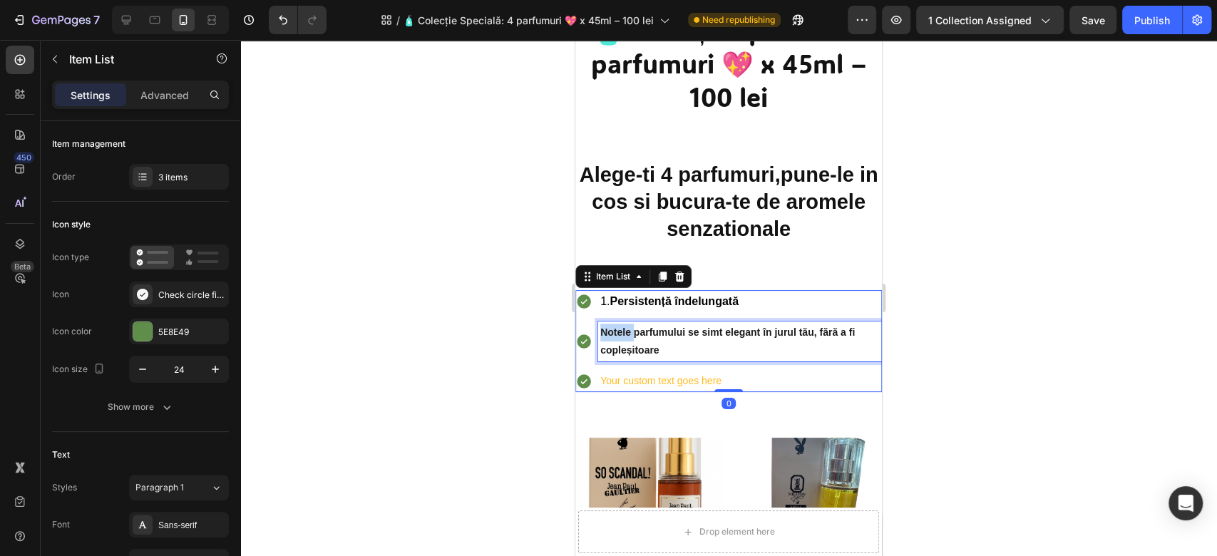
click at [601, 328] on strong "Notele parfumului se simt elegant în jurul tău, fără a fi copleșitoare" at bounding box center [727, 341] width 255 height 29
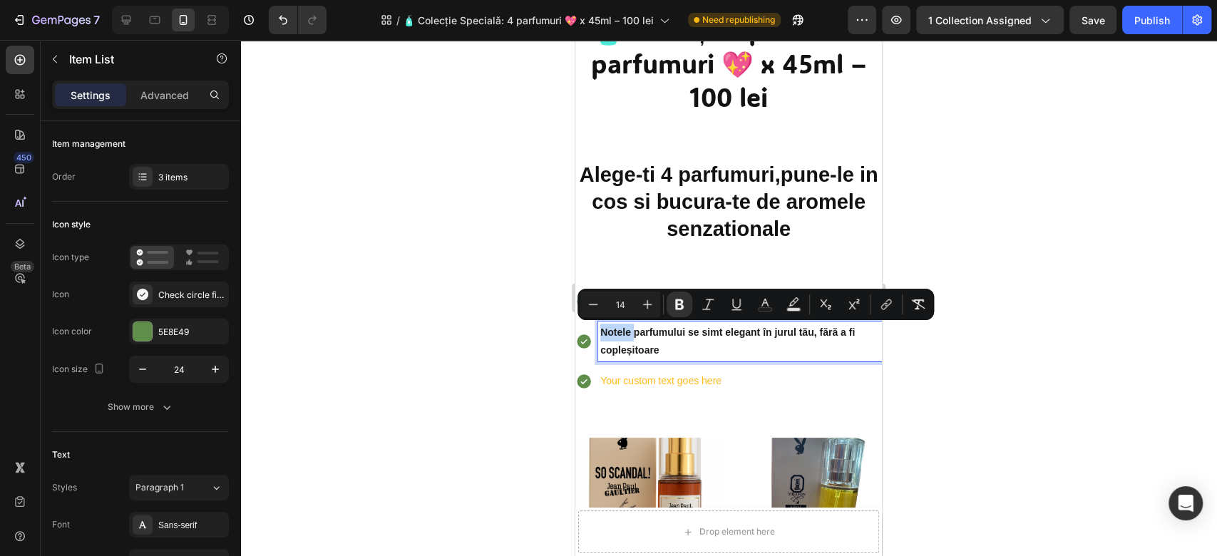
click at [601, 328] on strong "Notele parfumului se simt elegant în jurul tău, fără a fi copleșitoare" at bounding box center [727, 341] width 255 height 29
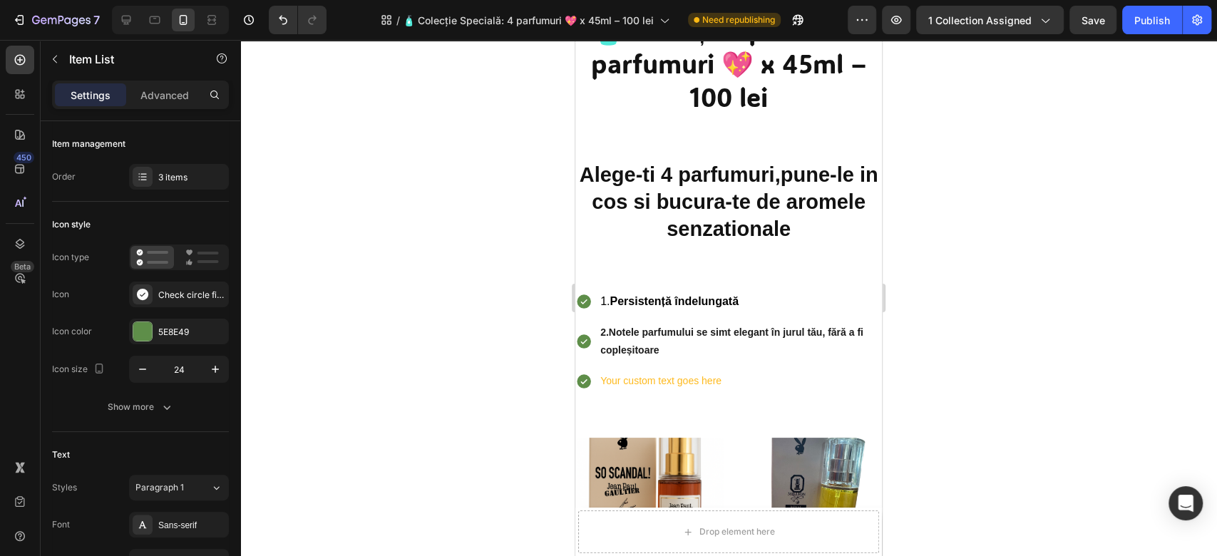
click at [1013, 334] on div at bounding box center [728, 298] width 977 height 516
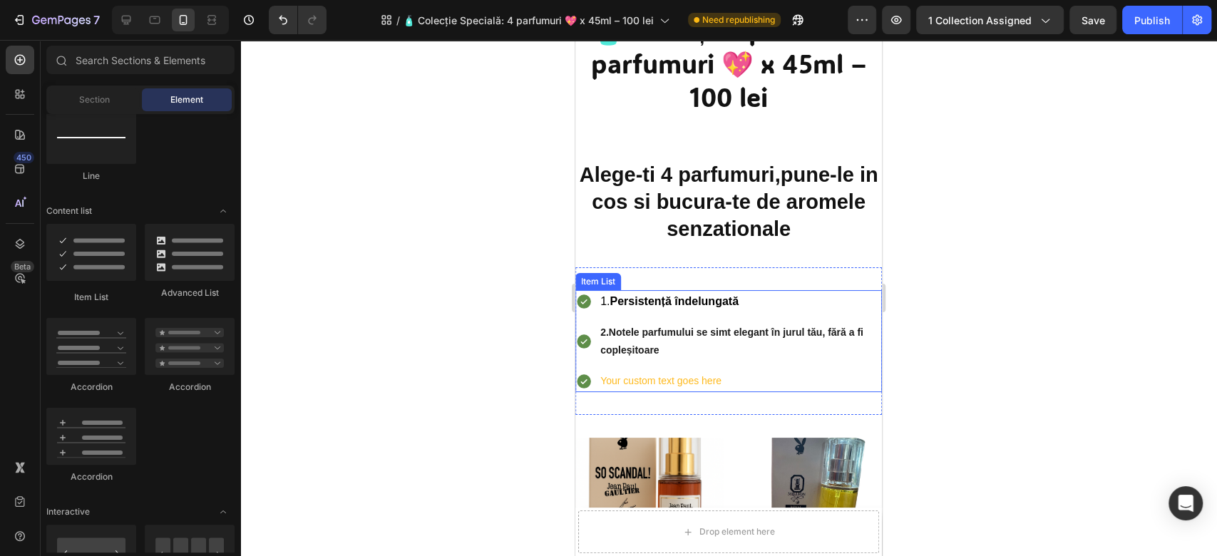
click at [672, 350] on p "2.Notele parfumului se simt elegant în jurul tău, fără a fi copleșitoare" at bounding box center [740, 342] width 280 height 36
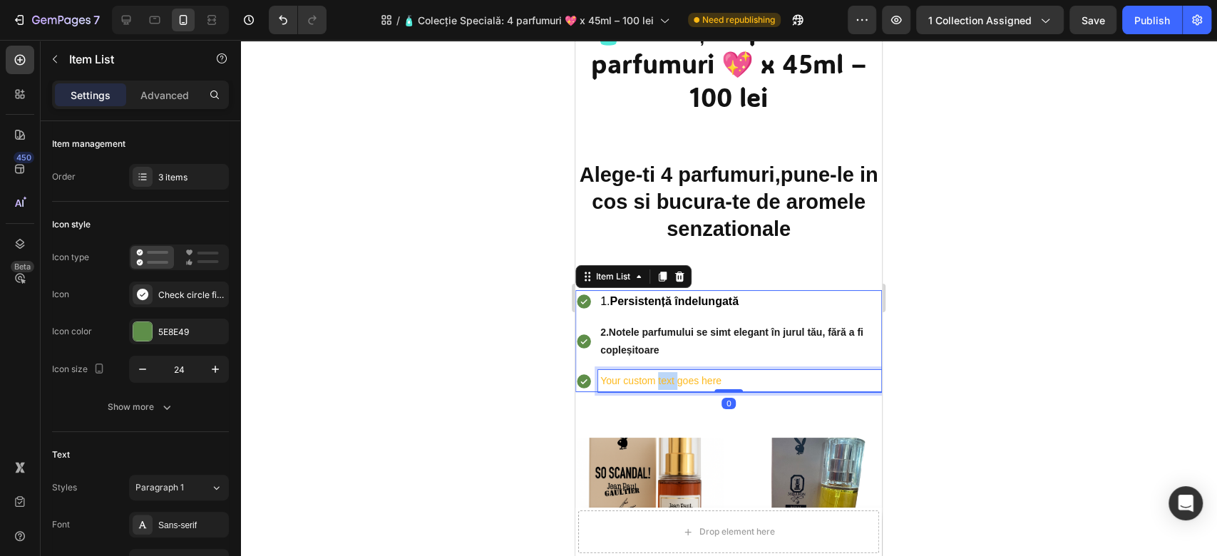
click at [660, 379] on p "Your custom text goes here" at bounding box center [740, 381] width 280 height 18
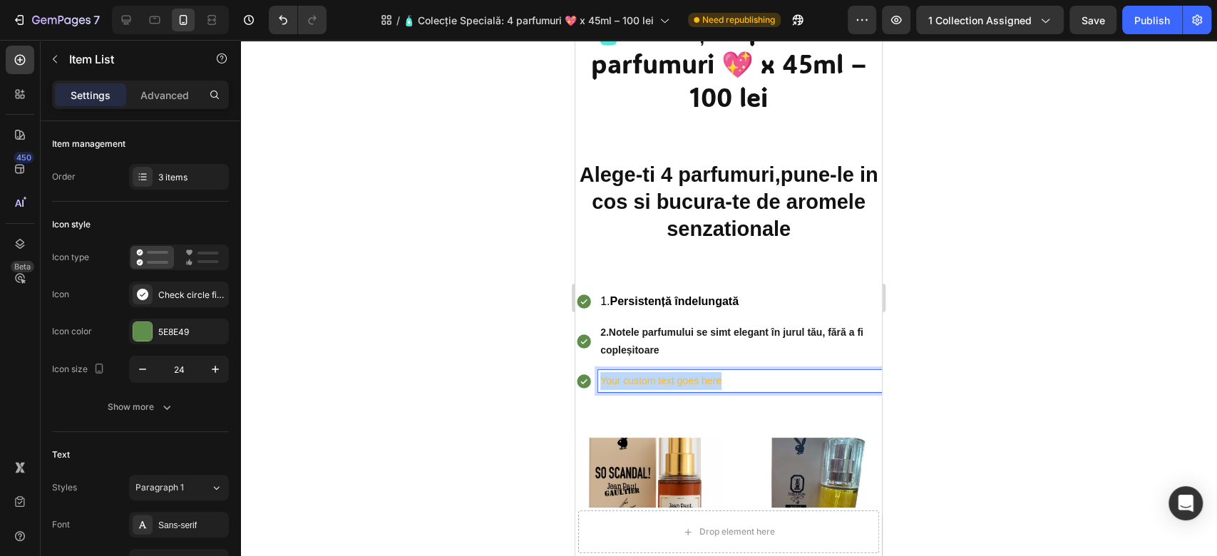
click at [660, 379] on p "Your custom text goes here" at bounding box center [740, 381] width 280 height 18
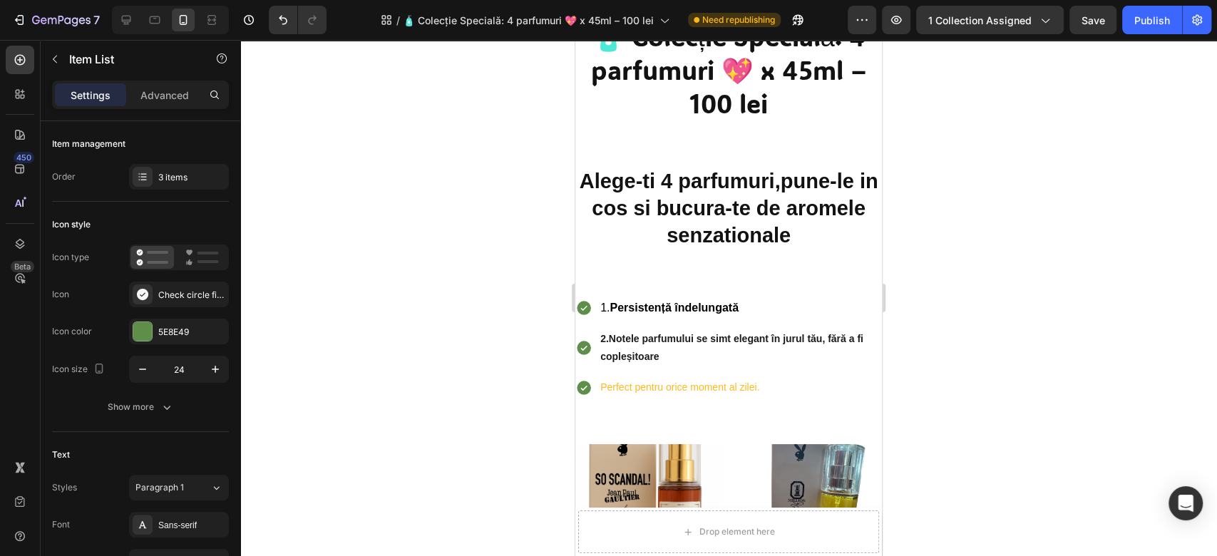
click at [642, 389] on p "Perfect pentru orice moment al zilei." at bounding box center [740, 388] width 280 height 18
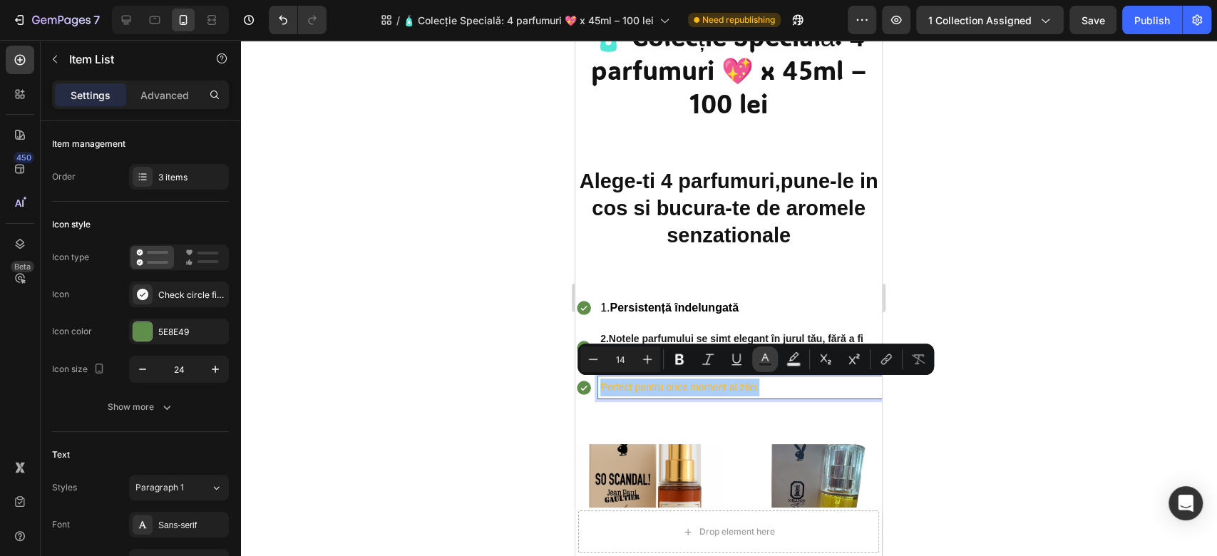
click at [766, 364] on rect "Editor contextual toolbar" at bounding box center [766, 365] width 14 height 4
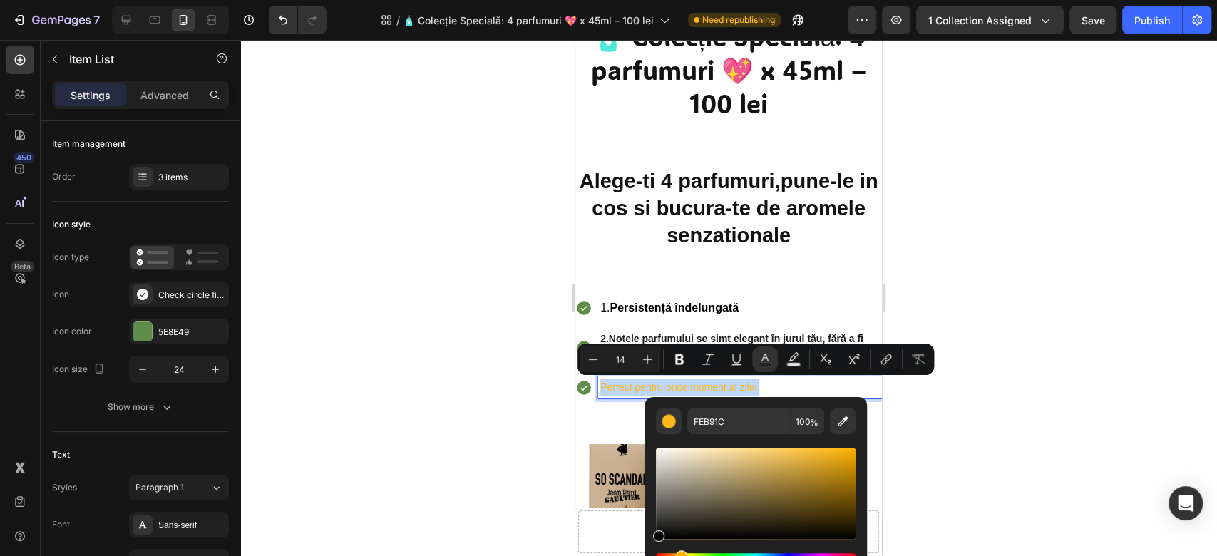
drag, startPoint x: 702, startPoint y: 498, endPoint x: 631, endPoint y: 576, distance: 105.0
type input "000000"
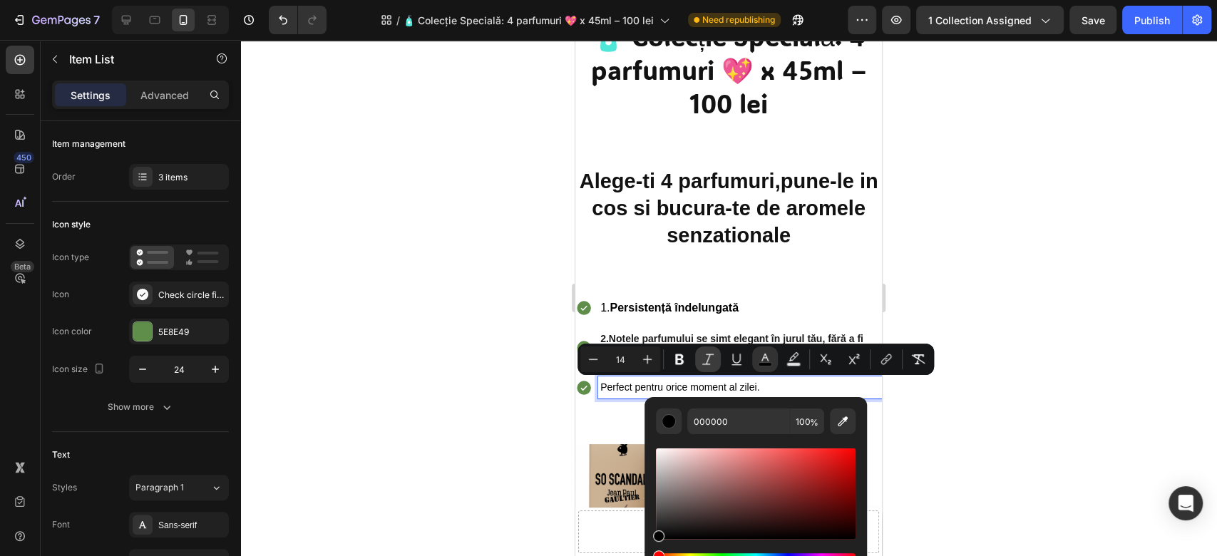
click at [676, 357] on icon "Editor contextual toolbar" at bounding box center [679, 359] width 9 height 11
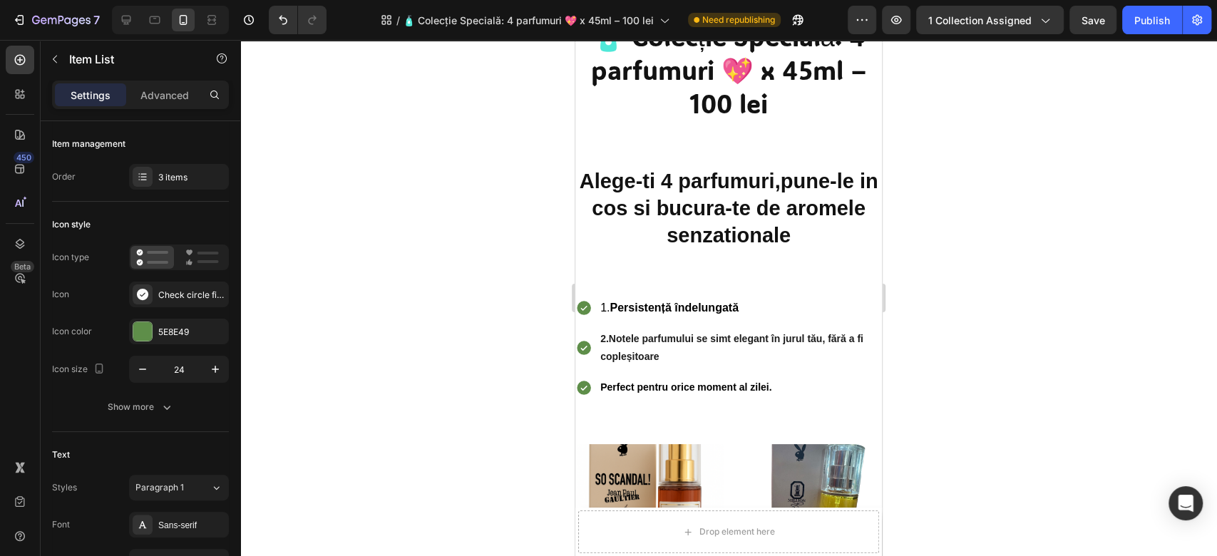
drag, startPoint x: 1048, startPoint y: 277, endPoint x: 281, endPoint y: 299, distance: 766.9
click at [1048, 277] on div at bounding box center [728, 298] width 977 height 516
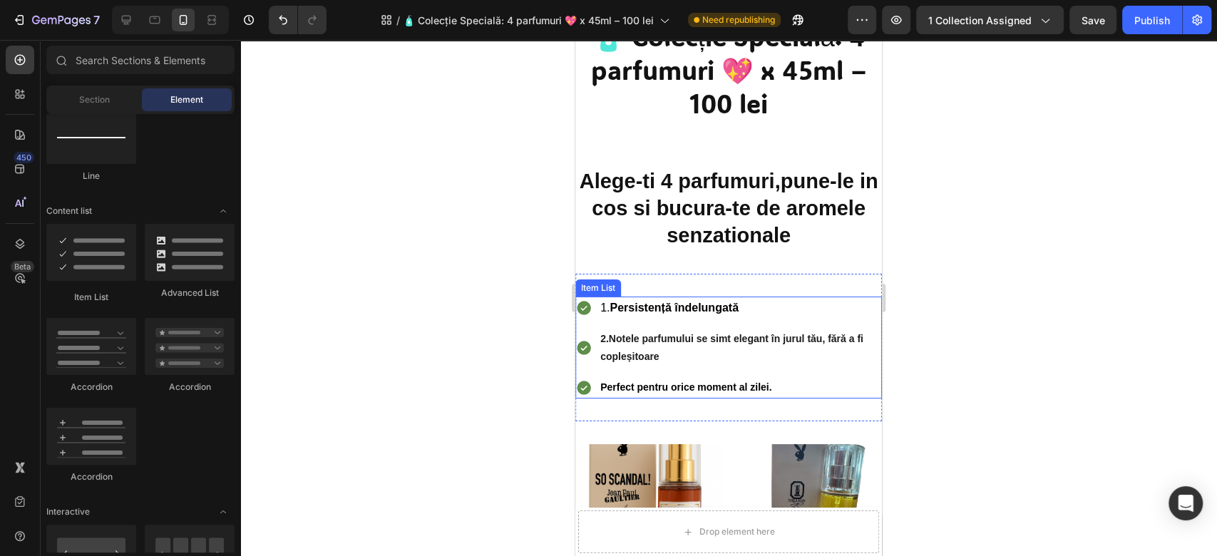
click at [598, 389] on div "Perfect pentru orice moment al zilei." at bounding box center [740, 388] width 284 height 22
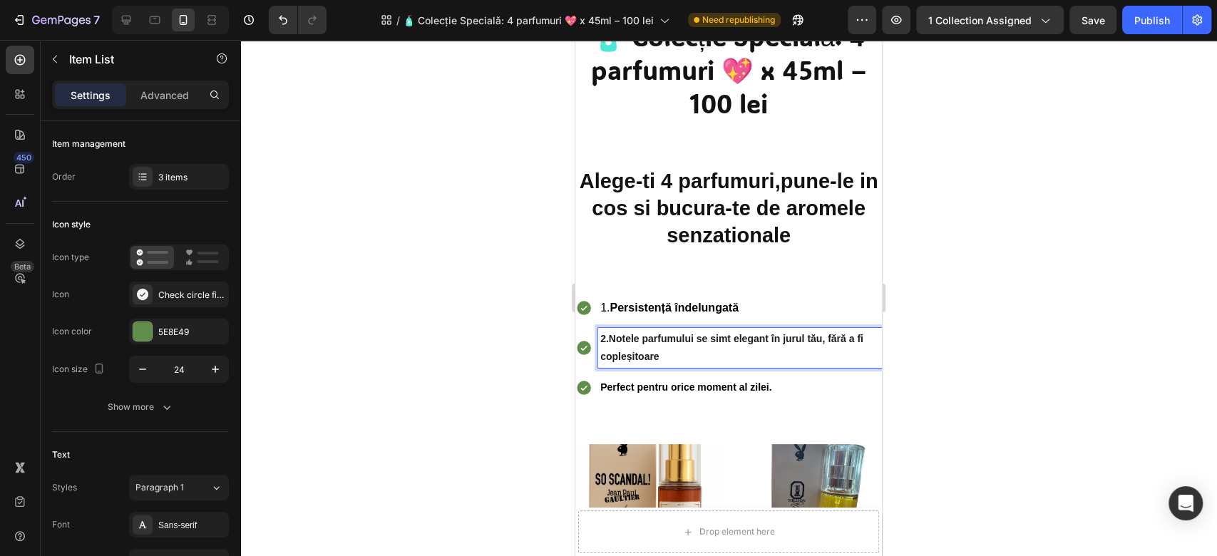
click at [605, 340] on strong "2.Notele parfumului se simt elegant în jurul tău, fără a fi copleșitoare" at bounding box center [731, 347] width 263 height 29
click at [609, 340] on strong "2.Notele parfumului se simt elegant în jurul tău, fără a fi copleșitoare" at bounding box center [731, 347] width 263 height 29
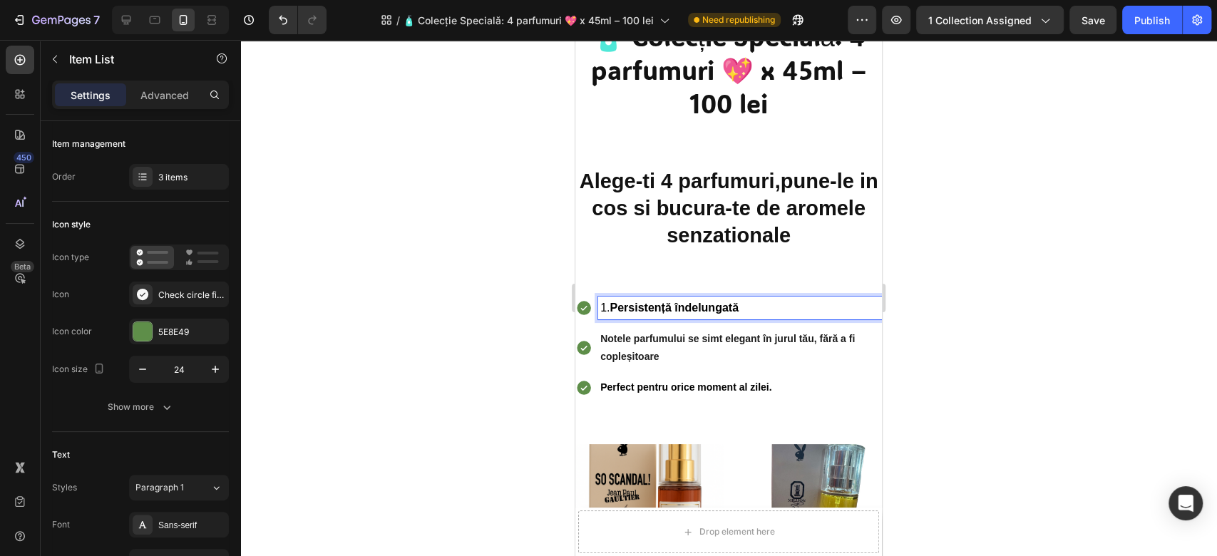
click at [615, 306] on strong "Persistență îndelungată" at bounding box center [674, 308] width 129 height 12
click at [1152, 335] on div at bounding box center [728, 298] width 977 height 516
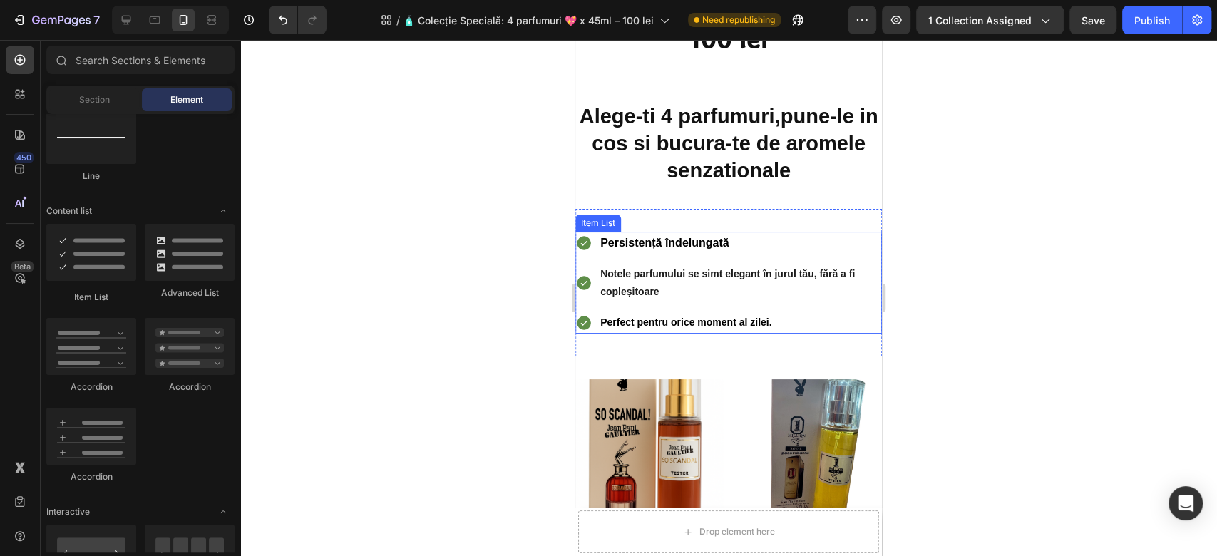
scroll to position [260, 0]
